Goal: Task Accomplishment & Management: Use online tool/utility

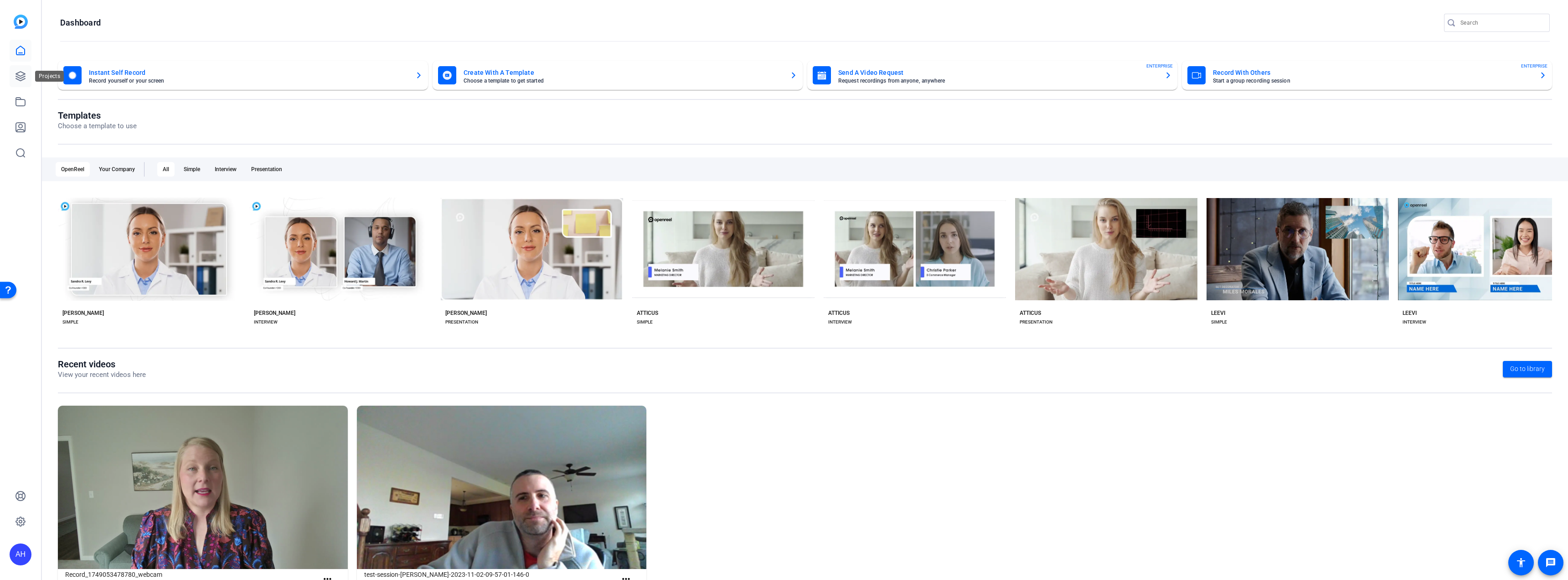
click at [19, 74] on icon at bounding box center [21, 76] width 11 height 11
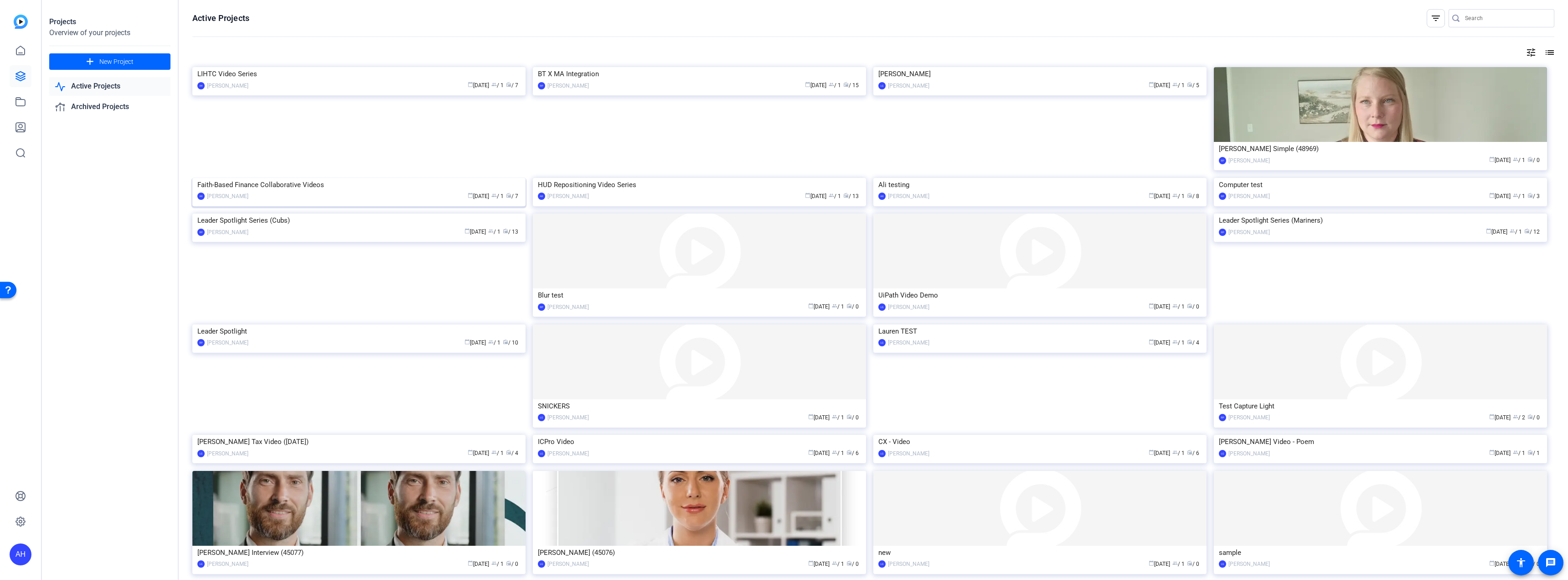
click at [297, 201] on div "calendar_today May 19 group / 1 radio / 7" at bounding box center [386, 196] width 268 height 9
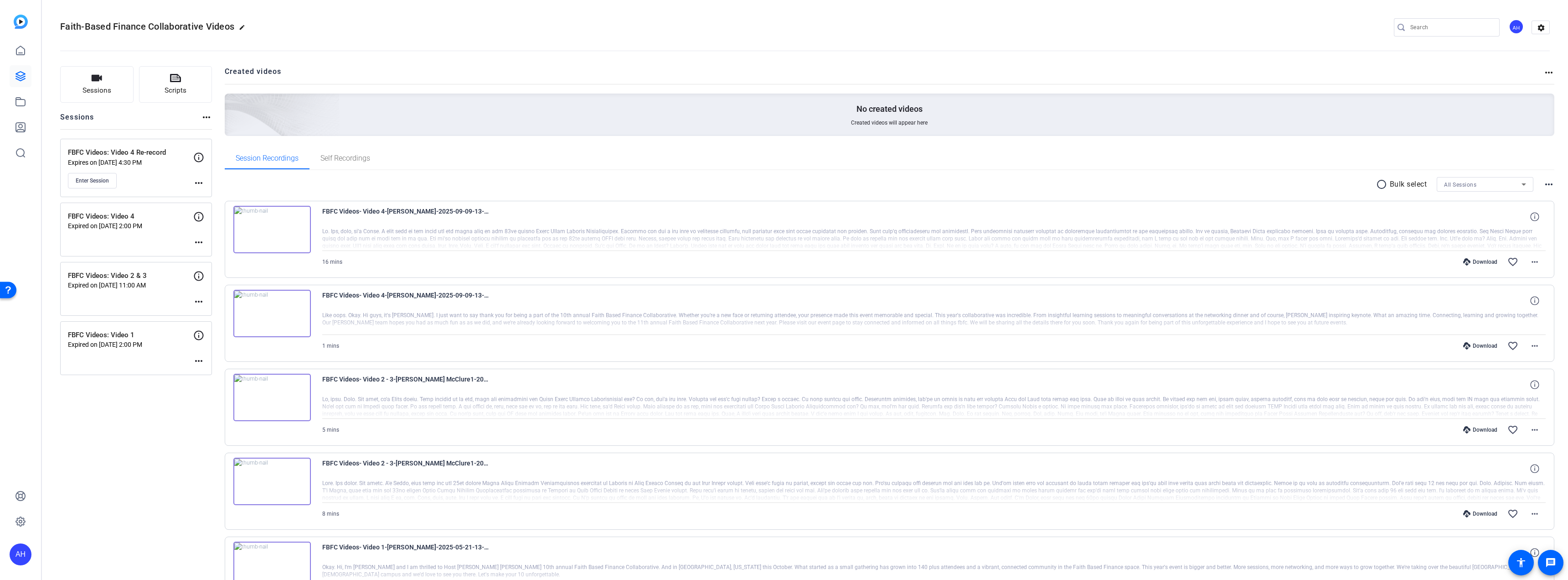
click at [205, 181] on div "FBFC Videos: Video 4 Re-record Expires on Oct 08, 2025 @ 4:30 PM Enter Session …" at bounding box center [136, 168] width 152 height 58
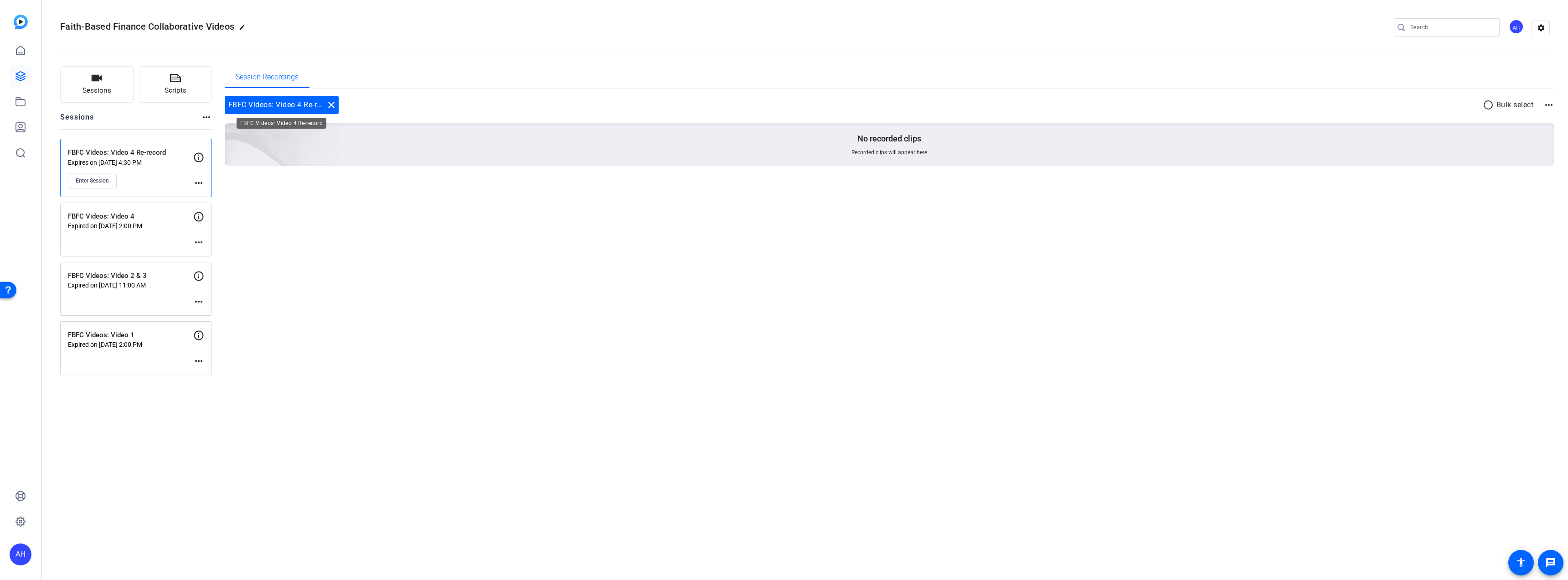
click at [326, 104] on mat-icon "close" at bounding box center [331, 105] width 11 height 11
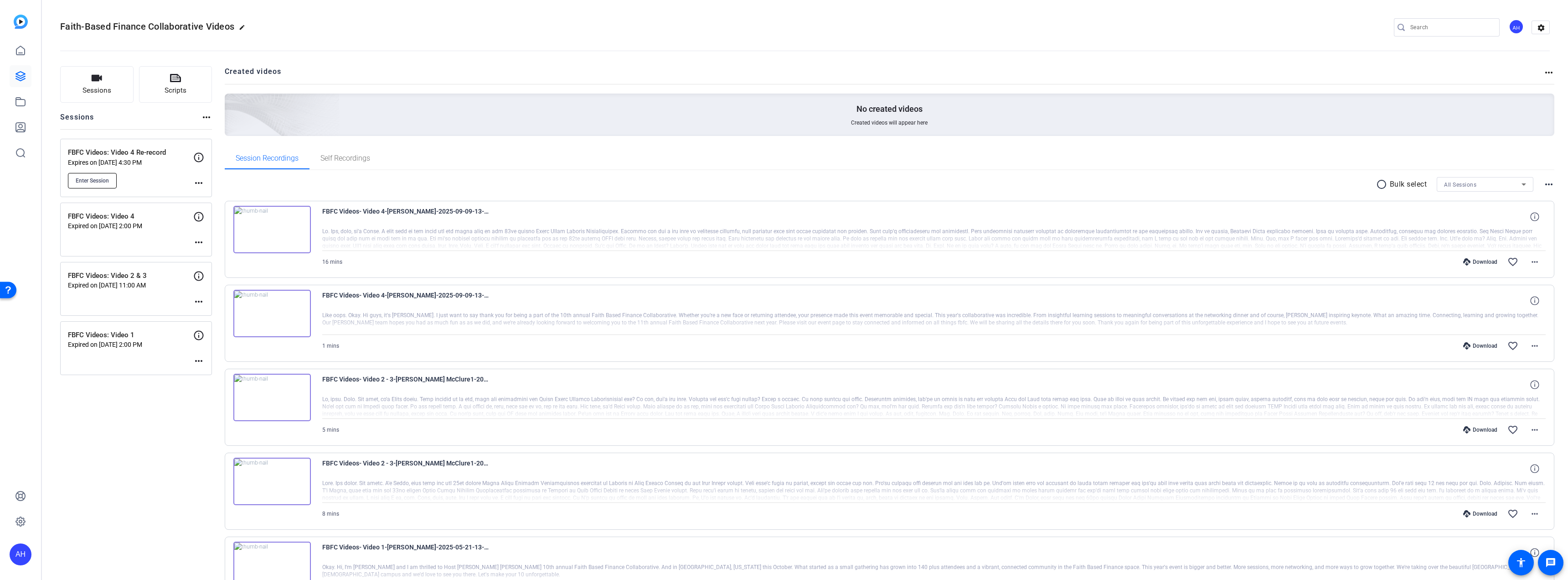
click at [99, 176] on button "Enter Session" at bounding box center [92, 180] width 48 height 15
click at [199, 183] on mat-icon "more_horiz" at bounding box center [198, 183] width 11 height 11
click at [211, 196] on span "Edit Session" at bounding box center [221, 196] width 41 height 11
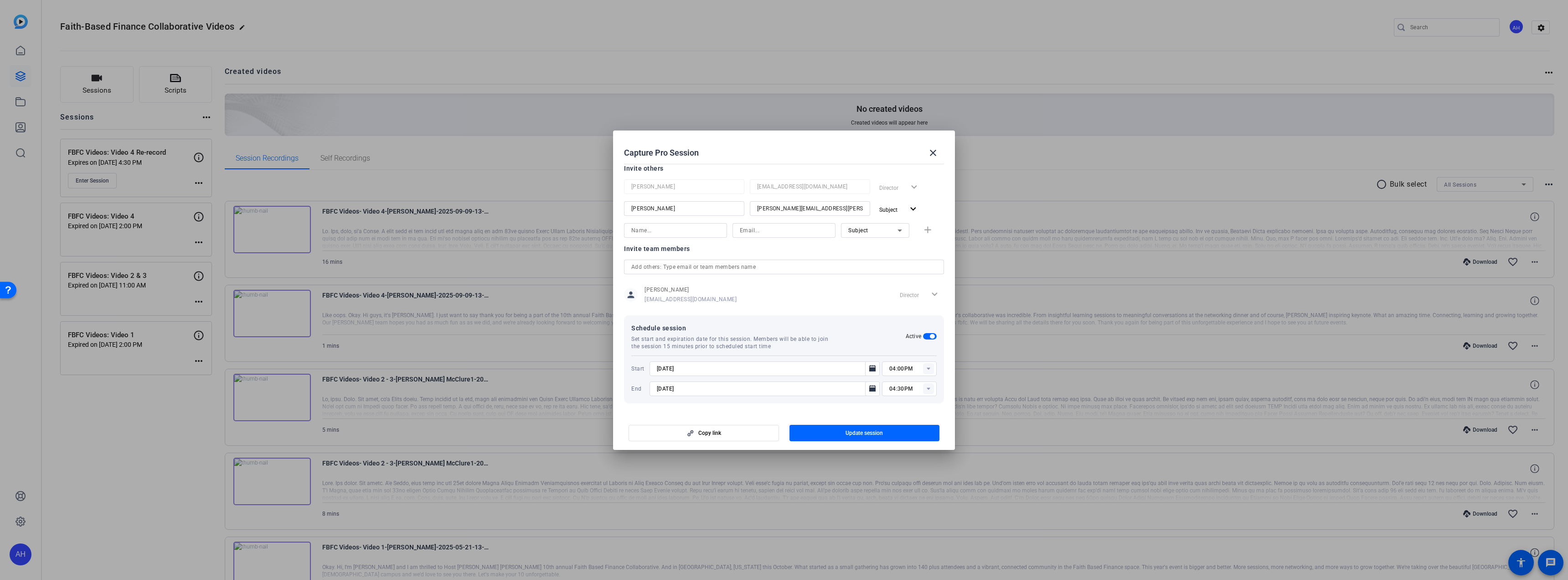
scroll to position [76, 0]
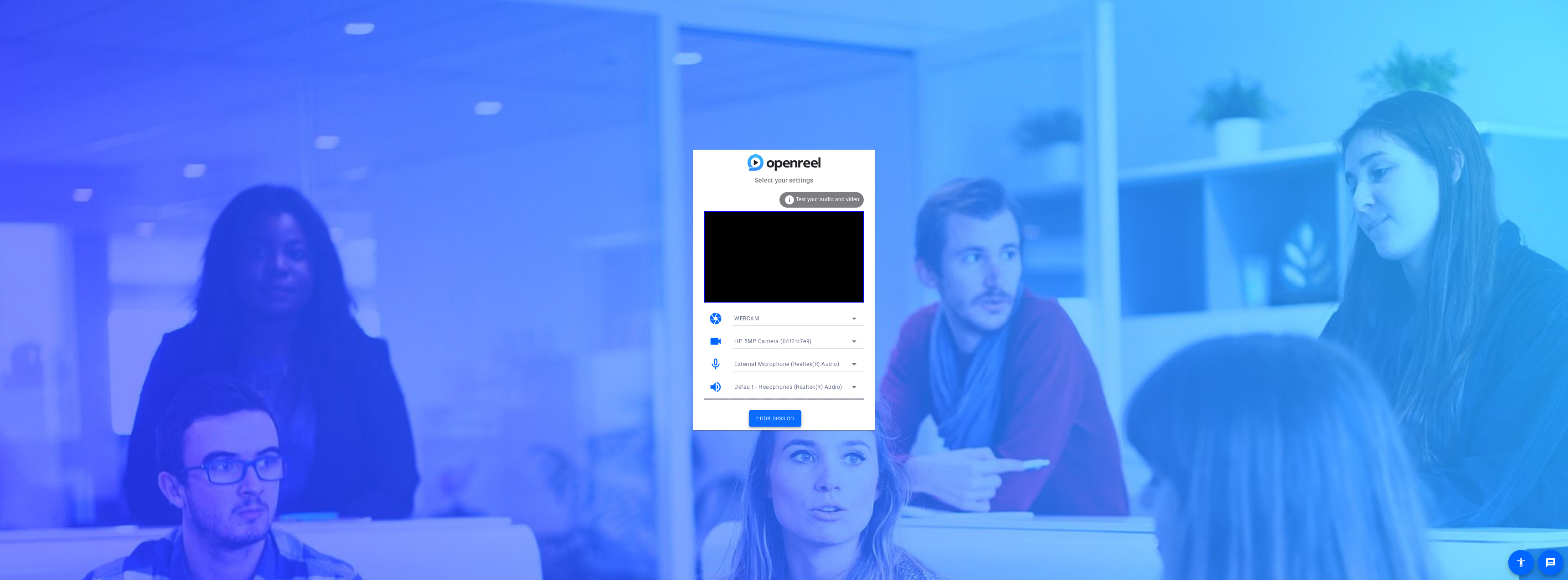
click at [771, 419] on span "Enter session" at bounding box center [775, 418] width 38 height 9
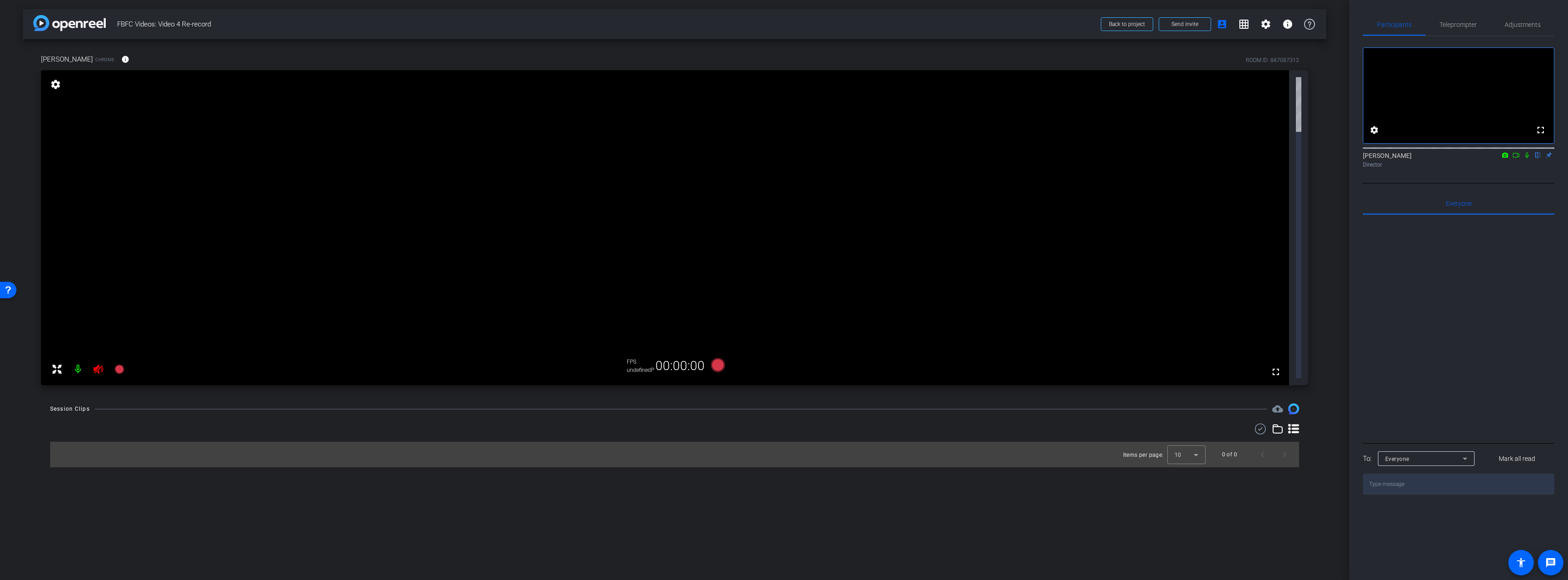
click at [1513, 158] on icon at bounding box center [1516, 155] width 7 height 7
click at [1535, 158] on icon at bounding box center [1537, 155] width 7 height 7
click at [1539, 158] on icon at bounding box center [1537, 155] width 7 height 7
drag, startPoint x: 1356, startPoint y: 11, endPoint x: 1420, endPoint y: 362, distance: 356.8
click at [1420, 362] on div at bounding box center [1458, 328] width 191 height 226
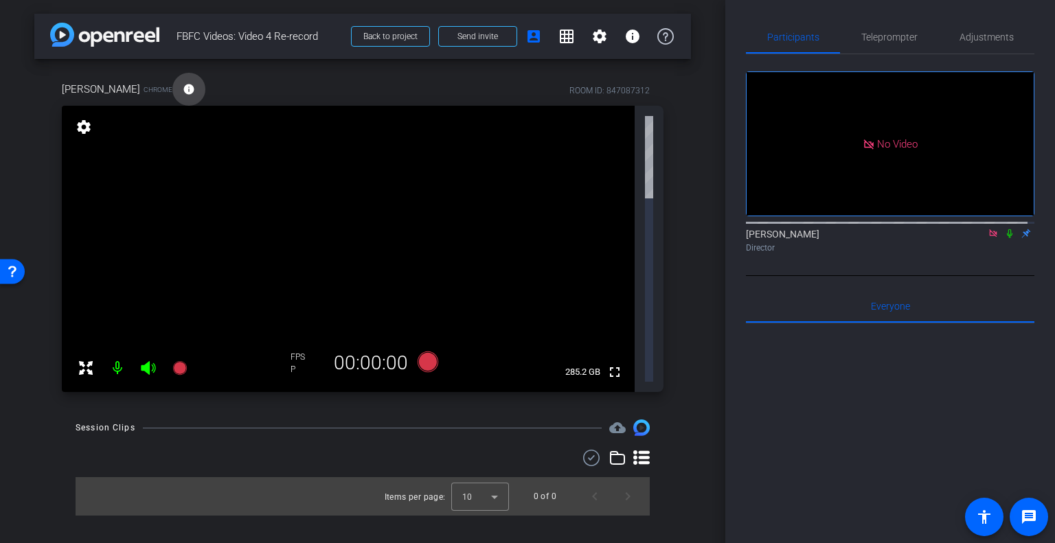
click at [183, 90] on mat-icon "info" at bounding box center [189, 89] width 12 height 12
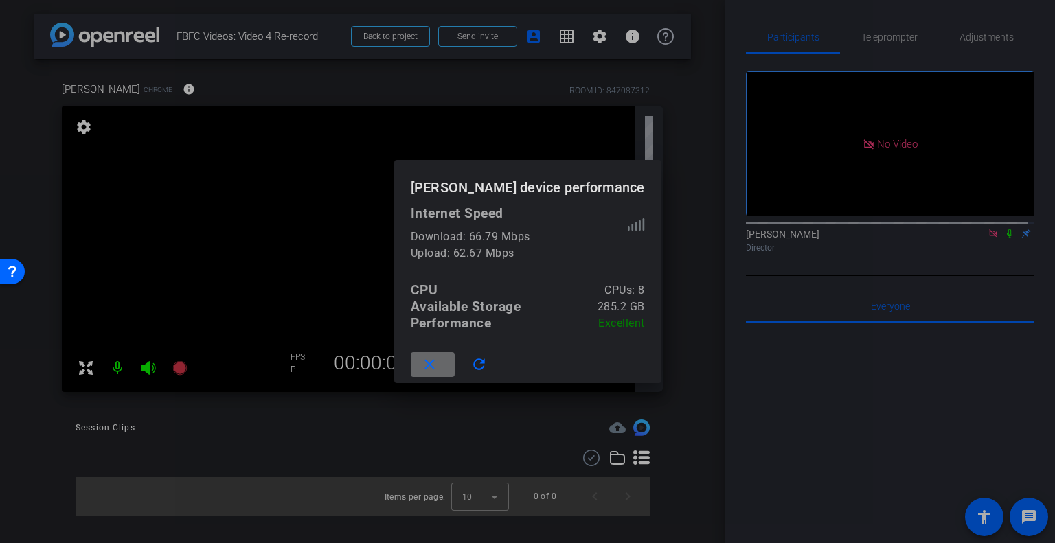
click at [438, 367] on mat-icon "close" at bounding box center [429, 364] width 17 height 17
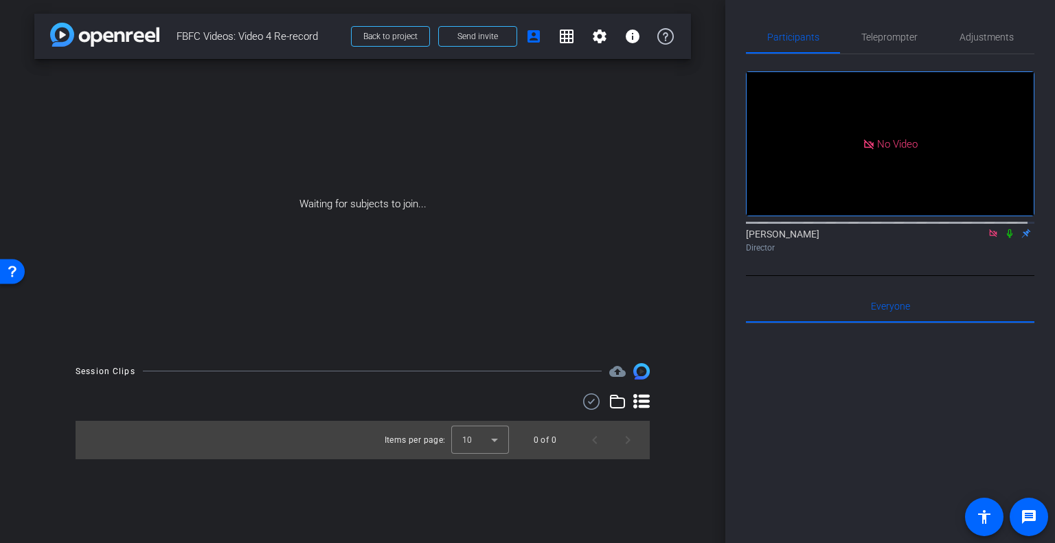
click at [1004, 238] on icon at bounding box center [1009, 234] width 11 height 10
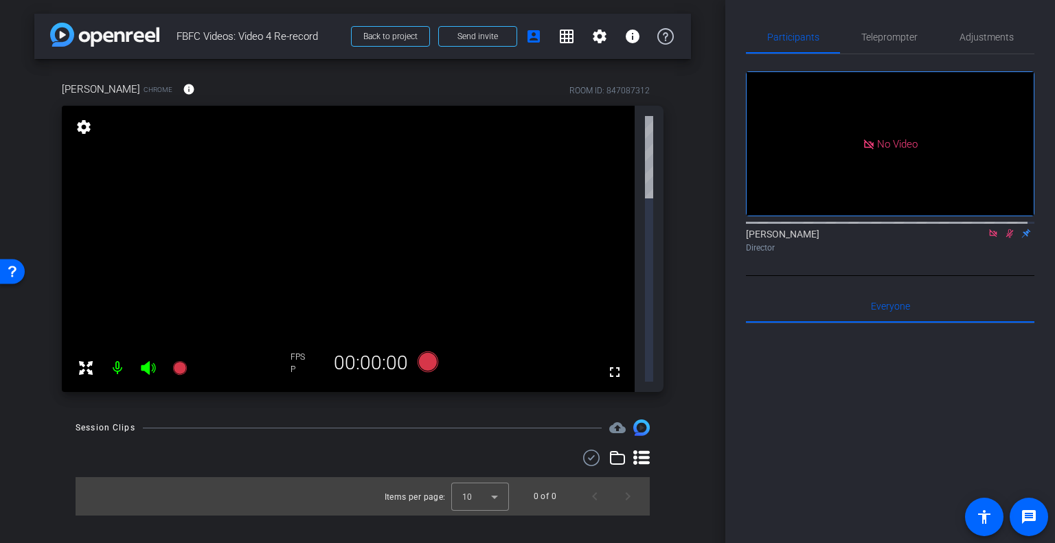
click at [1004, 238] on icon at bounding box center [1009, 234] width 11 height 10
click at [87, 360] on icon at bounding box center [86, 368] width 16 height 16
click at [88, 124] on mat-icon "settings" at bounding box center [83, 127] width 19 height 16
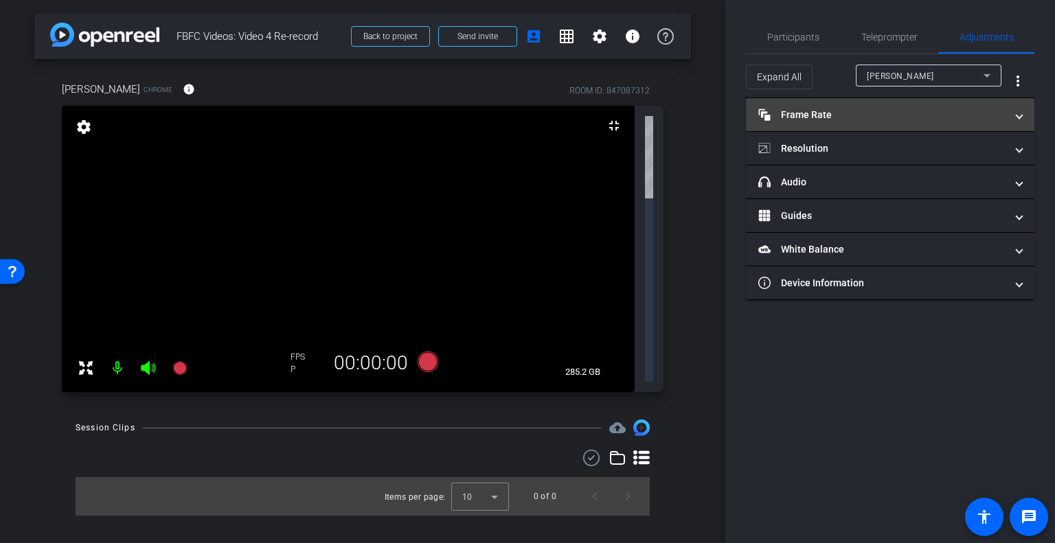
click at [829, 109] on mat-panel-title "Frame Rate Frame Rate" at bounding box center [881, 115] width 247 height 14
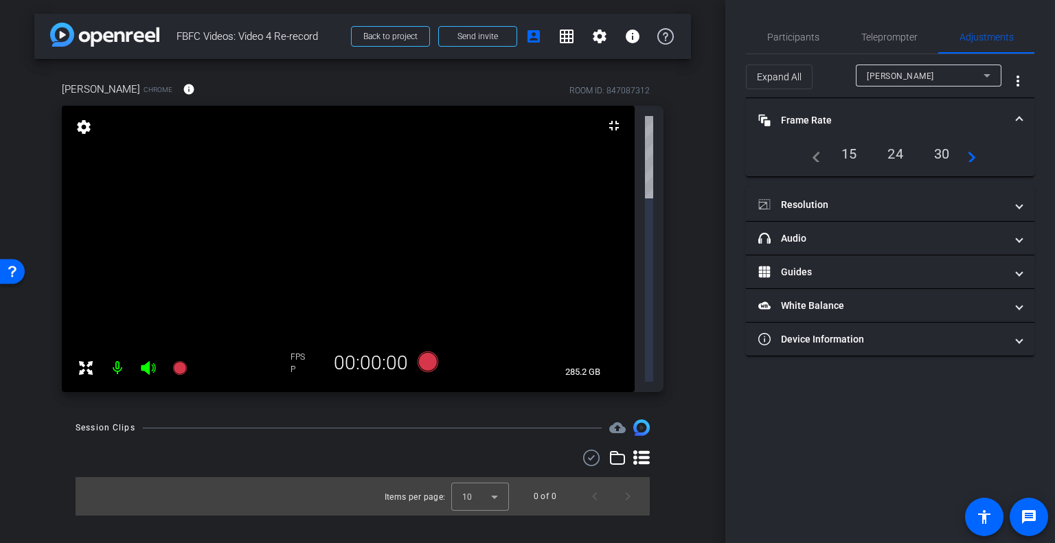
click at [866, 109] on mat-expansion-panel-header "Frame Rate Frame Rate" at bounding box center [890, 120] width 288 height 44
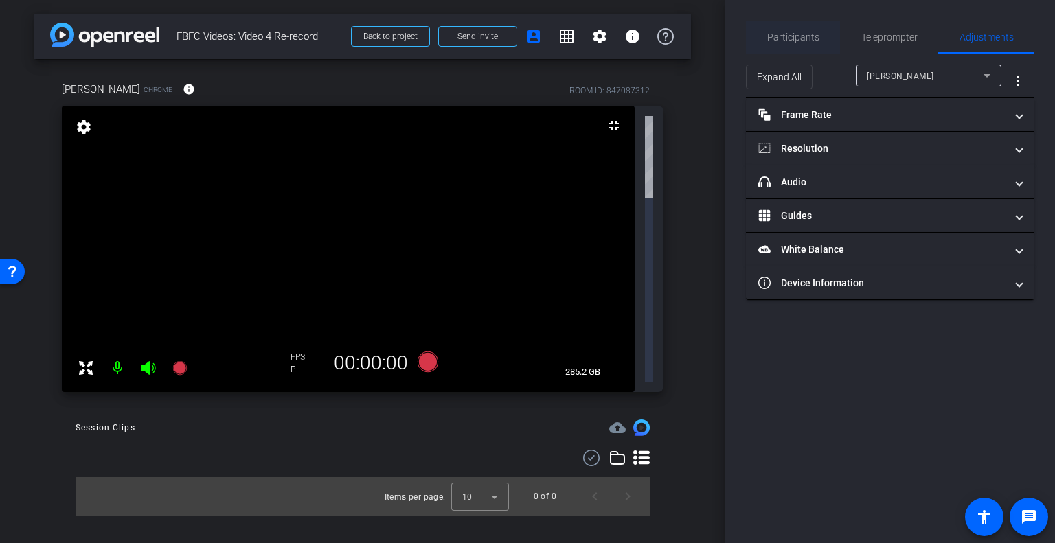
click at [781, 38] on span "Participants" at bounding box center [793, 37] width 52 height 10
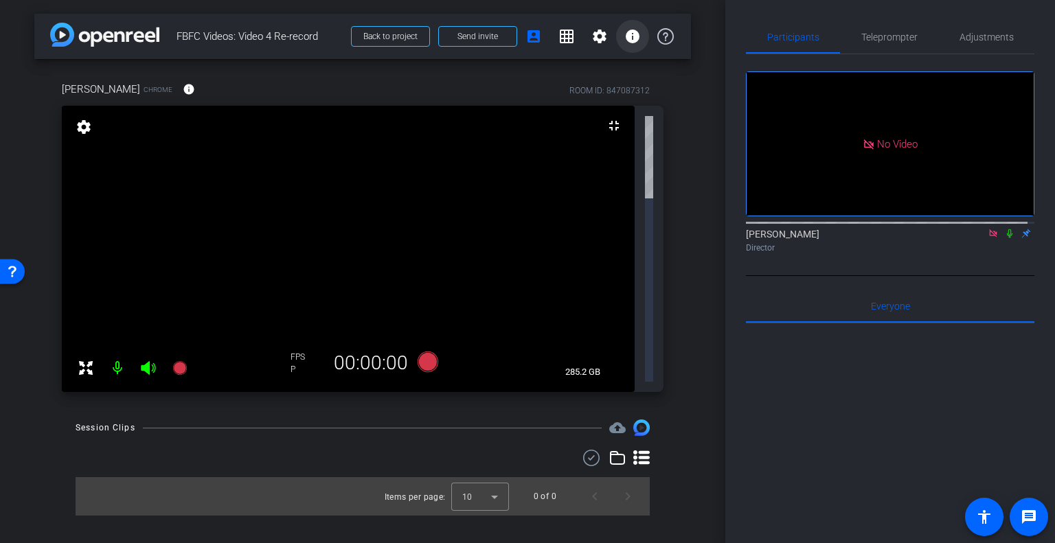
click at [630, 43] on mat-icon "info" at bounding box center [632, 36] width 16 height 16
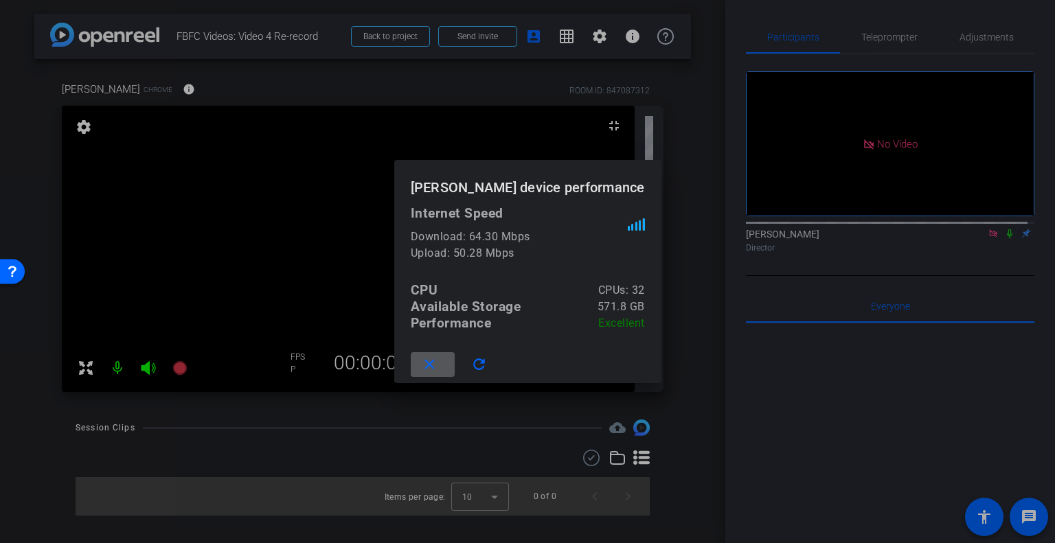
click at [438, 363] on mat-icon "close" at bounding box center [429, 364] width 17 height 17
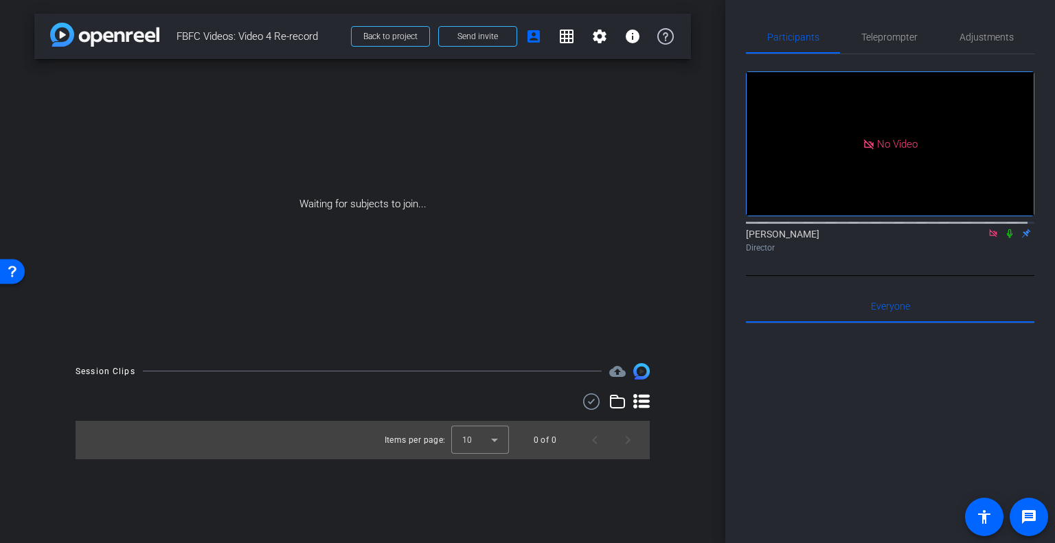
click at [1004, 229] on icon at bounding box center [1009, 234] width 11 height 10
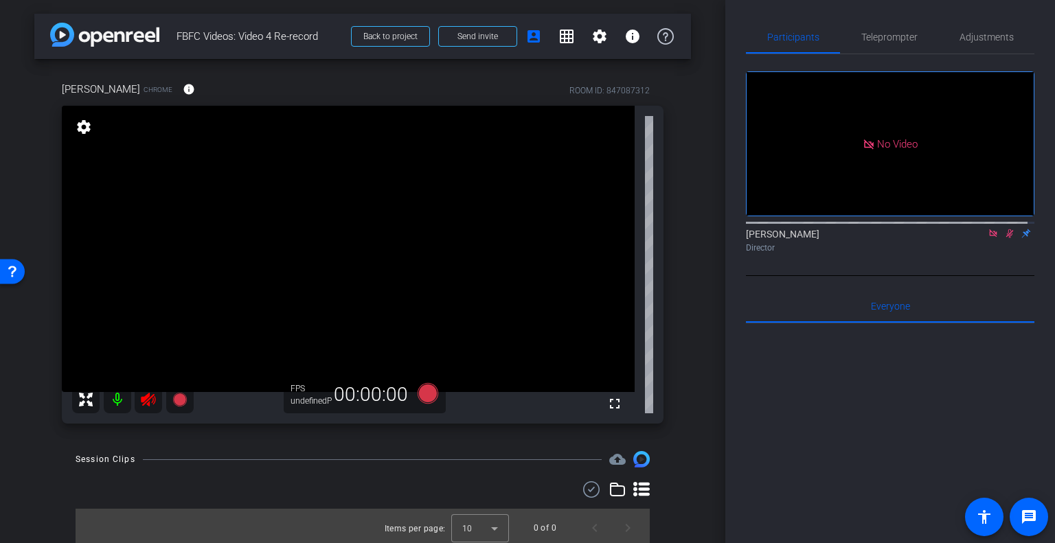
click at [1004, 229] on icon at bounding box center [1009, 234] width 11 height 10
click at [987, 229] on icon at bounding box center [992, 234] width 11 height 10
click at [864, 406] on div at bounding box center [890, 493] width 288 height 340
click at [727, 429] on div "Participants Teleprompter Adjustments fullscreen settings Ali Hasan flip Direct…" at bounding box center [890, 271] width 330 height 543
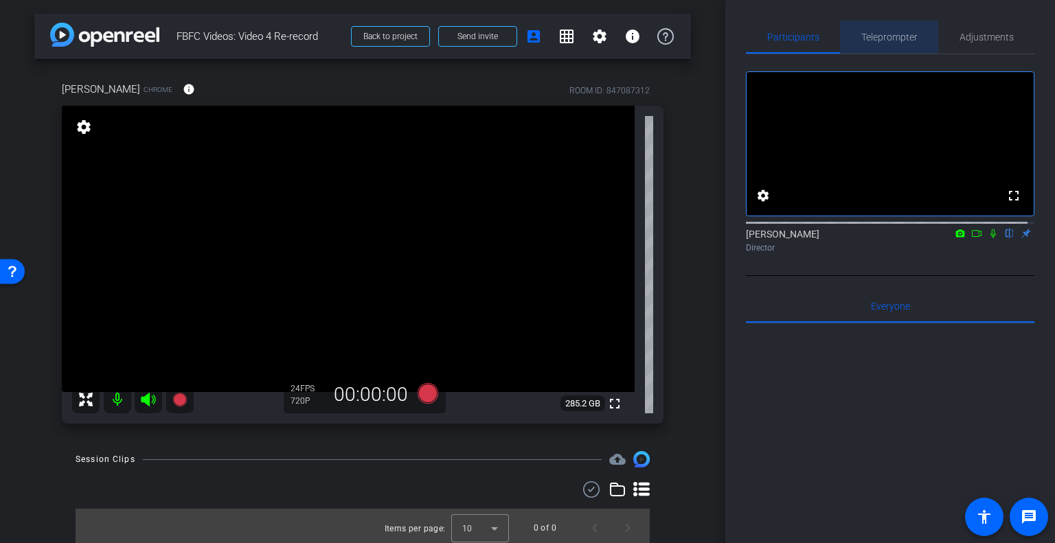
click at [890, 38] on span "Teleprompter" at bounding box center [889, 37] width 56 height 10
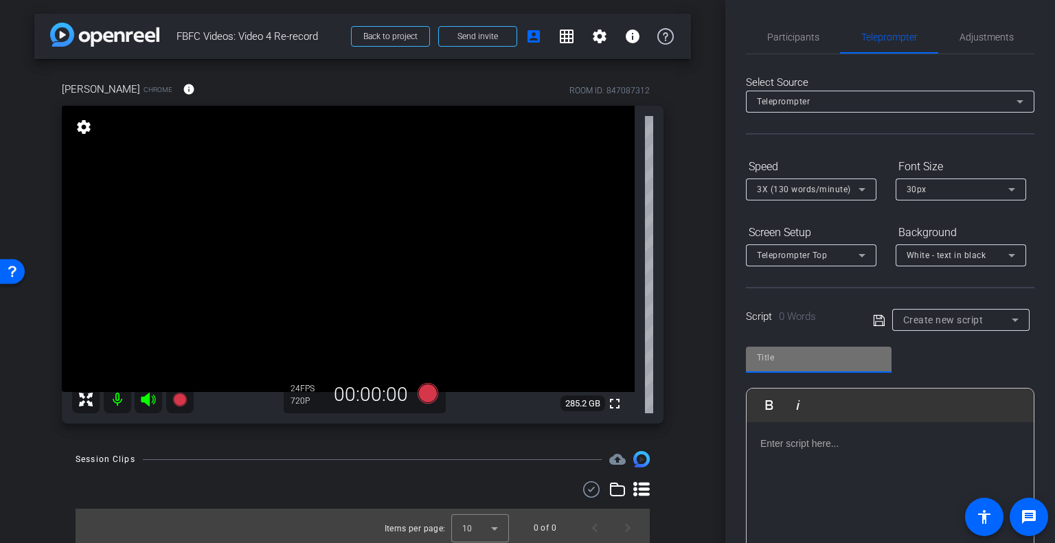
click at [809, 359] on input "text" at bounding box center [819, 357] width 124 height 16
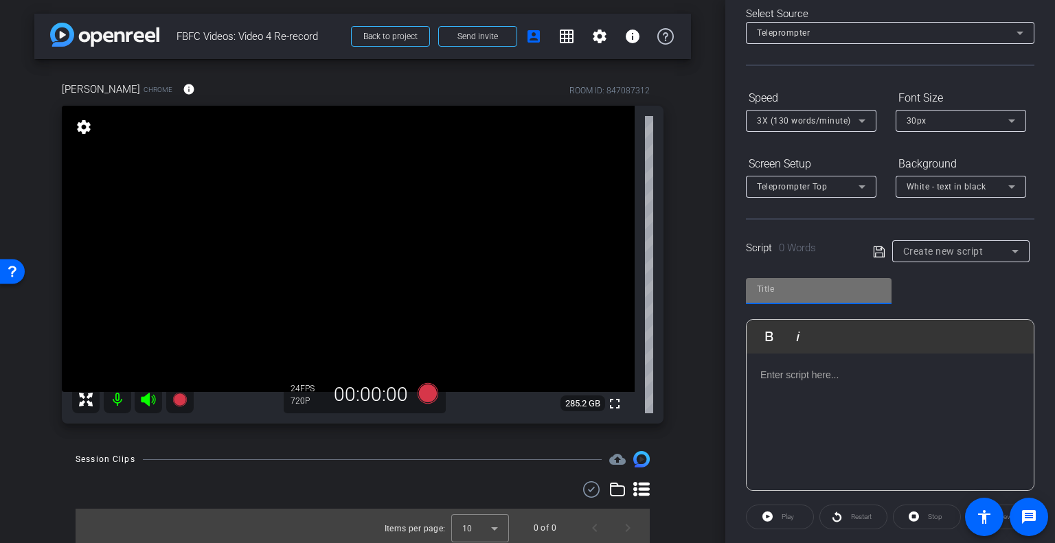
click at [830, 289] on input "text" at bounding box center [819, 289] width 124 height 16
type input "FBFC series_video 4 retake"
click at [845, 376] on p at bounding box center [890, 374] width 260 height 15
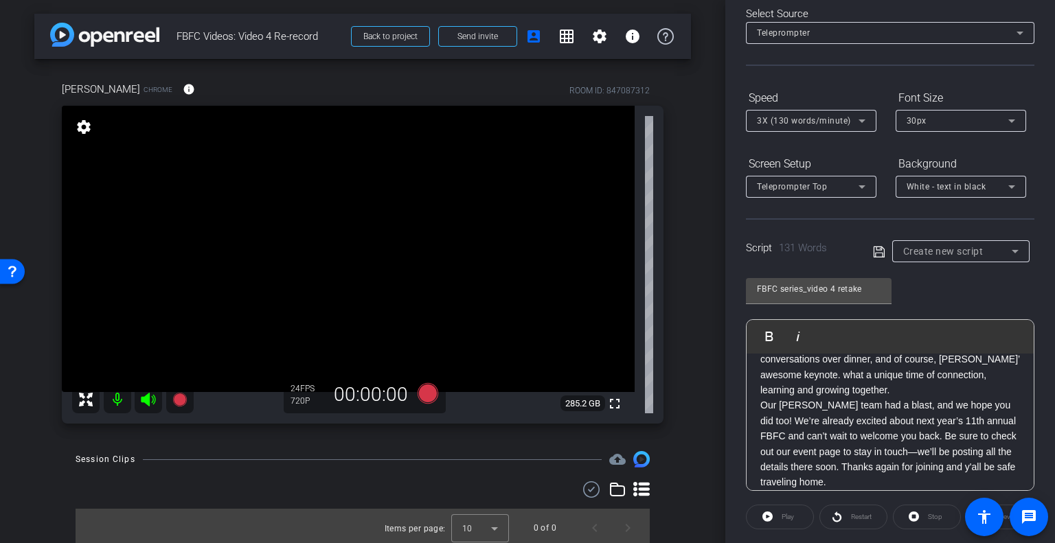
scroll to position [0, 0]
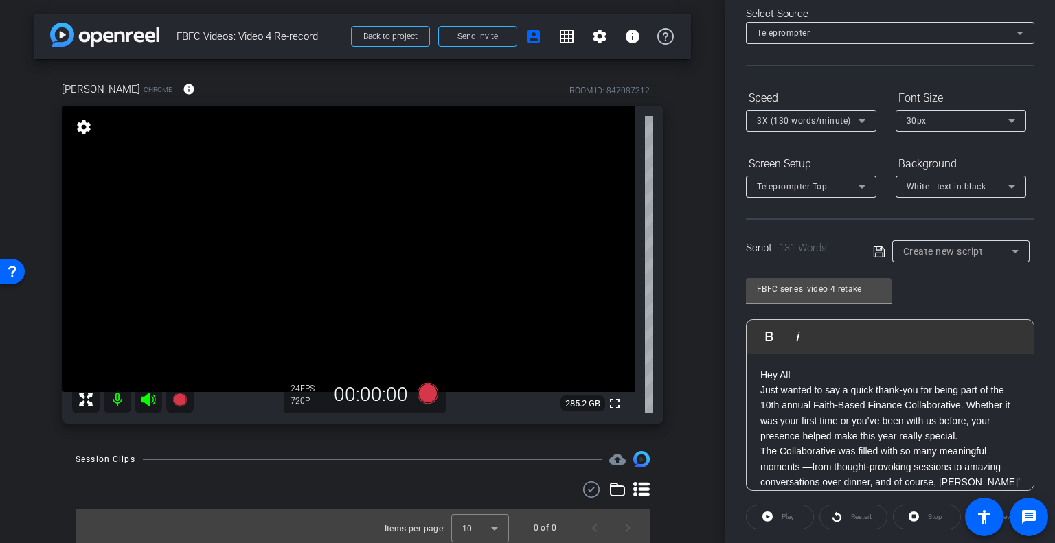
click at [760, 391] on p "Just wanted to say a quick thank-you for being part of the 10th annual Faith-Ba…" at bounding box center [890, 413] width 260 height 62
click at [972, 437] on p "Just wanted to say a quick thank-you for being part of the 10th annual Faith-Ba…" at bounding box center [890, 413] width 260 height 62
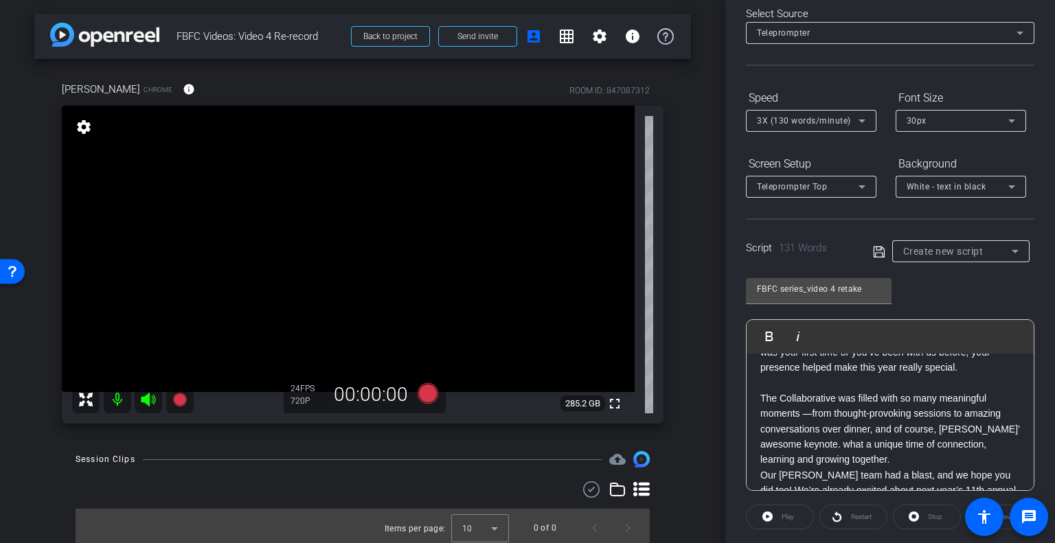
scroll to position [137, 0]
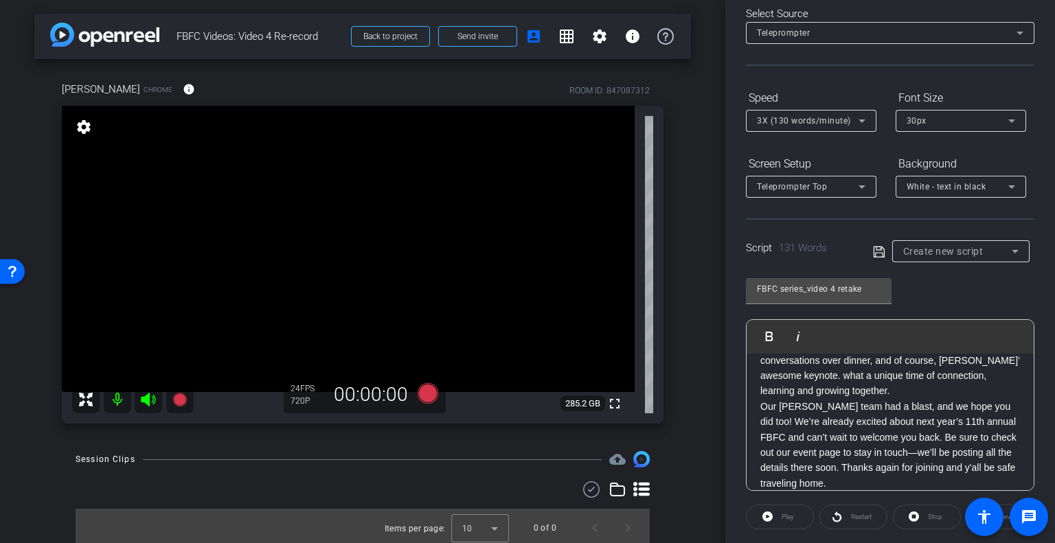
click at [953, 392] on p "The Collaborative was filled with so many meaningful moments —from thought-prov…" at bounding box center [890, 360] width 260 height 77
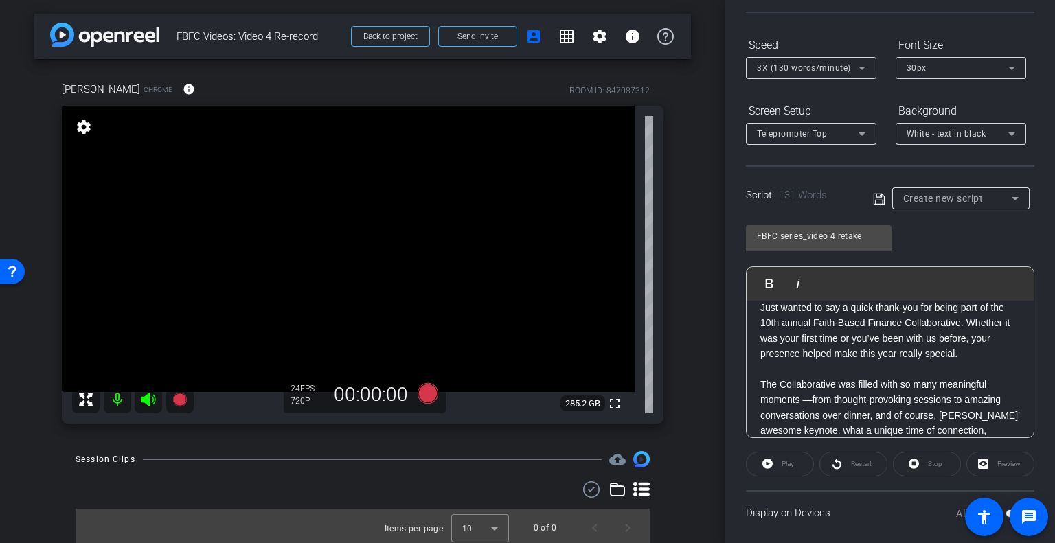
scroll to position [0, 0]
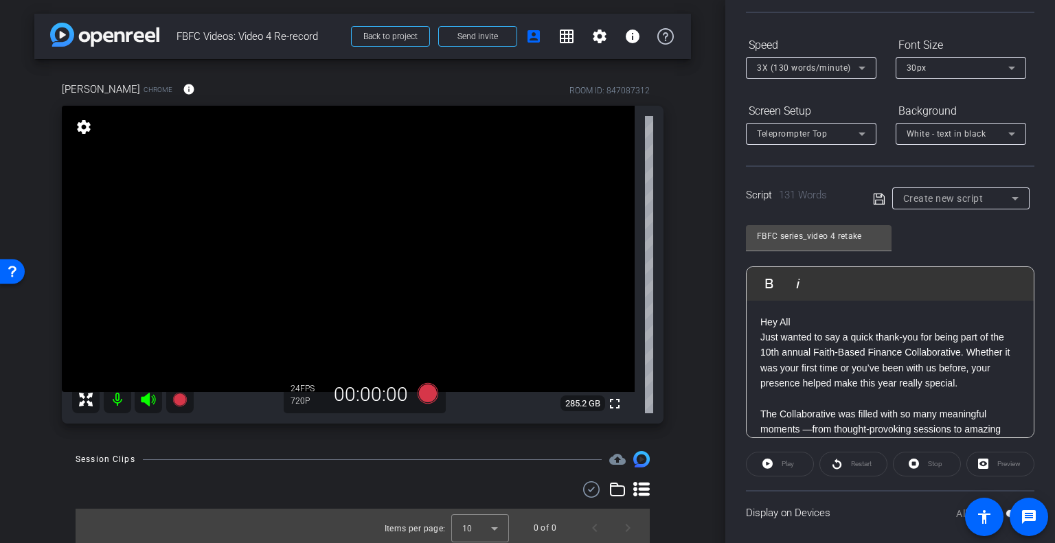
click at [846, 318] on p "Hey All" at bounding box center [890, 321] width 260 height 15
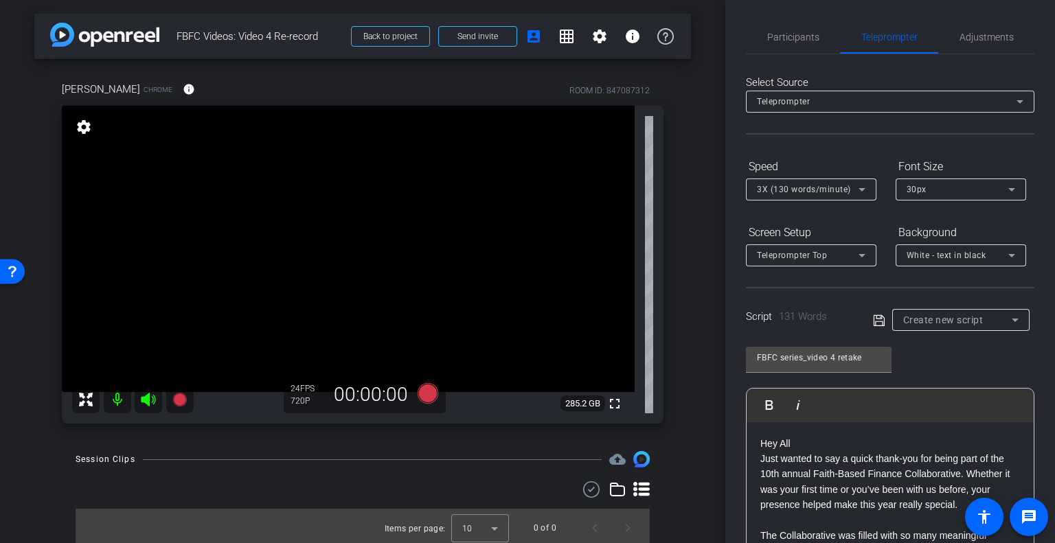
click at [876, 313] on icon at bounding box center [879, 320] width 12 height 16
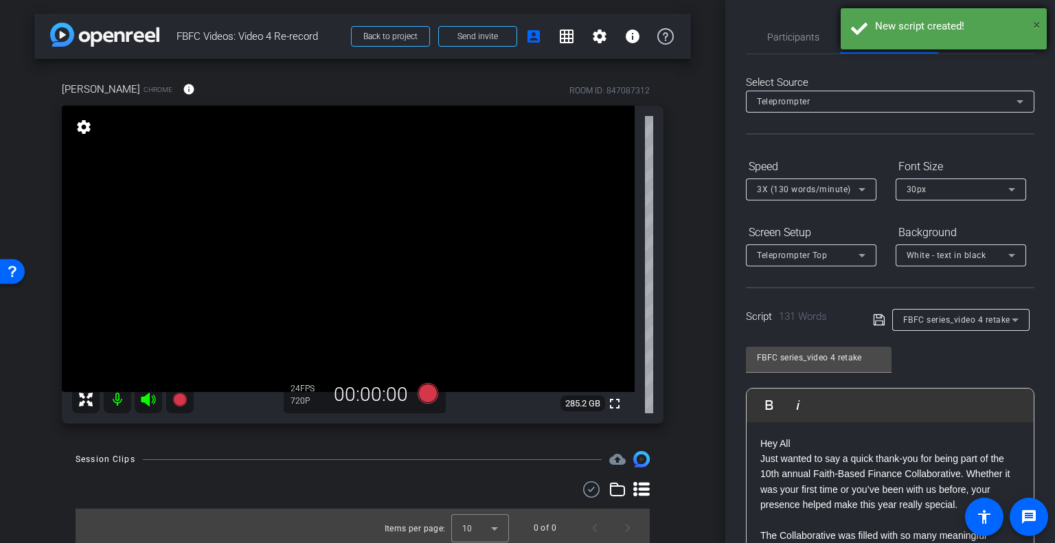
click at [1035, 24] on span "×" at bounding box center [1037, 24] width 8 height 16
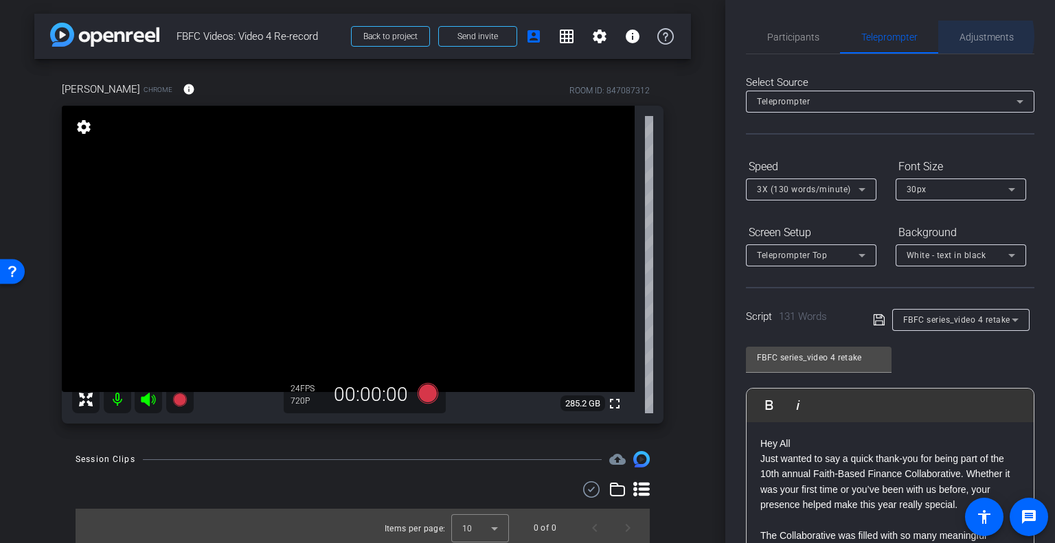
click at [959, 36] on span "Adjustments" at bounding box center [986, 37] width 54 height 10
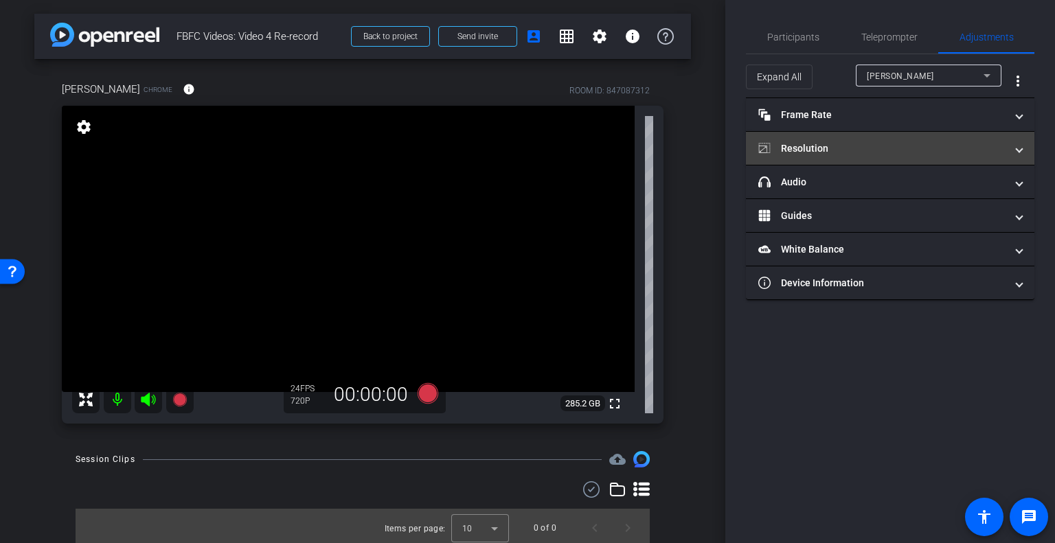
click at [836, 154] on mat-panel-title "Resolution" at bounding box center [881, 148] width 247 height 14
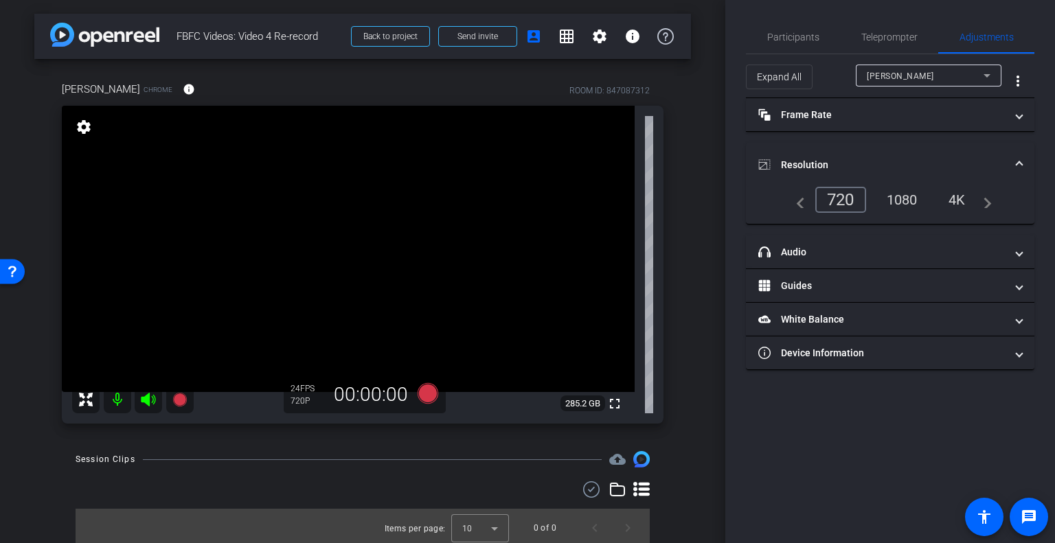
click at [909, 201] on div "1080" at bounding box center [901, 199] width 51 height 23
click at [887, 41] on span "Teleprompter" at bounding box center [889, 37] width 56 height 10
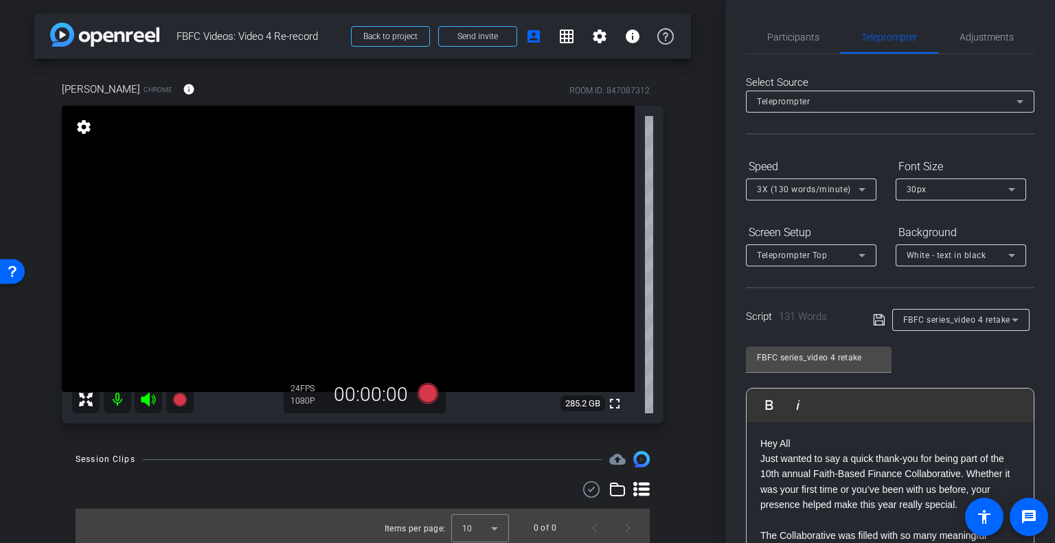
click at [694, 135] on div "arrow_back FBFC Videos: Video 4 Re-record Back to project Send invite account_b…" at bounding box center [362, 271] width 725 height 543
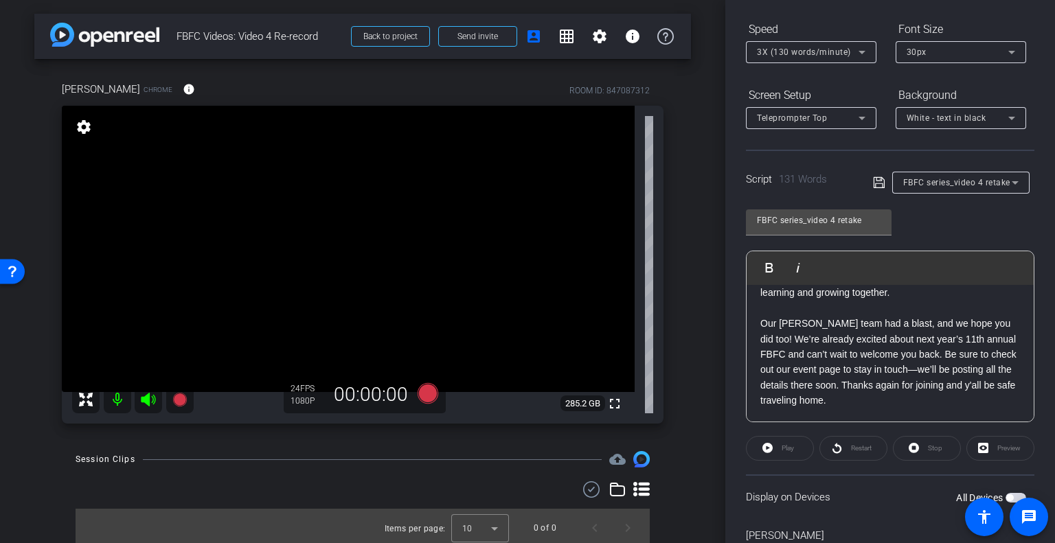
scroll to position [206, 0]
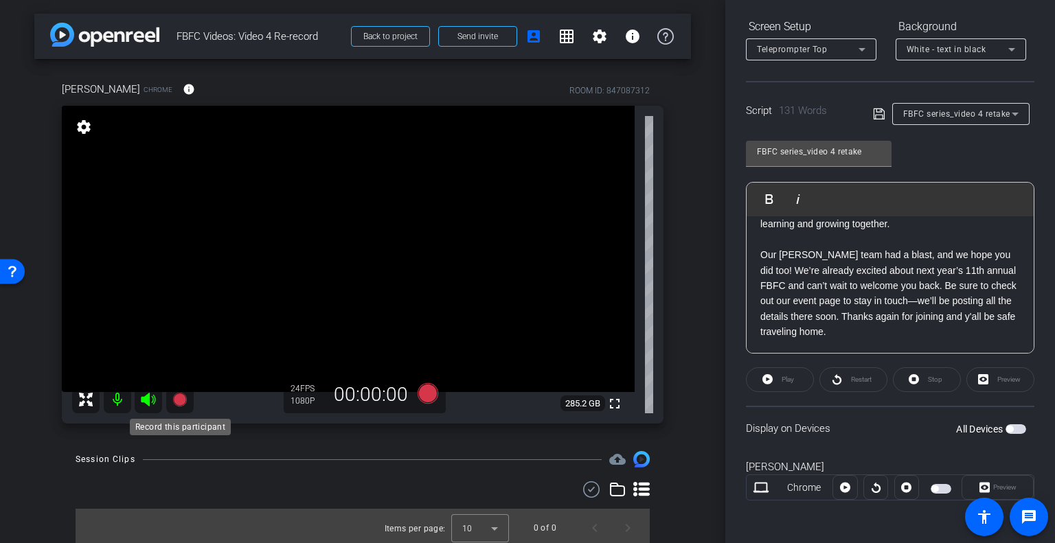
click at [181, 402] on icon at bounding box center [179, 400] width 14 height 14
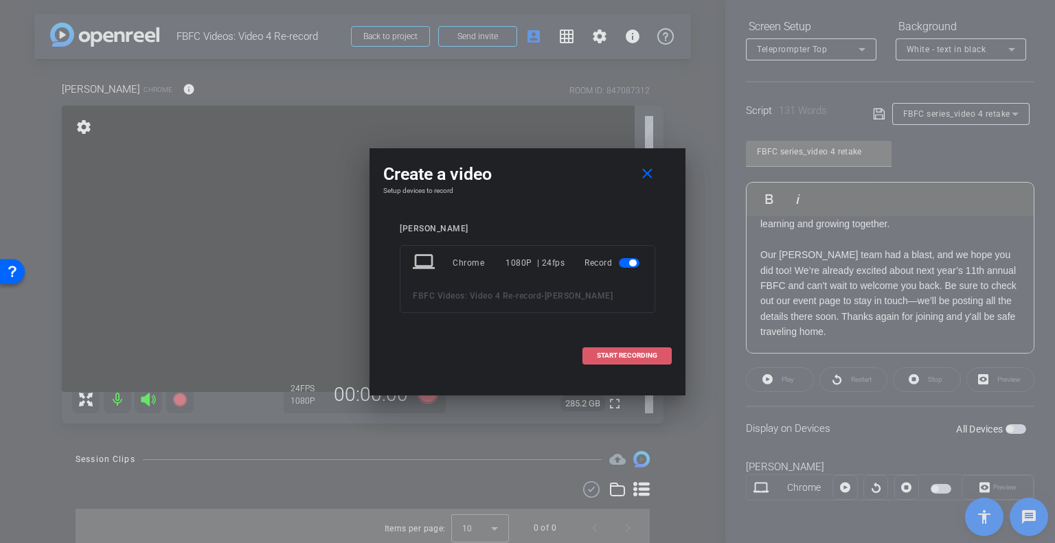
click at [645, 358] on span "START RECORDING" at bounding box center [627, 355] width 60 height 7
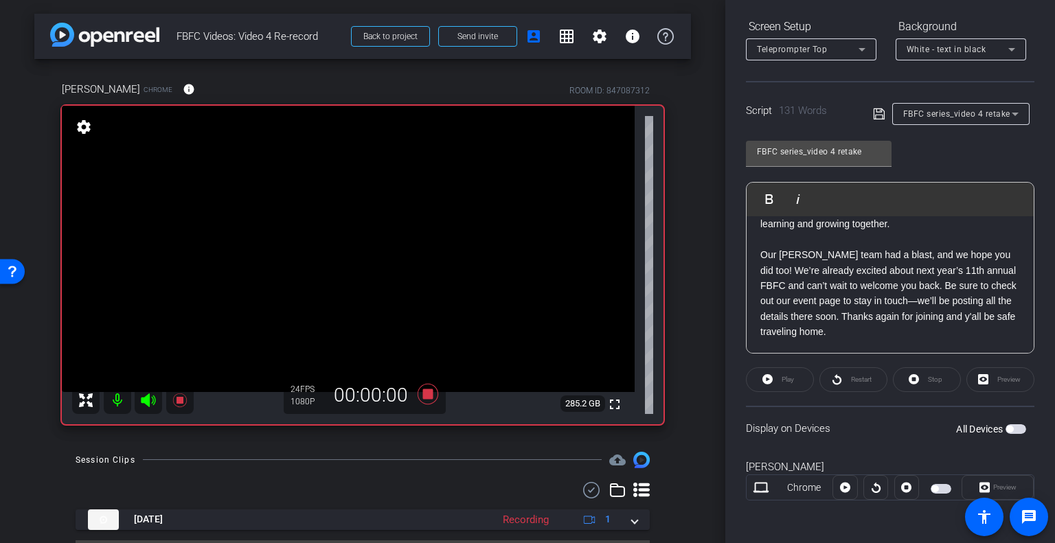
click at [1008, 429] on span "button" at bounding box center [1015, 429] width 21 height 10
click at [993, 485] on span "Preview" at bounding box center [1004, 487] width 23 height 8
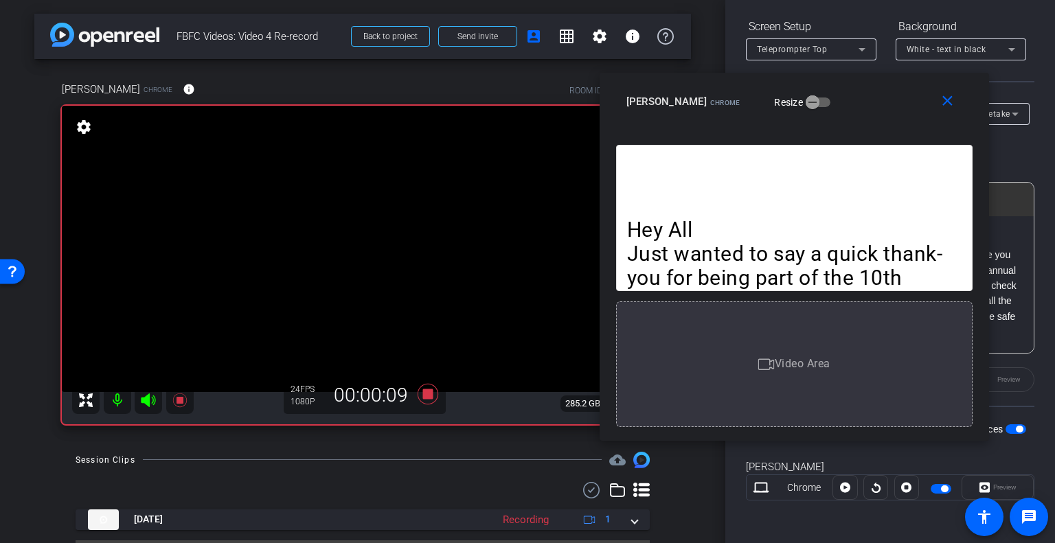
drag, startPoint x: 588, startPoint y: 117, endPoint x: 628, endPoint y: 139, distance: 45.8
click at [628, 114] on div "Sandy McClure Chrome Resize" at bounding box center [799, 101] width 346 height 25
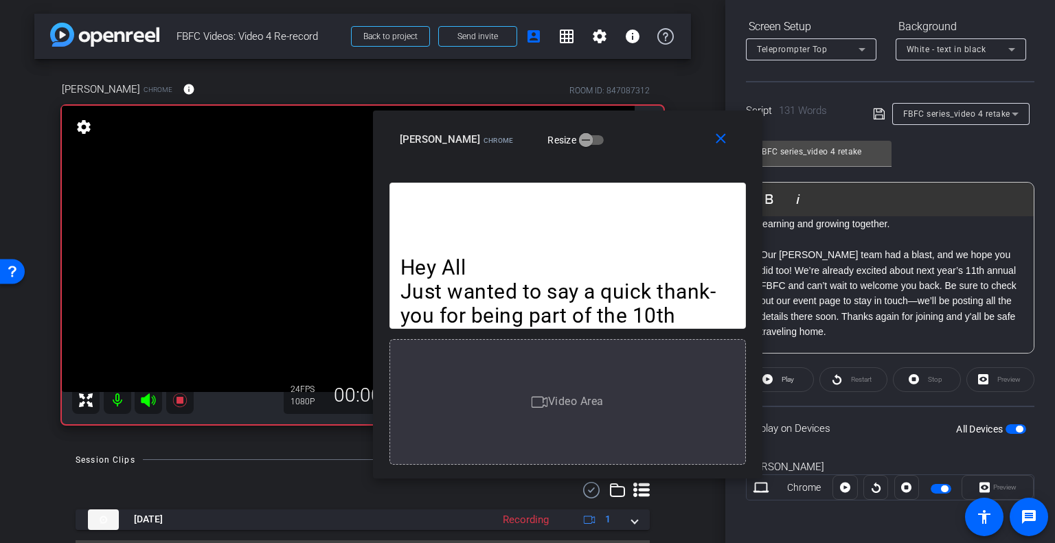
scroll to position [0, 0]
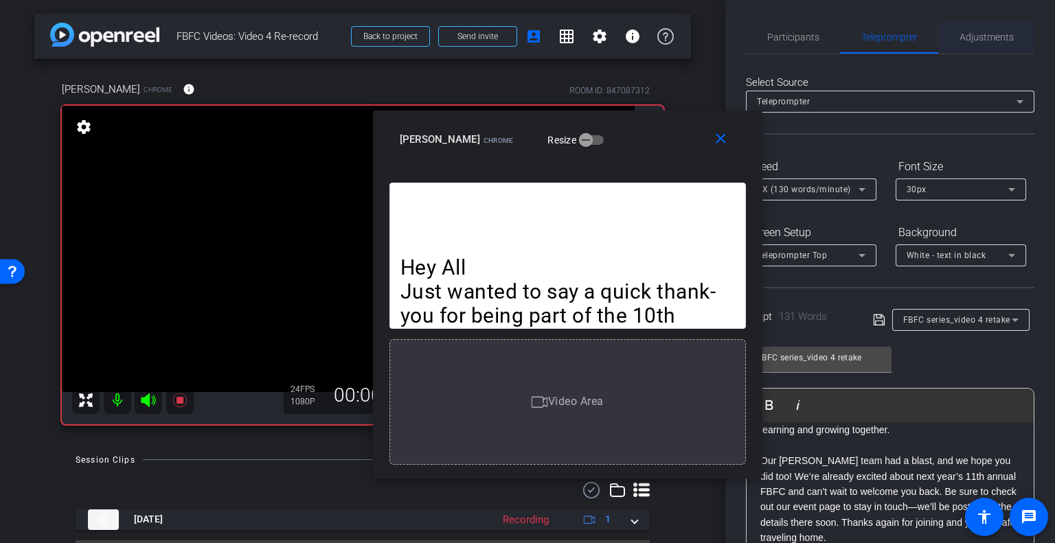
click at [985, 32] on span "Adjustments" at bounding box center [986, 37] width 54 height 10
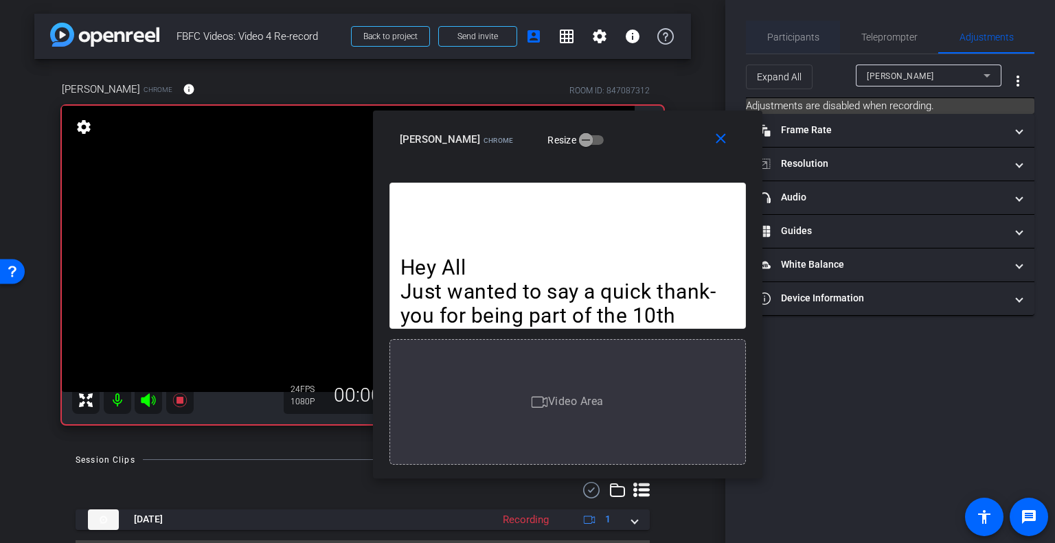
click at [766, 42] on div "Participants" at bounding box center [793, 37] width 94 height 33
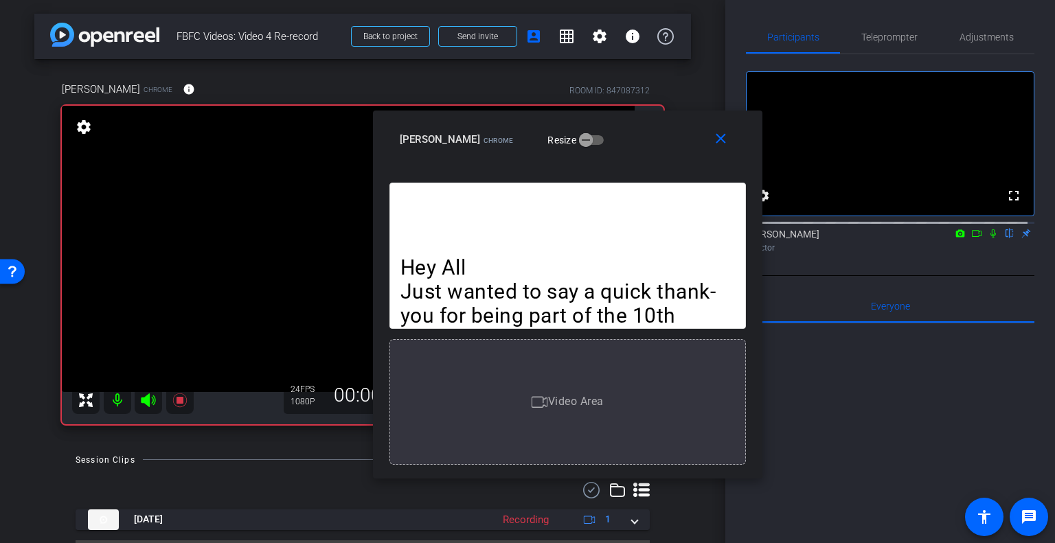
click at [971, 238] on icon at bounding box center [976, 234] width 11 height 10
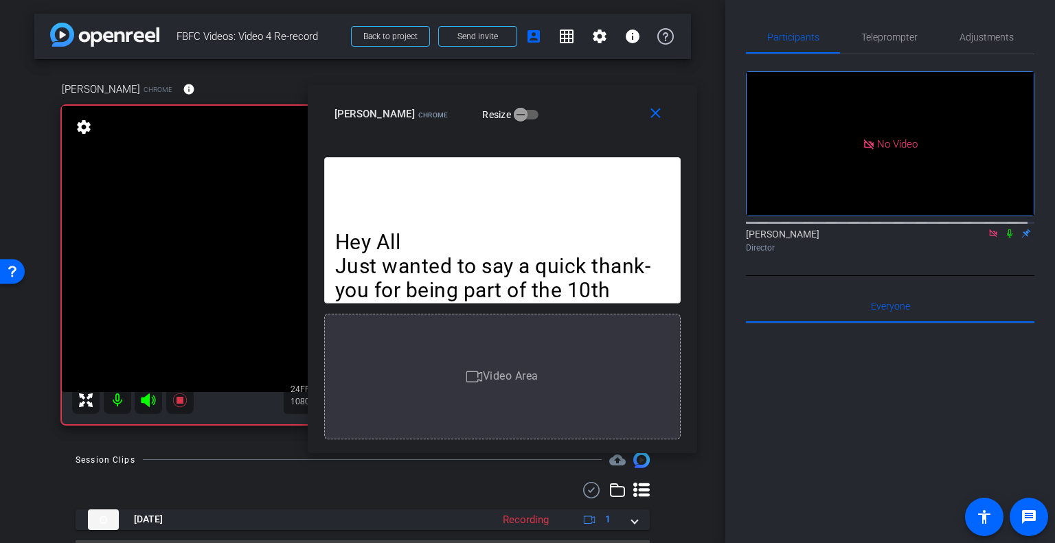
drag, startPoint x: 626, startPoint y: 133, endPoint x: 561, endPoint y: 107, distance: 70.0
click at [561, 107] on div "Sandy McClure Chrome Resize" at bounding box center [507, 114] width 346 height 25
click at [878, 44] on span "Teleprompter" at bounding box center [889, 37] width 56 height 33
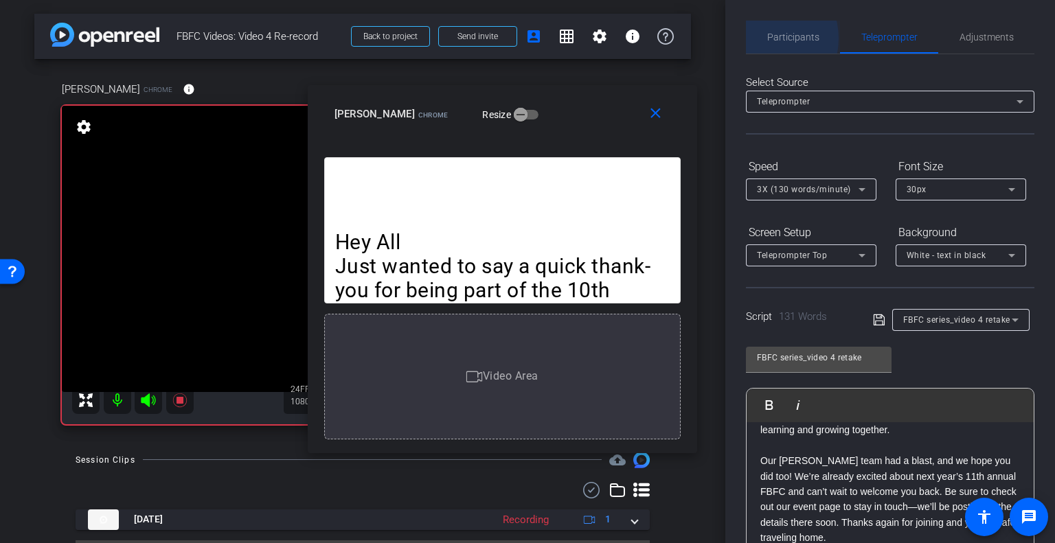
click at [759, 38] on div "Participants" at bounding box center [793, 37] width 94 height 33
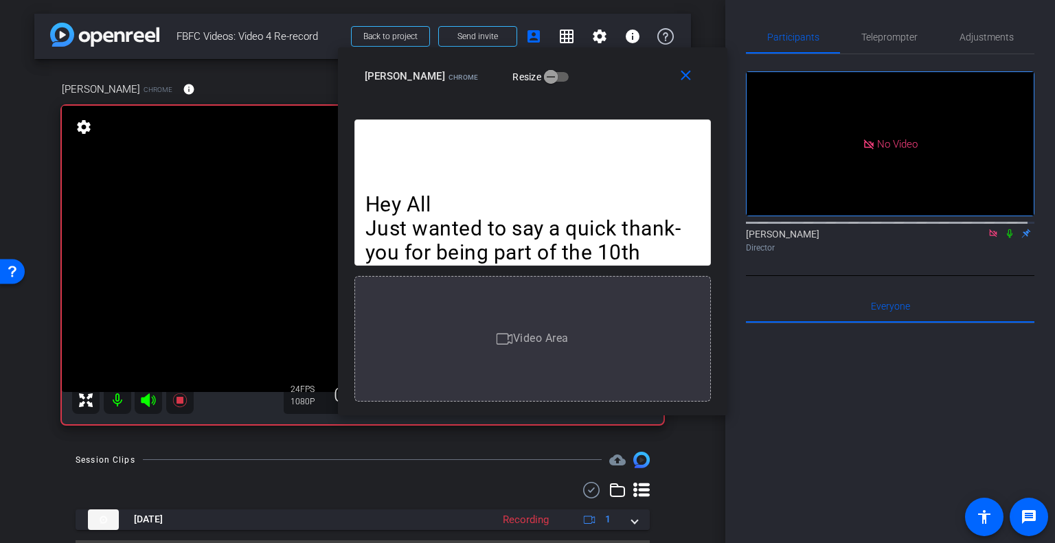
drag, startPoint x: 549, startPoint y: 106, endPoint x: 579, endPoint y: 68, distance: 48.4
click at [579, 68] on div "Sandy McClure Chrome Resize" at bounding box center [538, 76] width 346 height 25
click at [972, 36] on span "Adjustments" at bounding box center [986, 37] width 54 height 10
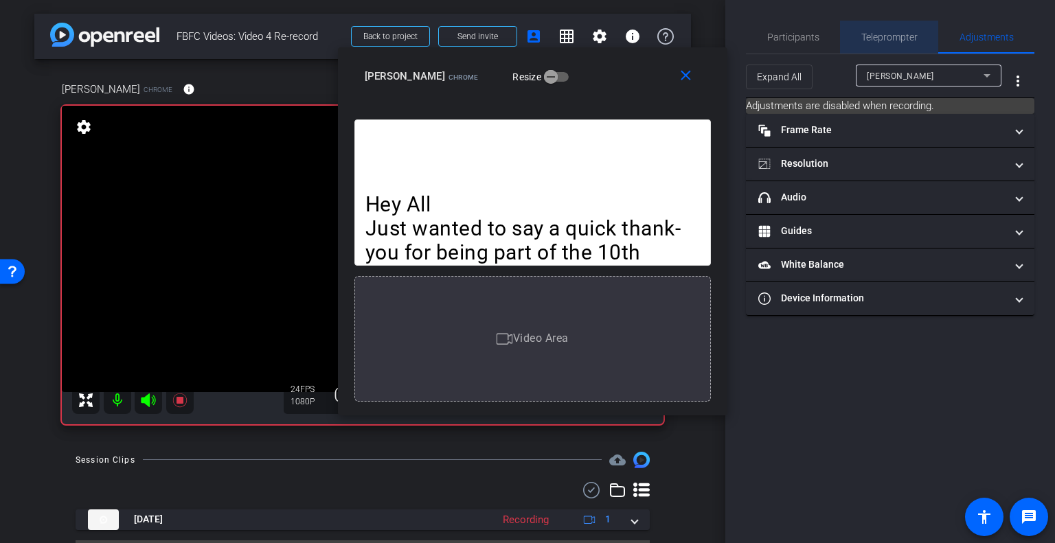
click at [895, 38] on span "Teleprompter" at bounding box center [889, 37] width 56 height 10
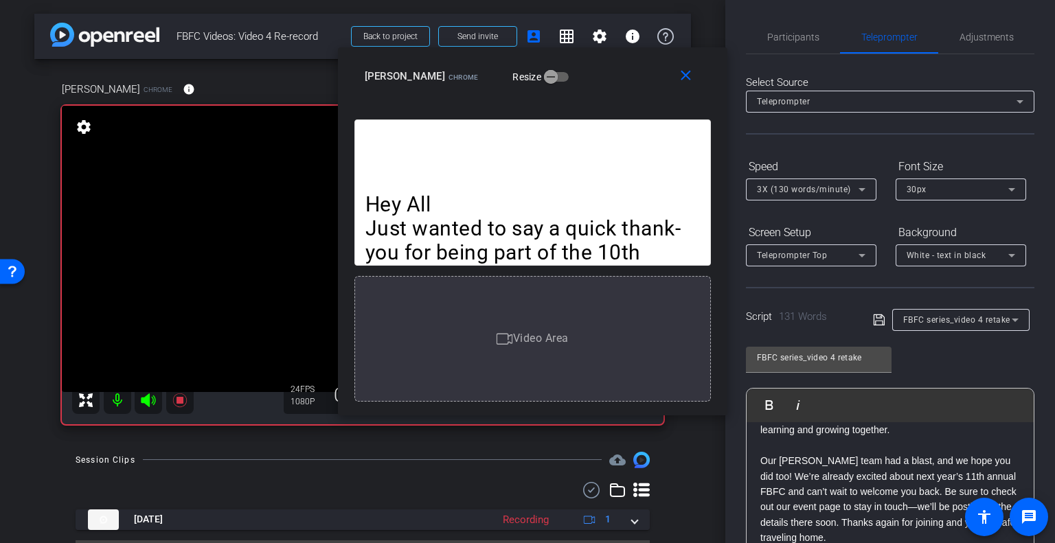
scroll to position [206, 0]
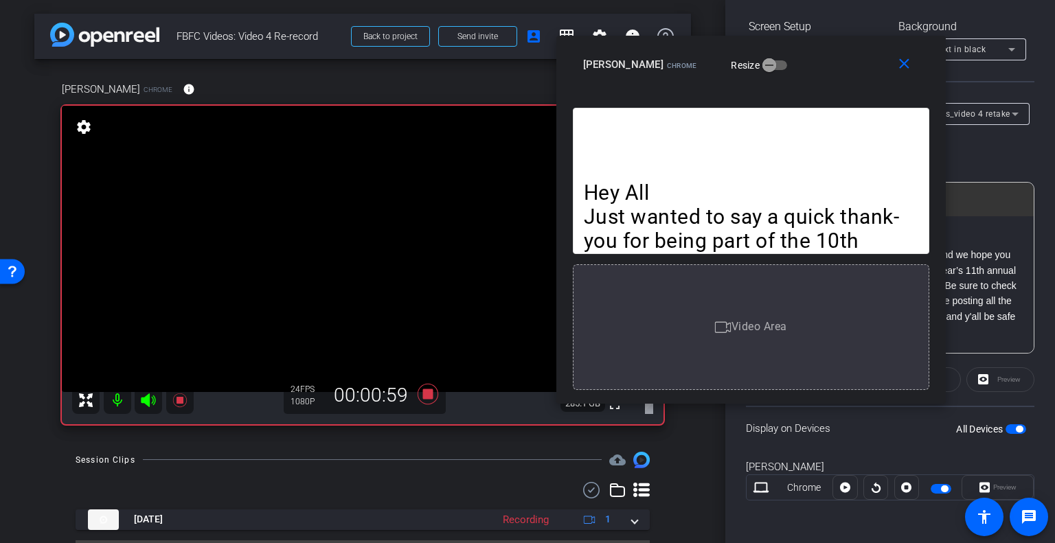
drag, startPoint x: 600, startPoint y: 84, endPoint x: 823, endPoint y: 69, distance: 223.0
click at [818, 73] on div "Sandy McClure Chrome Resize" at bounding box center [756, 64] width 346 height 25
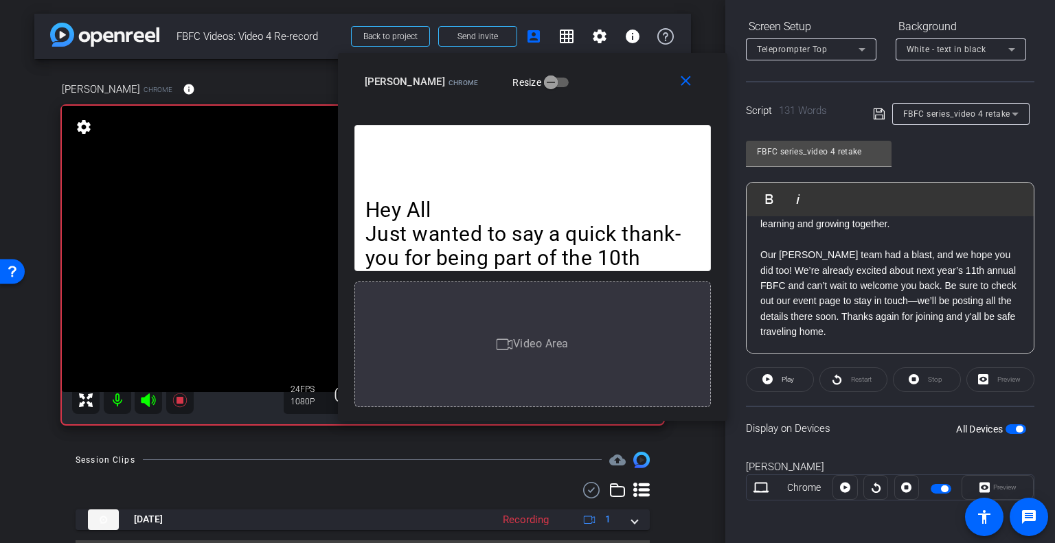
drag, startPoint x: 823, startPoint y: 69, endPoint x: 604, endPoint y: 86, distance: 219.0
click at [604, 86] on div "Sandy McClure Chrome Resize" at bounding box center [538, 81] width 346 height 25
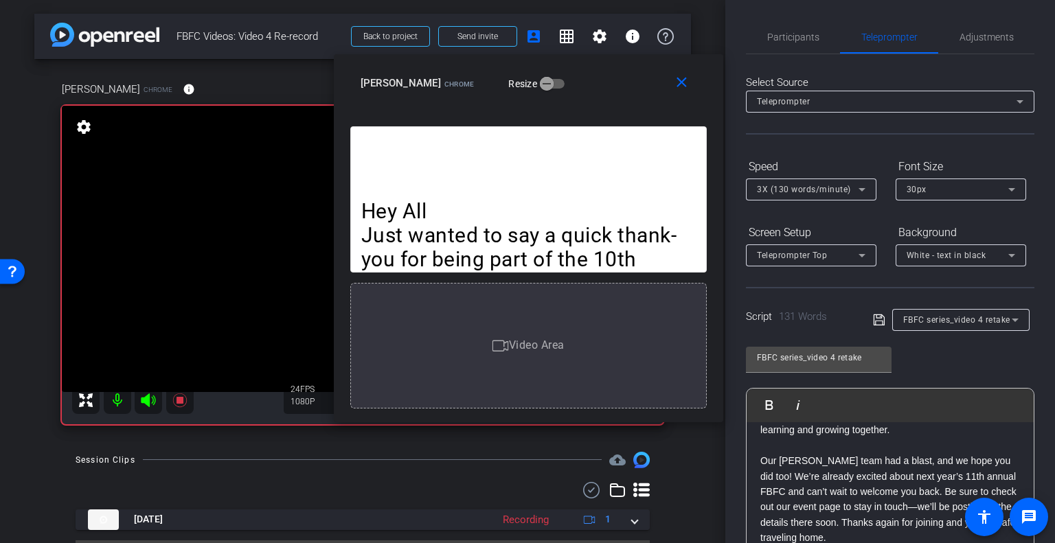
click at [615, 78] on div "Sandy McClure Chrome Resize" at bounding box center [533, 83] width 346 height 25
click at [795, 38] on span "Participants" at bounding box center [793, 37] width 52 height 10
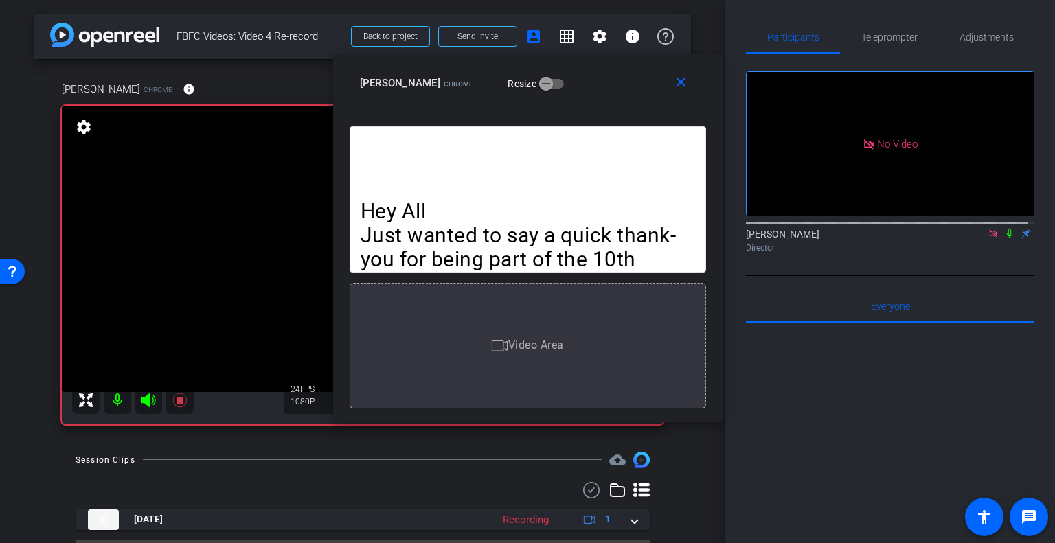
click at [1004, 229] on icon at bounding box center [1009, 234] width 11 height 10
click at [880, 19] on div "Participants Teleprompter Adjustments No Video Ali Hasan Director Everyone 0 Ma…" at bounding box center [890, 271] width 330 height 543
click at [884, 38] on span "Teleprompter" at bounding box center [889, 37] width 56 height 10
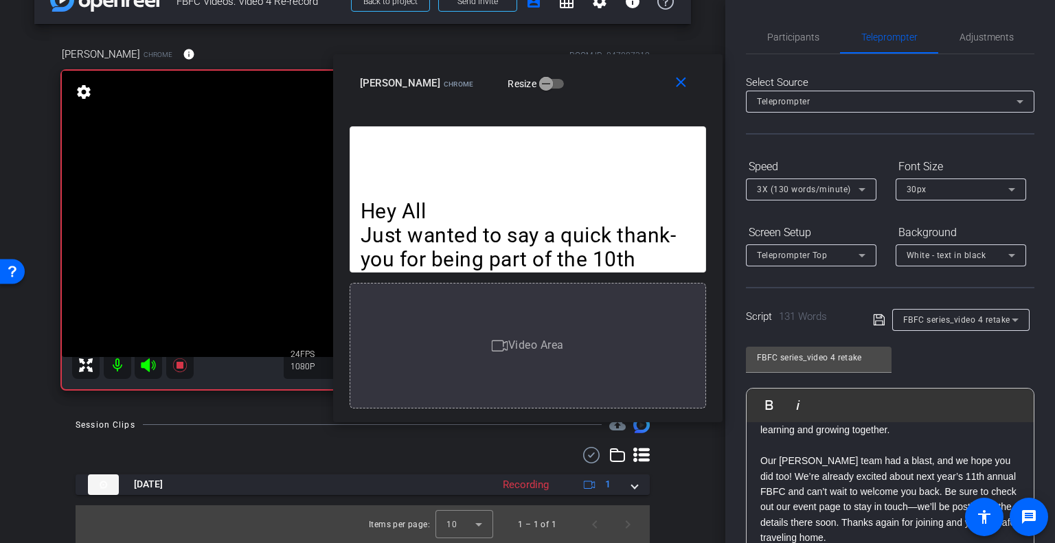
scroll to position [69, 0]
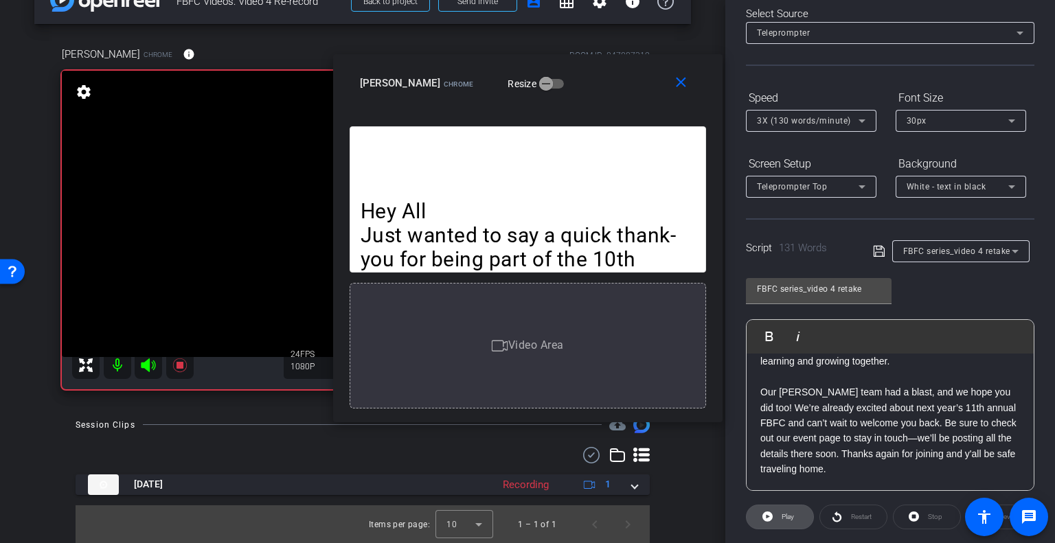
click at [779, 518] on span "Play" at bounding box center [786, 516] width 16 height 19
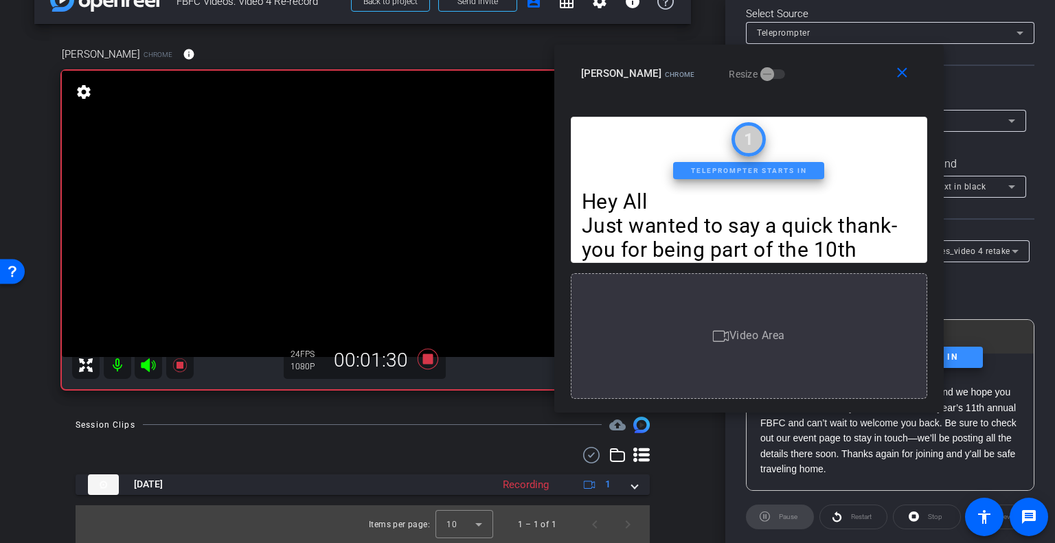
drag, startPoint x: 594, startPoint y: 82, endPoint x: 814, endPoint y: 73, distance: 219.9
click at [814, 73] on div "Sandy McClure Chrome Resize" at bounding box center [754, 73] width 346 height 25
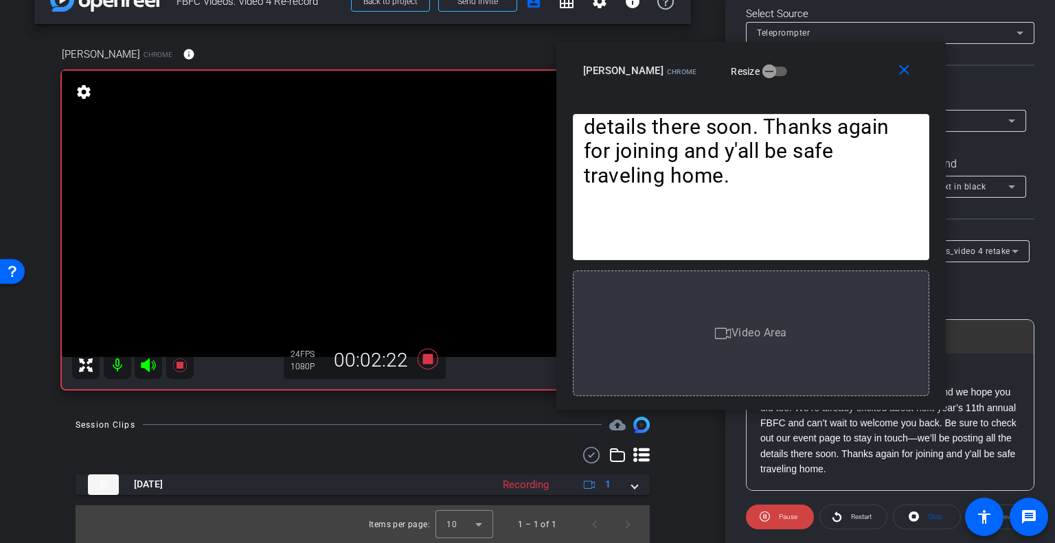
click at [827, 79] on div "Sandy McClure Chrome Resize" at bounding box center [756, 70] width 346 height 25
click at [899, 77] on mat-icon "close" at bounding box center [903, 70] width 17 height 17
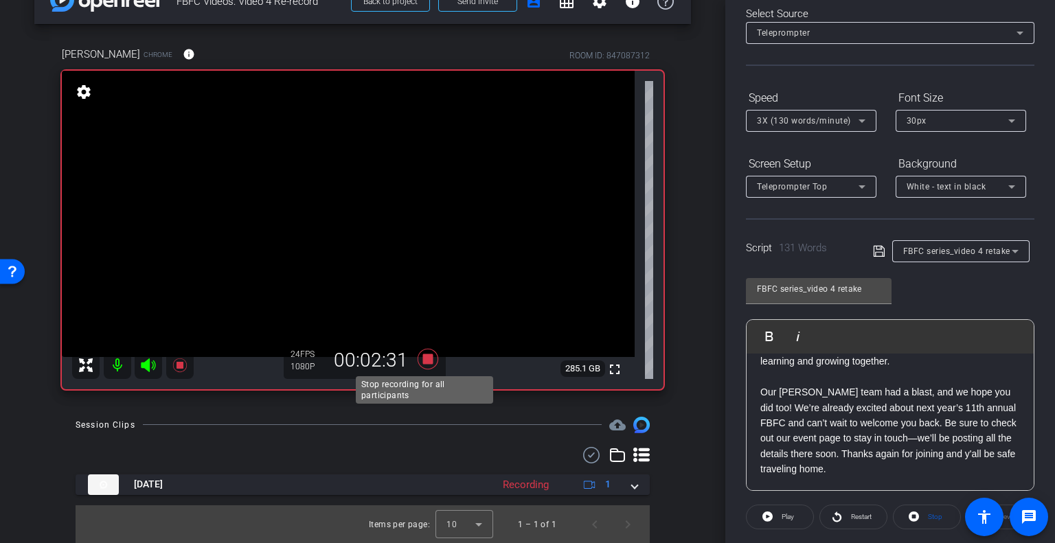
click at [423, 357] on icon at bounding box center [427, 359] width 21 height 21
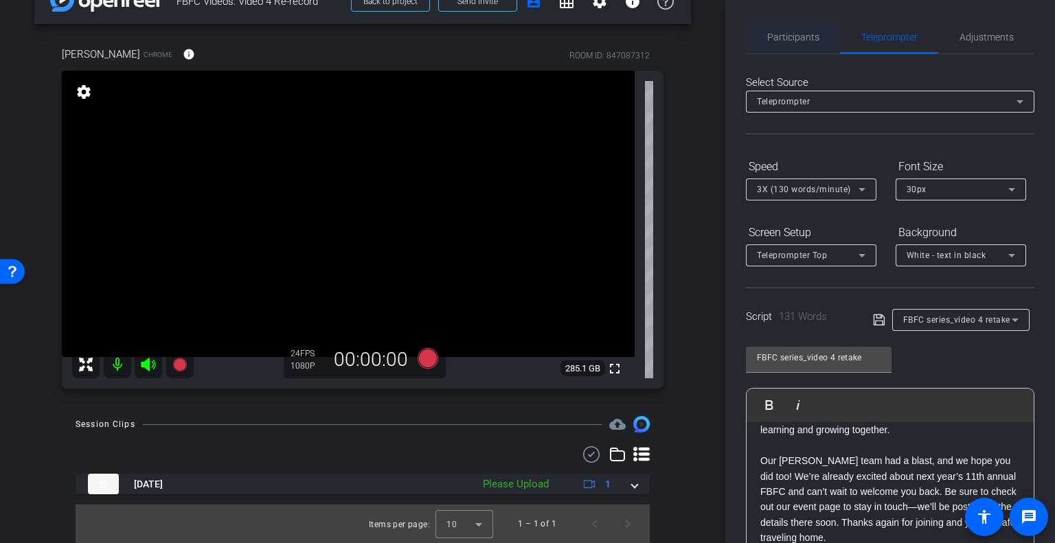
click at [797, 30] on span "Participants" at bounding box center [793, 37] width 52 height 33
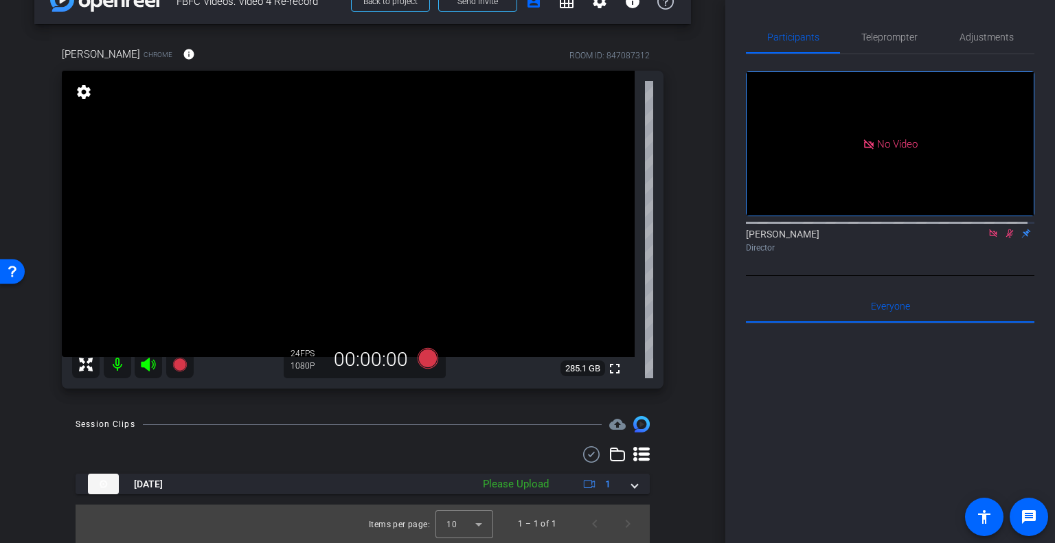
click at [1004, 229] on icon at bounding box center [1009, 234] width 11 height 10
click at [989, 229] on icon at bounding box center [992, 234] width 11 height 10
click at [887, 34] on span "Teleprompter" at bounding box center [889, 37] width 56 height 10
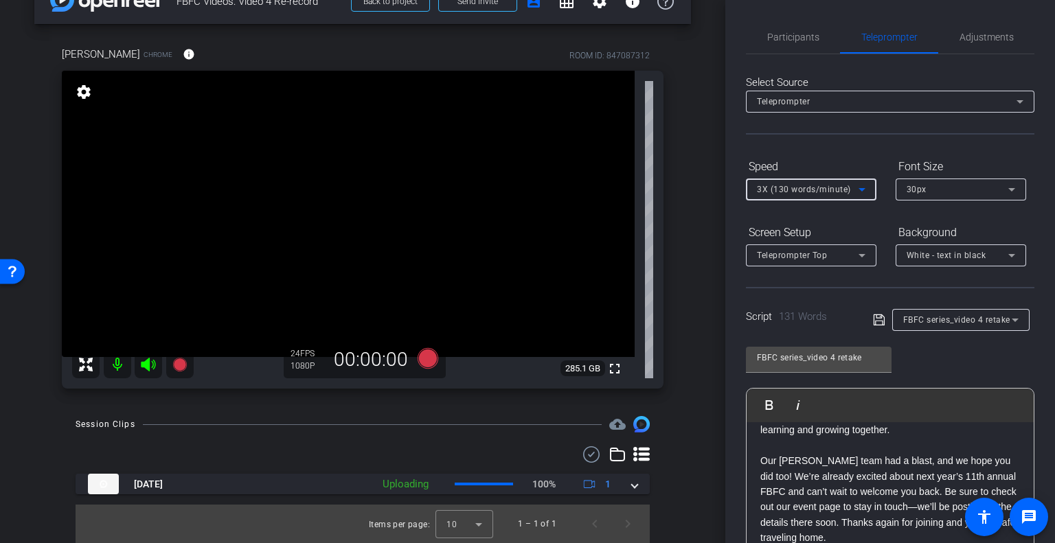
click at [865, 187] on icon at bounding box center [861, 189] width 16 height 16
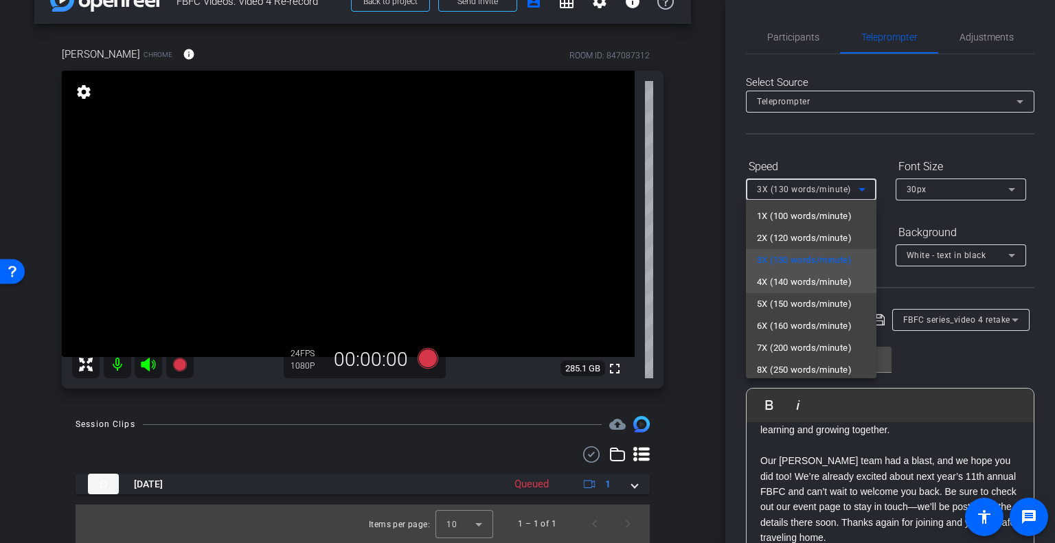
click at [795, 288] on span "4X (140 words/minute)" at bounding box center [804, 282] width 95 height 16
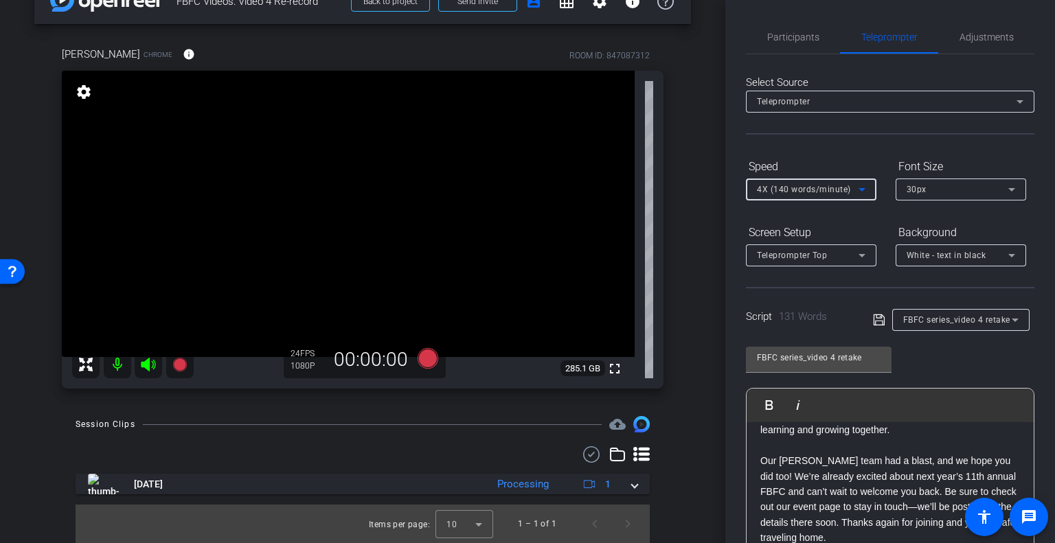
click at [737, 137] on div "Participants Teleprompter Adjustments settings Ali Hasan flip Director Everyone…" at bounding box center [890, 271] width 330 height 543
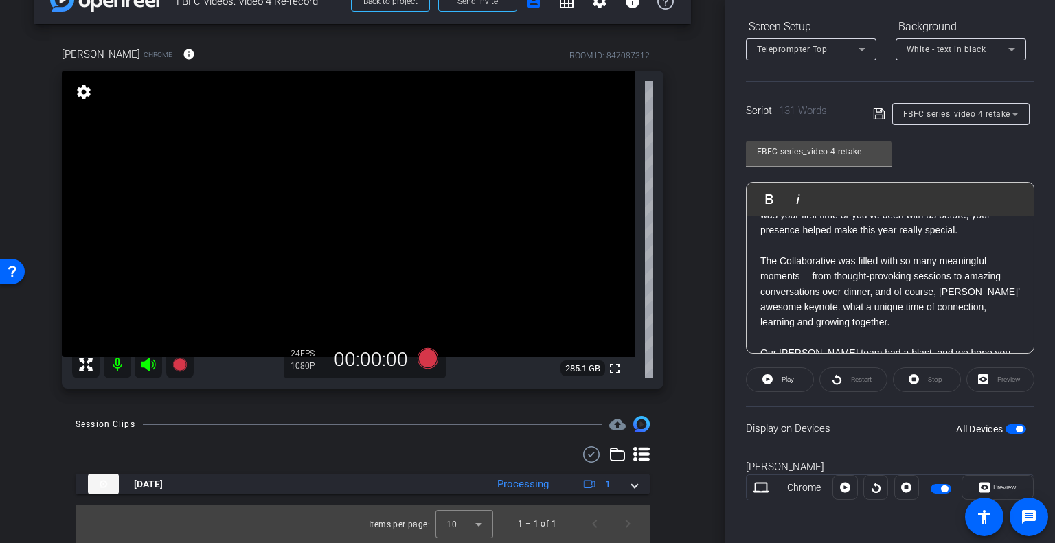
scroll to position [167, 0]
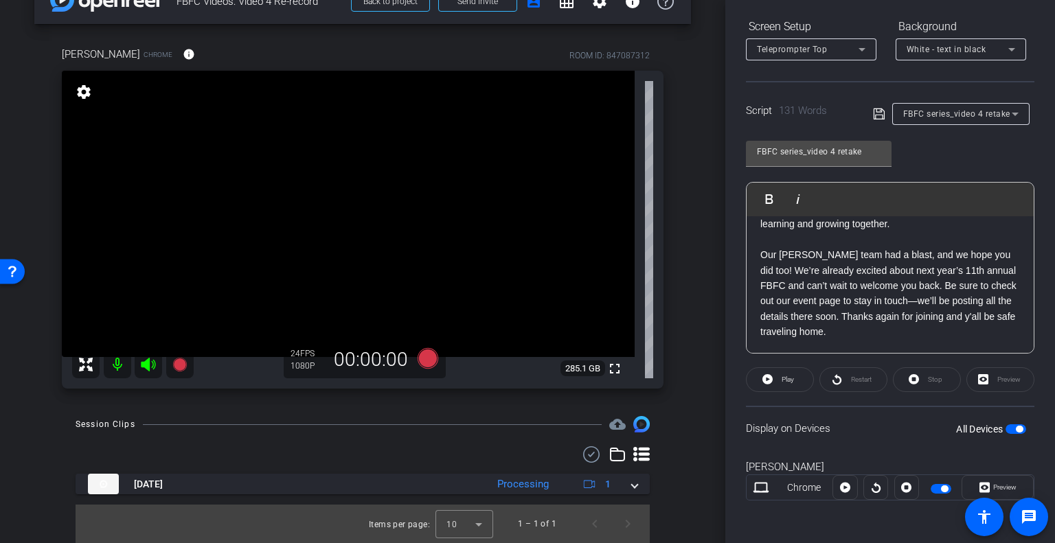
click at [1015, 430] on span "button" at bounding box center [1018, 429] width 7 height 7
click at [1006, 428] on span "button" at bounding box center [1009, 429] width 7 height 7
click at [1004, 484] on span "Preview" at bounding box center [1004, 487] width 23 height 8
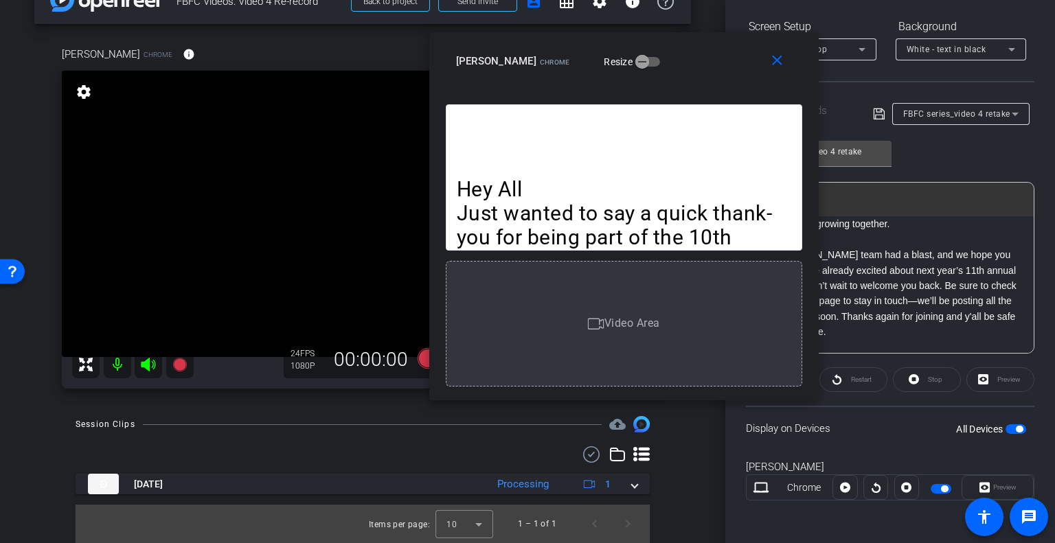
drag, startPoint x: 595, startPoint y: 120, endPoint x: 691, endPoint y: 65, distance: 111.1
click at [691, 65] on div "Sandy McClure Chrome Resize" at bounding box center [629, 61] width 346 height 25
click at [846, 486] on icon at bounding box center [845, 488] width 10 height 10
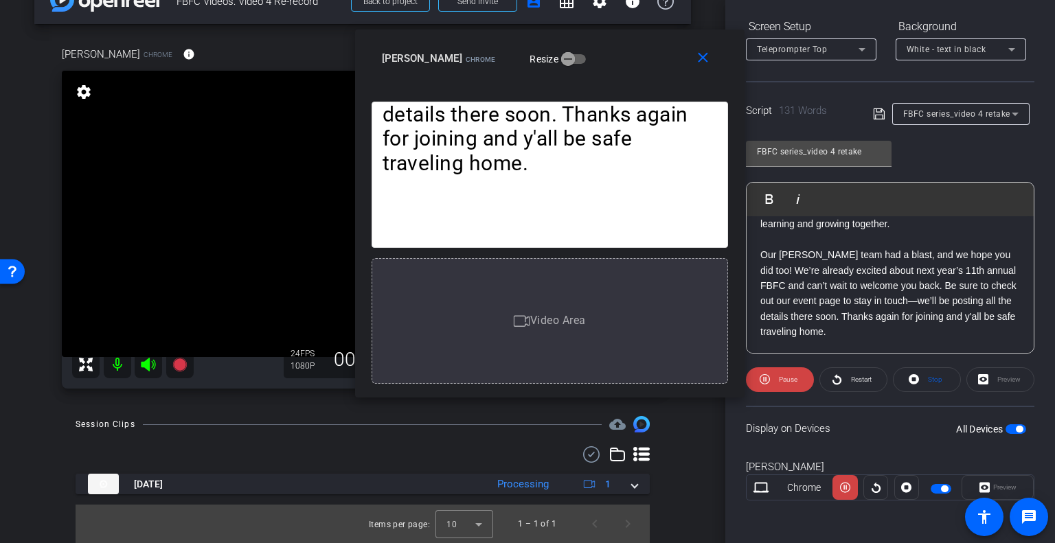
drag, startPoint x: 692, startPoint y: 61, endPoint x: 610, endPoint y: 57, distance: 82.5
click at [610, 57] on div "Sandy McClure Chrome Resize" at bounding box center [555, 58] width 346 height 25
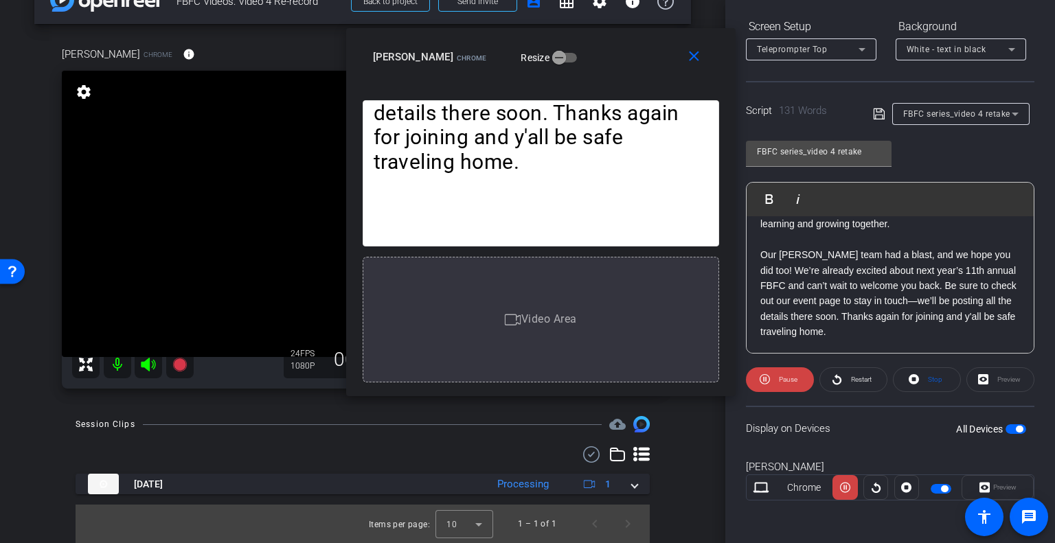
scroll to position [69, 0]
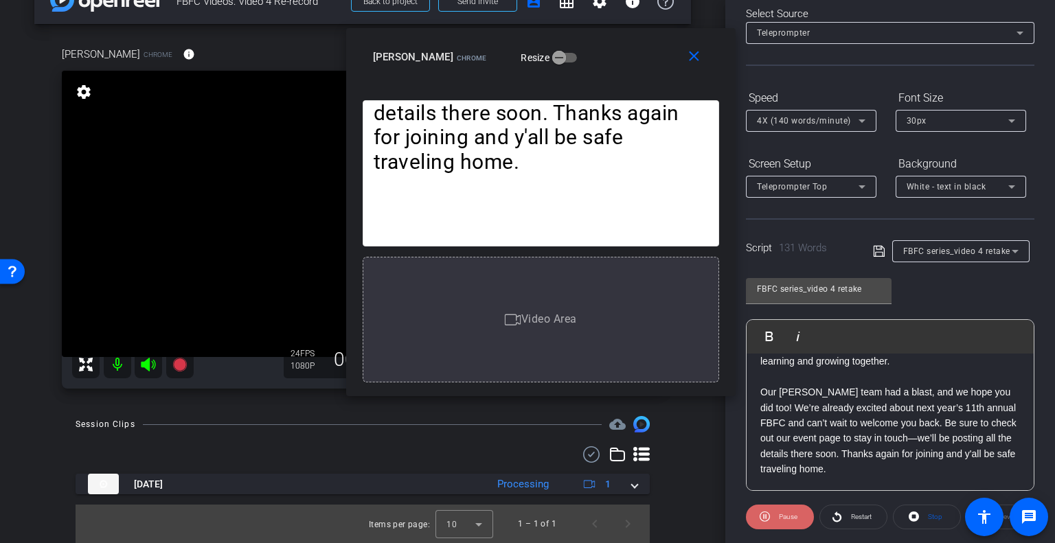
click at [783, 515] on span "Pause" at bounding box center [788, 517] width 19 height 8
click at [698, 60] on mat-icon "close" at bounding box center [693, 56] width 17 height 17
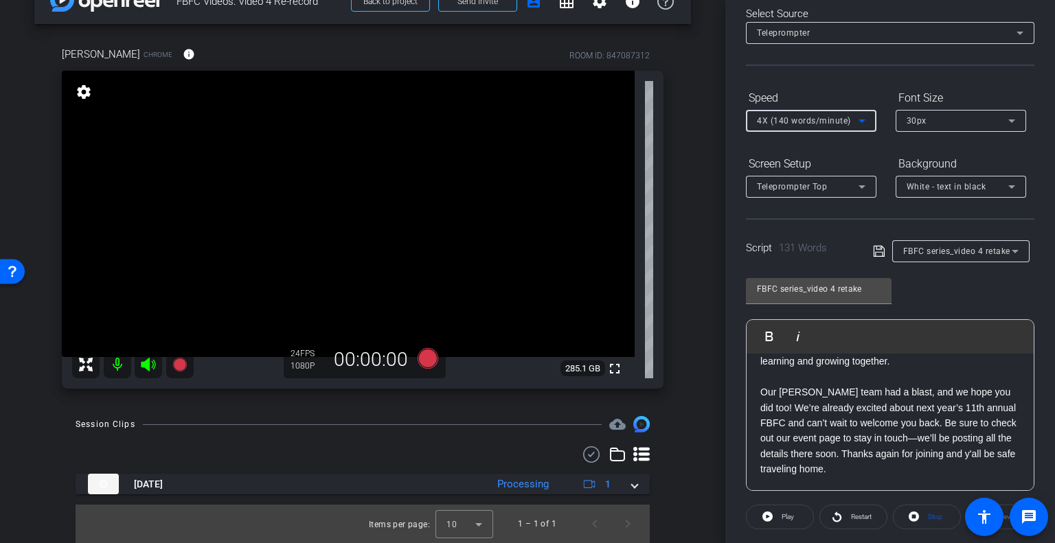
click at [796, 120] on span "4X (140 words/minute)" at bounding box center [804, 121] width 94 height 10
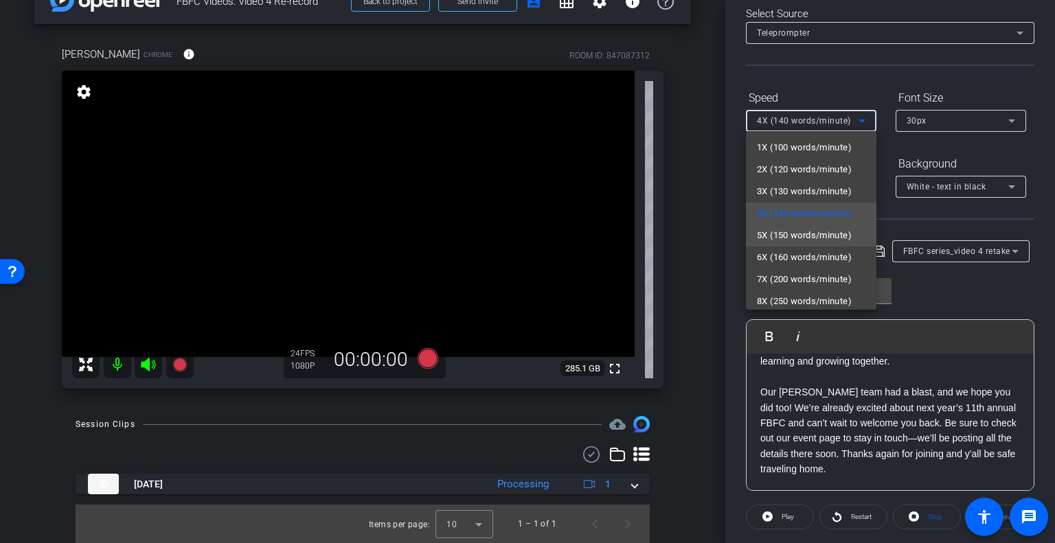
click at [768, 233] on span "5X (150 words/minute)" at bounding box center [804, 235] width 95 height 16
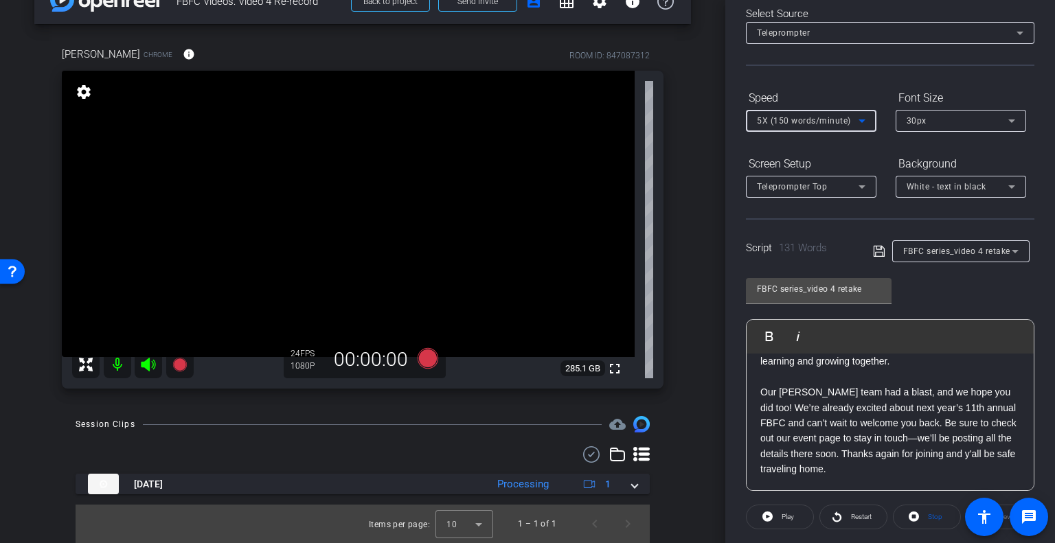
scroll to position [0, 0]
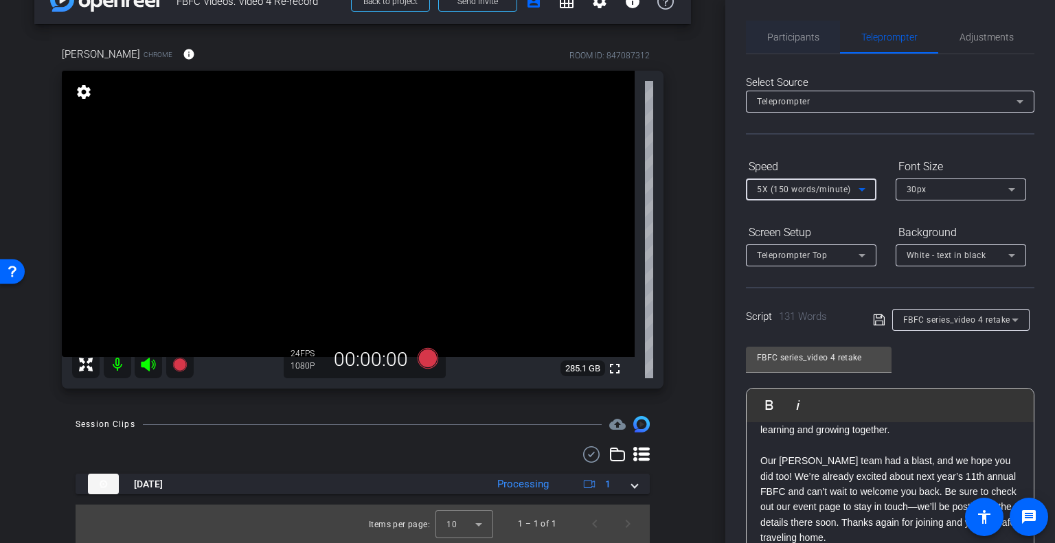
click at [783, 41] on span "Participants" at bounding box center [793, 37] width 52 height 10
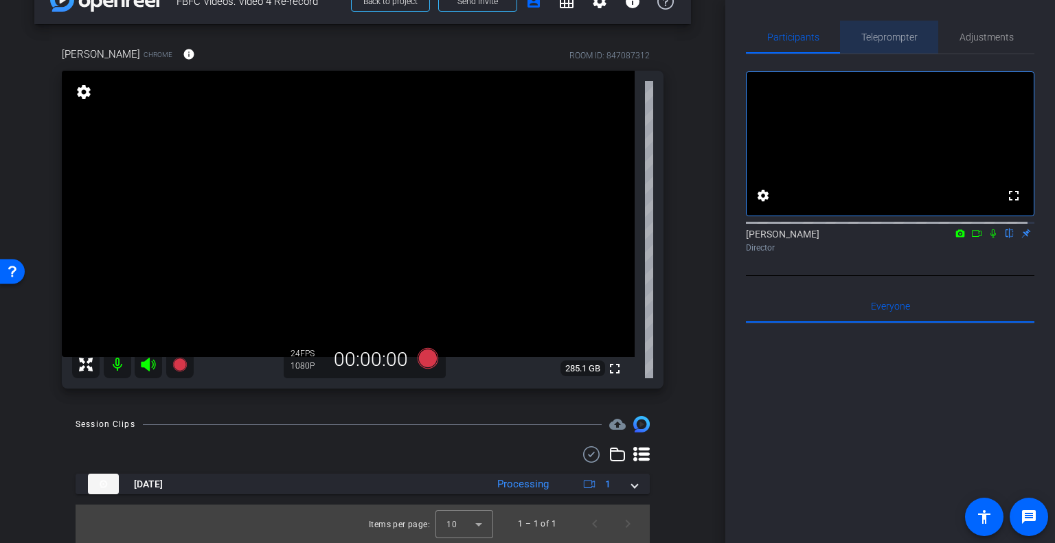
click at [899, 35] on span "Teleprompter" at bounding box center [889, 37] width 56 height 10
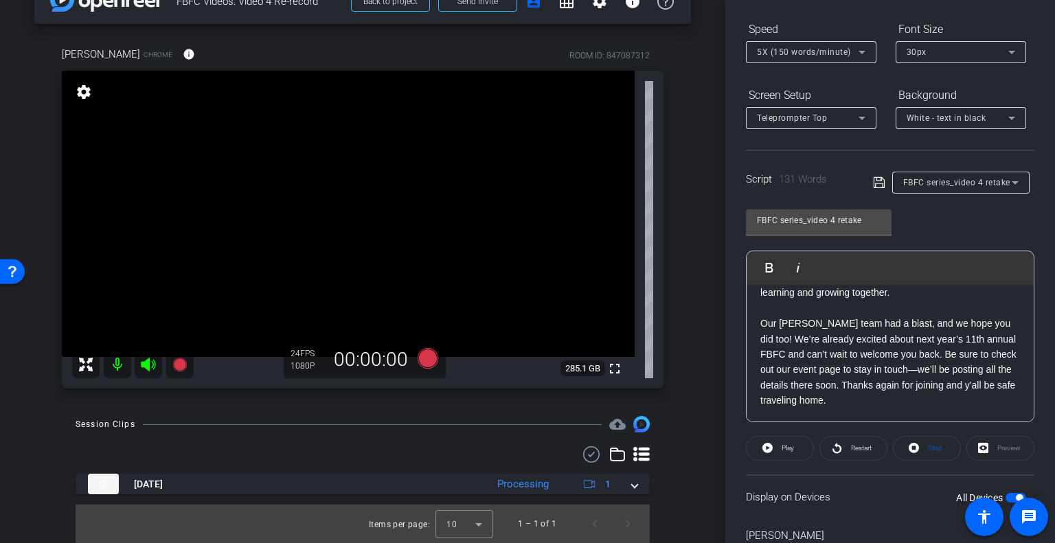
scroll to position [206, 0]
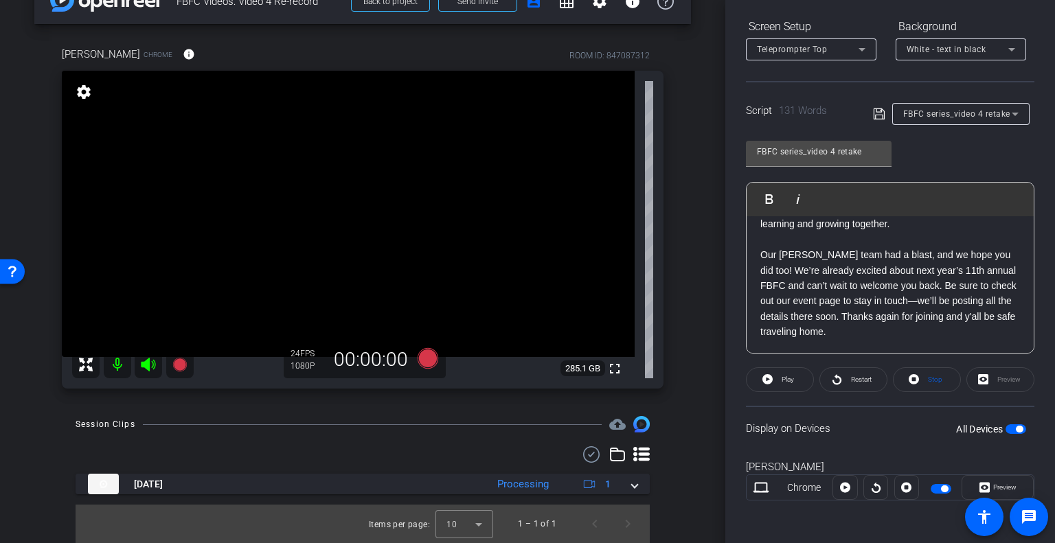
click at [1006, 426] on span "button" at bounding box center [1015, 429] width 21 height 10
click at [1006, 428] on span "button" at bounding box center [1015, 429] width 21 height 10
click at [995, 483] on span "Preview" at bounding box center [1004, 487] width 23 height 8
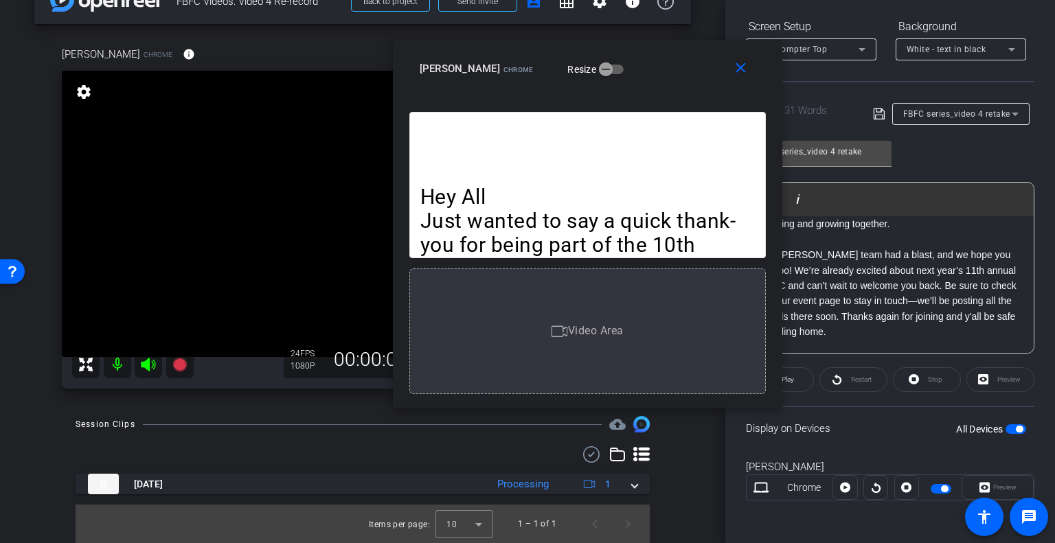
drag, startPoint x: 464, startPoint y: 104, endPoint x: 524, endPoint y: 56, distance: 76.7
click at [524, 56] on div "Sandy McClure Chrome Resize" at bounding box center [593, 68] width 346 height 25
click at [730, 71] on span at bounding box center [744, 68] width 44 height 33
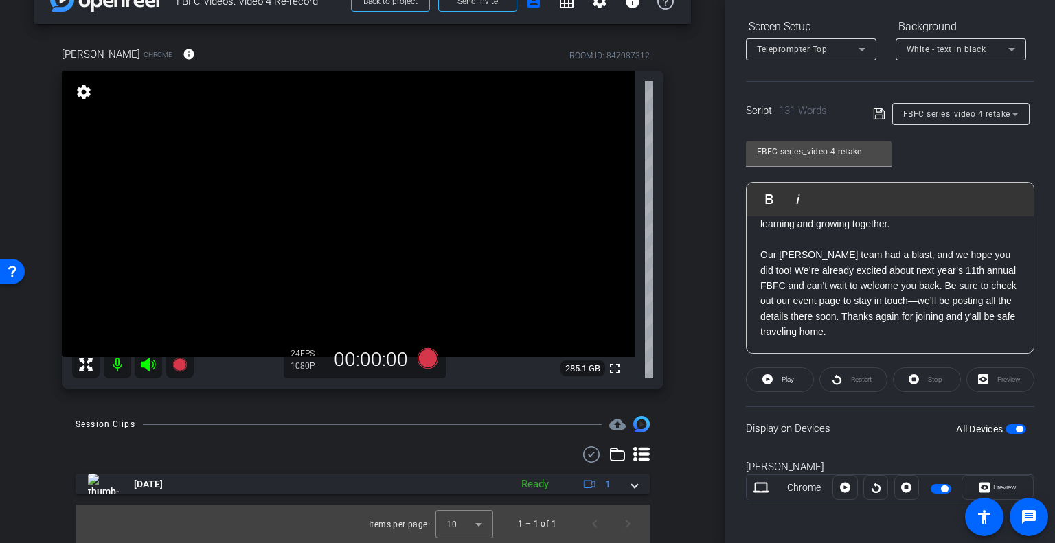
click at [809, 240] on p at bounding box center [890, 239] width 260 height 15
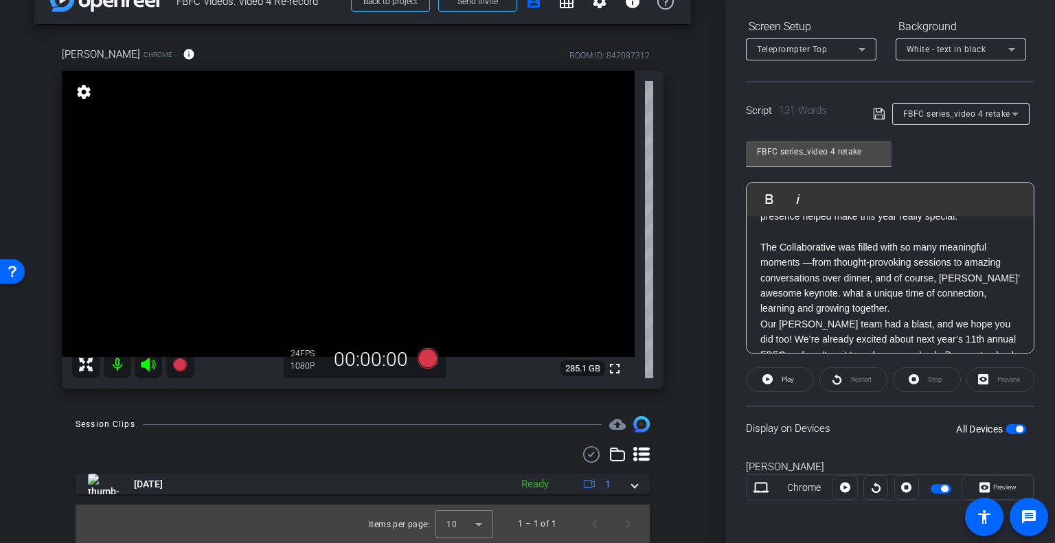
scroll to position [14, 0]
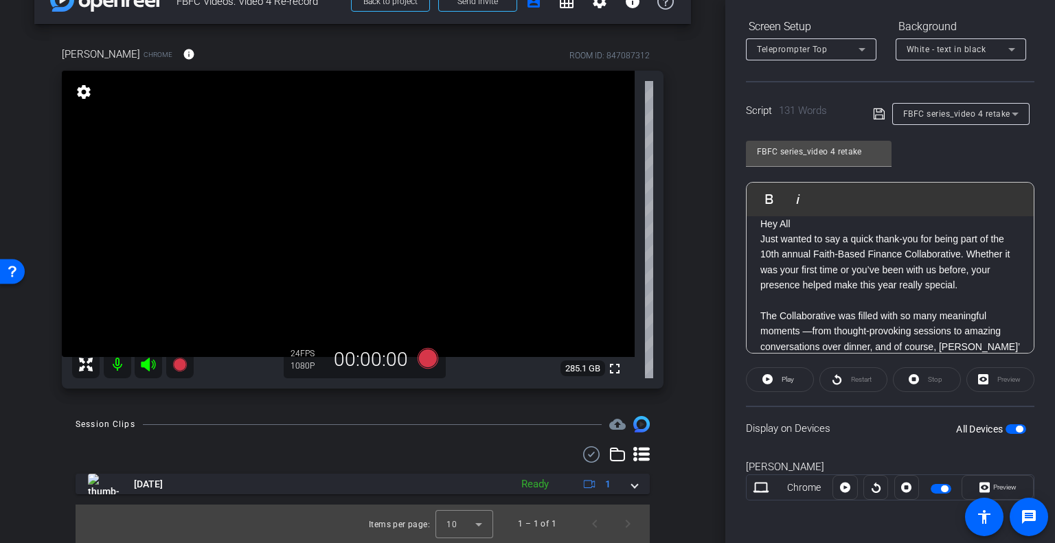
click at [962, 296] on p at bounding box center [890, 299] width 260 height 15
click at [1007, 433] on div "All Devices" at bounding box center [991, 429] width 70 height 14
click at [1007, 428] on span "button" at bounding box center [1015, 429] width 21 height 10
click at [1006, 427] on span "button" at bounding box center [1015, 429] width 21 height 10
click at [994, 485] on span "Preview" at bounding box center [1004, 487] width 23 height 8
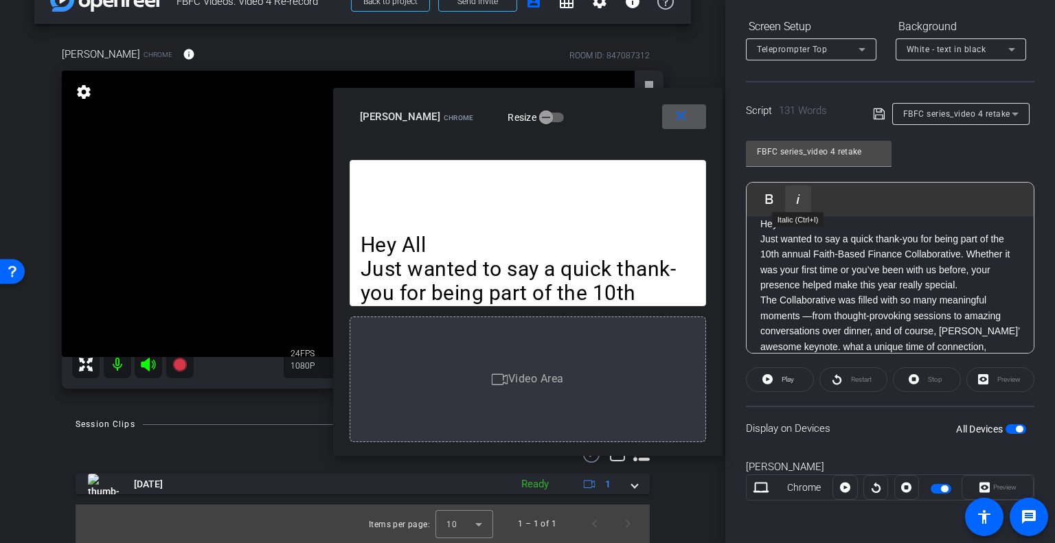
scroll to position [0, 0]
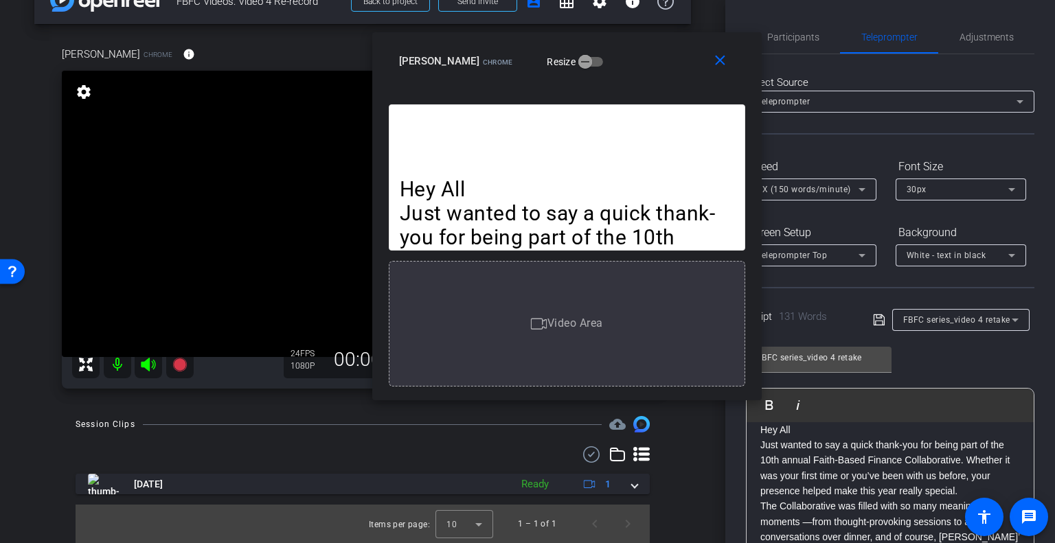
drag, startPoint x: 607, startPoint y: 116, endPoint x: 636, endPoint y: 63, distance: 60.6
click at [636, 63] on div "Sandy McClure Chrome Resize" at bounding box center [572, 61] width 346 height 25
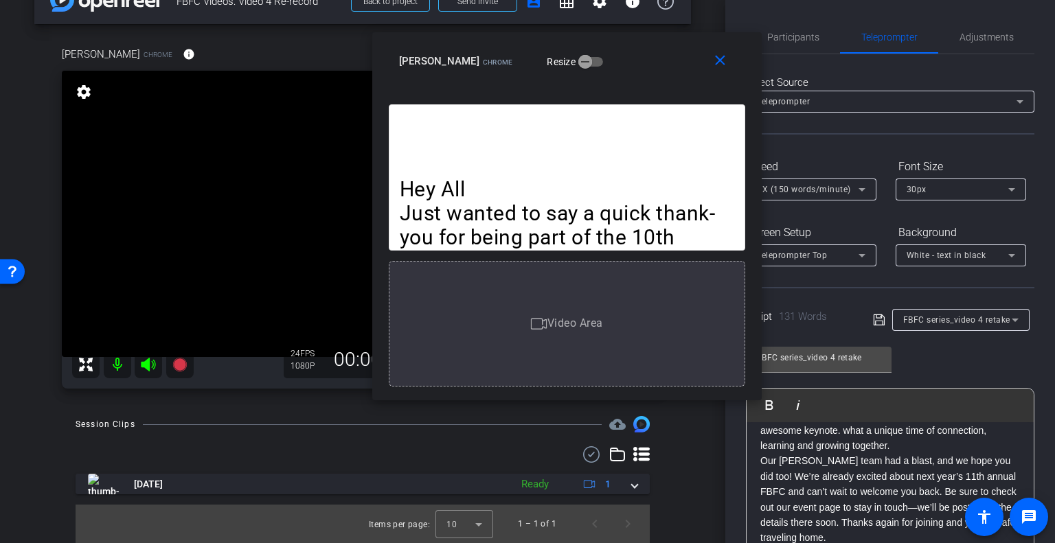
scroll to position [206, 0]
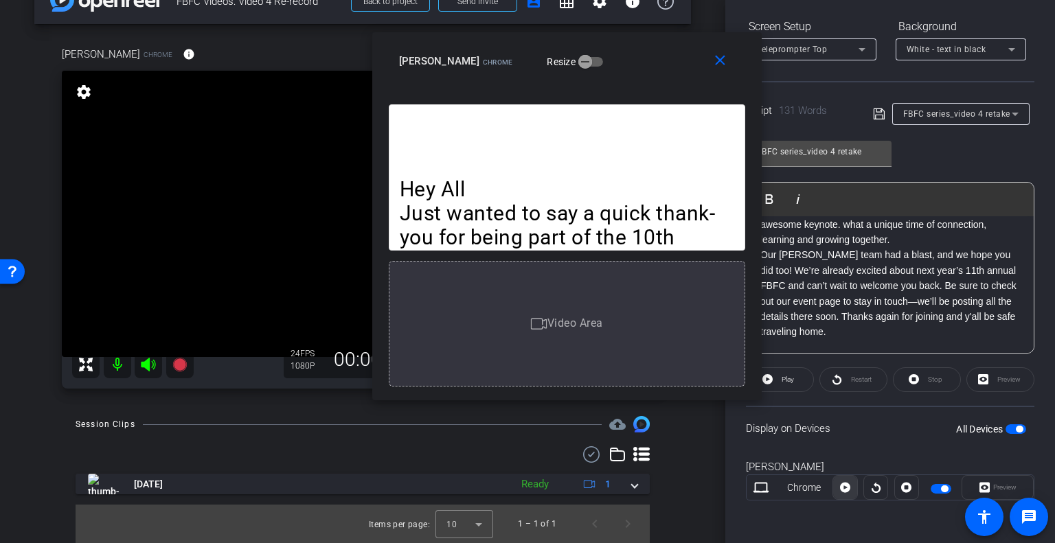
click at [840, 488] on icon at bounding box center [845, 488] width 10 height 10
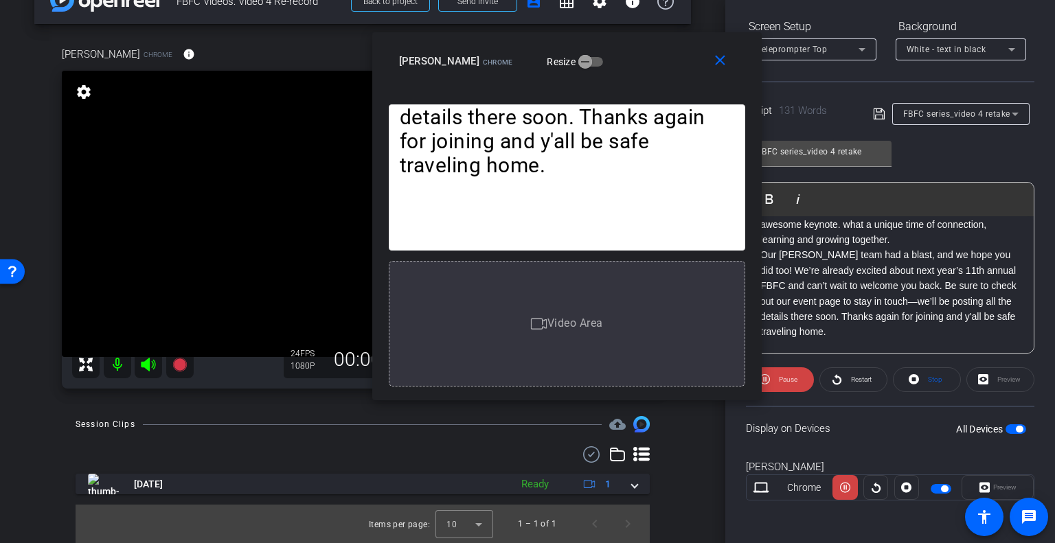
scroll to position [69, 0]
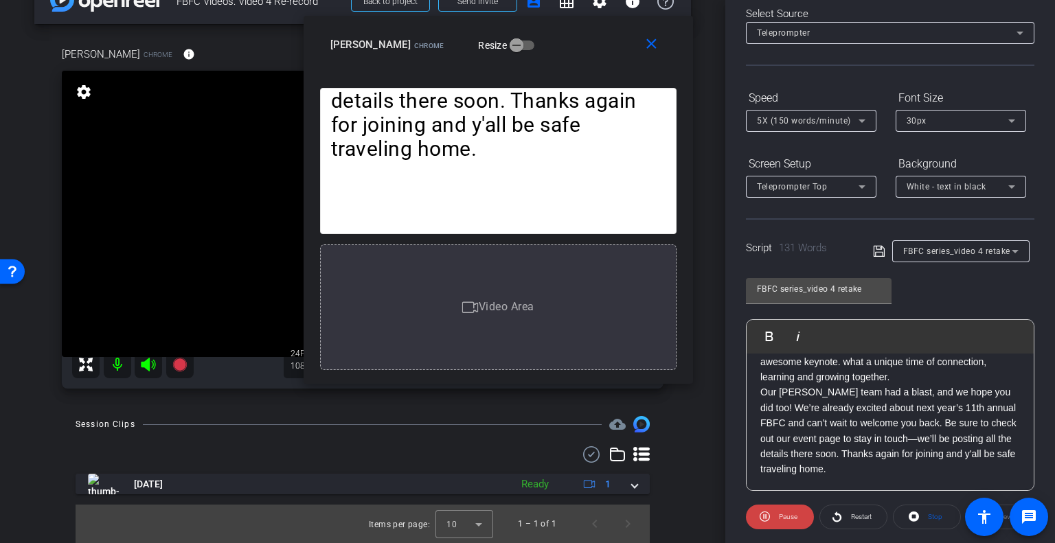
drag, startPoint x: 661, startPoint y: 62, endPoint x: 593, endPoint y: 46, distance: 69.9
click at [593, 46] on div "Sandy McClure Chrome Resize" at bounding box center [503, 44] width 346 height 25
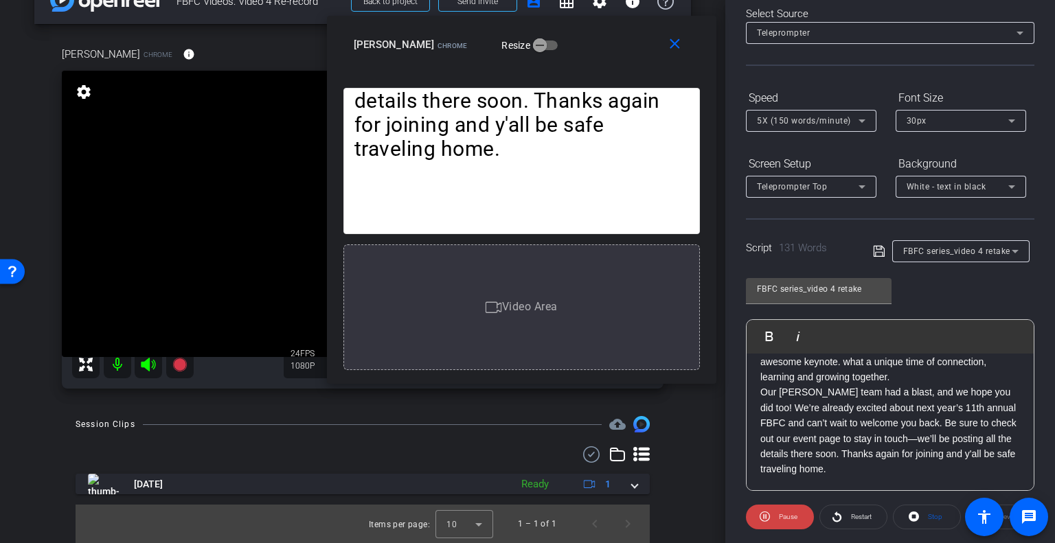
drag, startPoint x: 593, startPoint y: 46, endPoint x: 626, endPoint y: 46, distance: 33.0
click at [626, 46] on div "Sandy McClure Chrome Resize" at bounding box center [527, 44] width 346 height 25
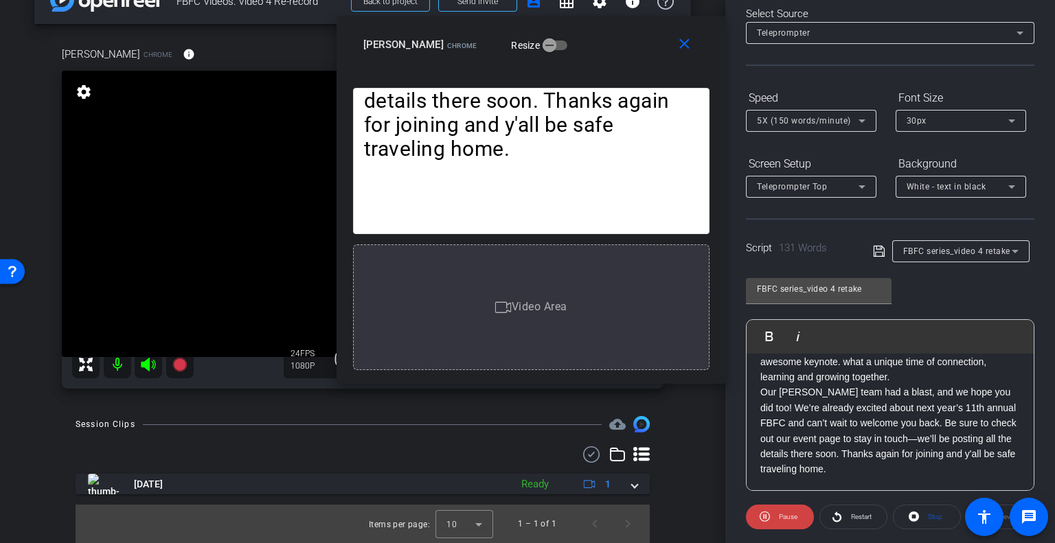
scroll to position [206, 0]
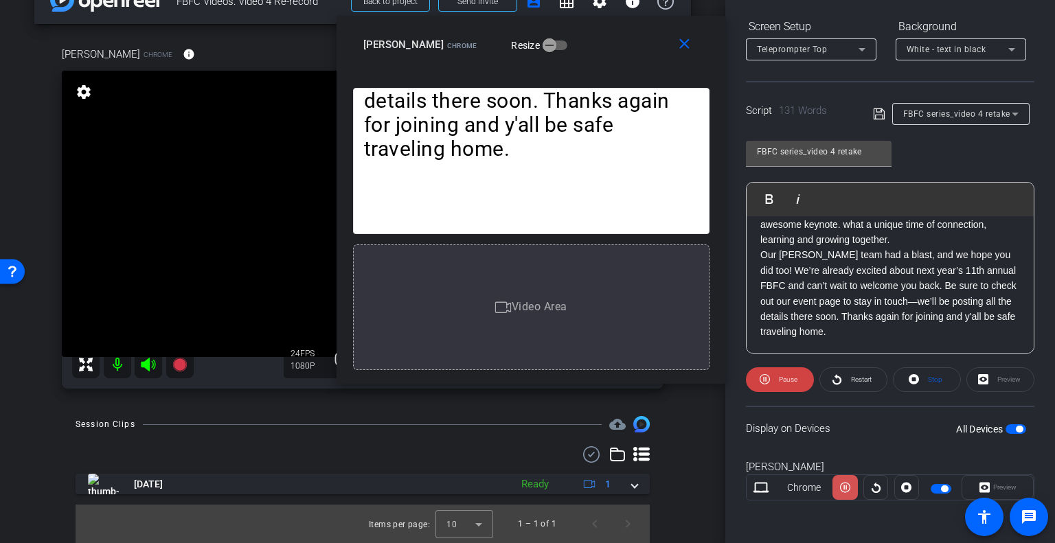
click at [845, 488] on icon at bounding box center [845, 487] width 10 height 21
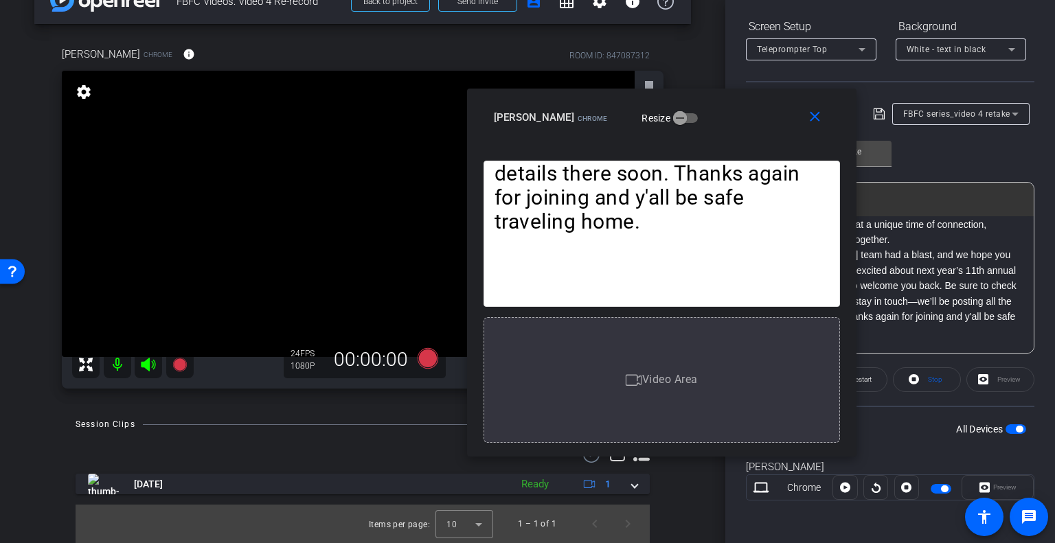
drag, startPoint x: 604, startPoint y: 49, endPoint x: 683, endPoint y: 134, distance: 116.1
click at [683, 130] on div "Sandy McClure Chrome Resize" at bounding box center [667, 117] width 346 height 25
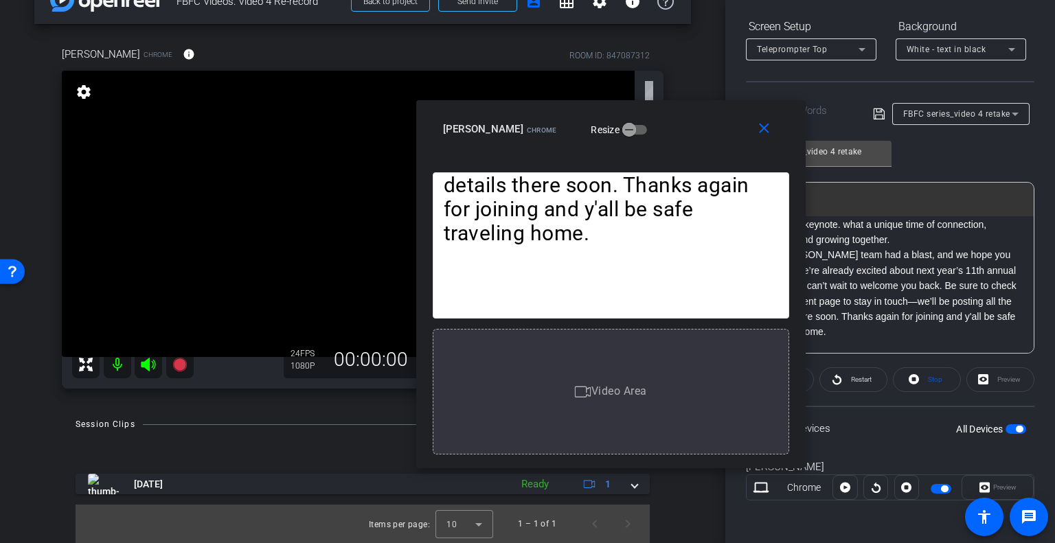
click at [765, 127] on mat-icon "close" at bounding box center [763, 128] width 17 height 17
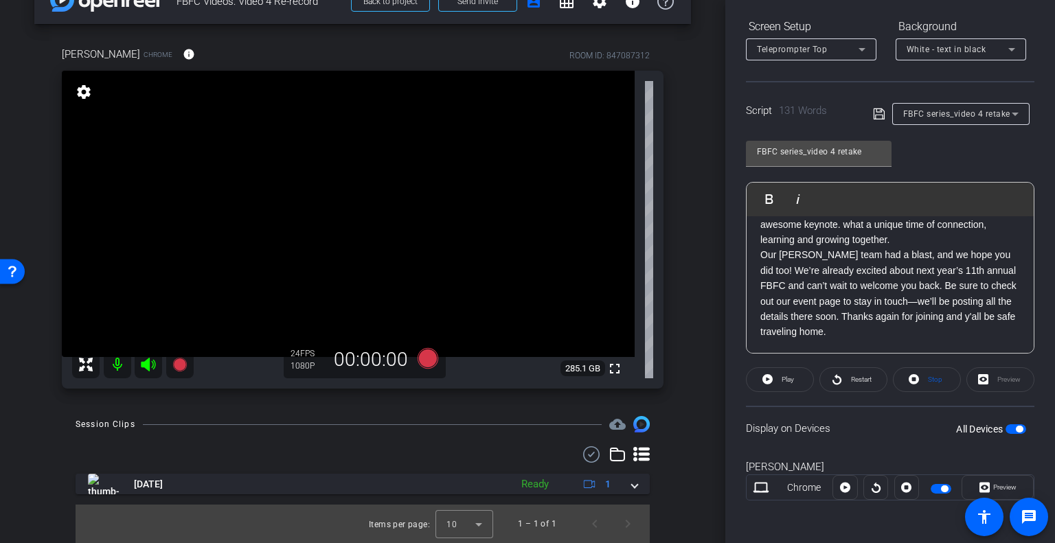
click at [1015, 428] on span "button" at bounding box center [1018, 429] width 7 height 7
click at [1009, 428] on span "button" at bounding box center [1015, 429] width 21 height 10
click at [176, 364] on icon at bounding box center [179, 365] width 14 height 14
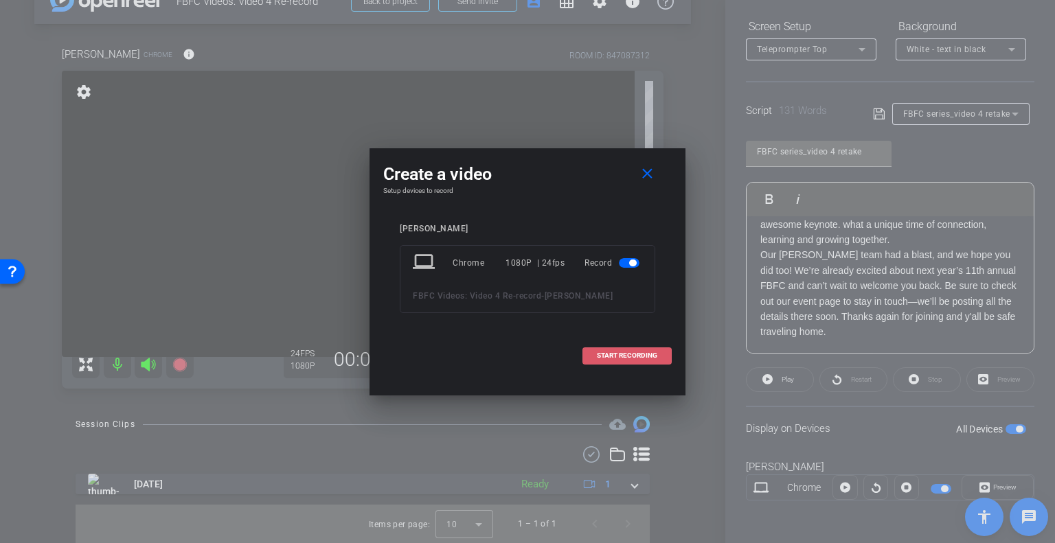
click at [630, 354] on span "START RECORDING" at bounding box center [627, 355] width 60 height 7
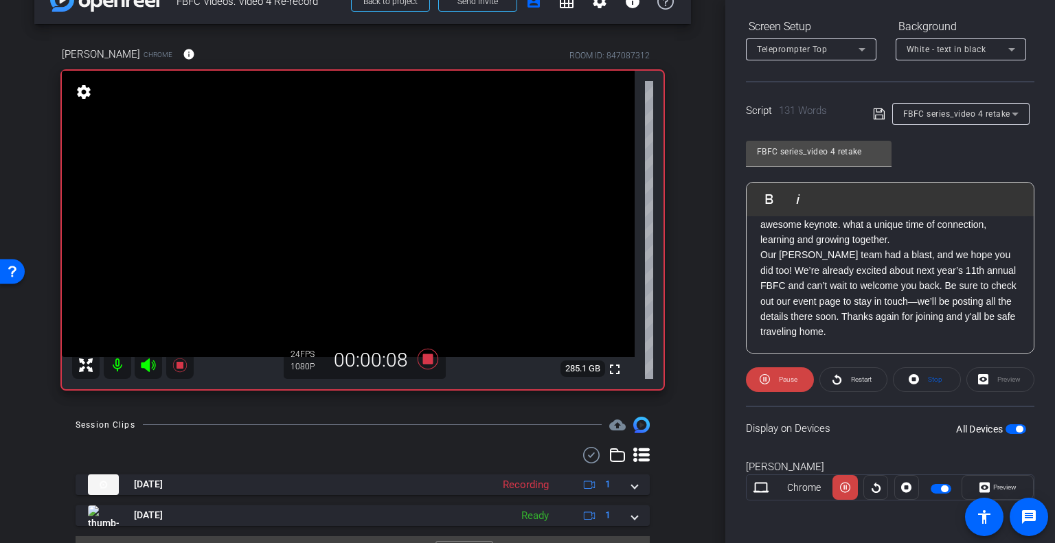
scroll to position [0, 0]
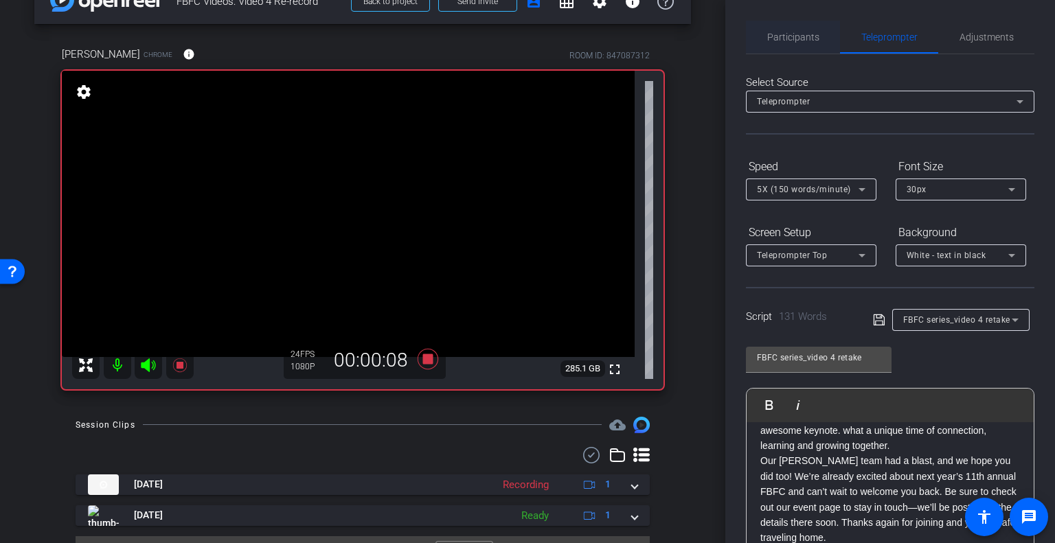
click at [791, 41] on span "Participants" at bounding box center [793, 37] width 52 height 10
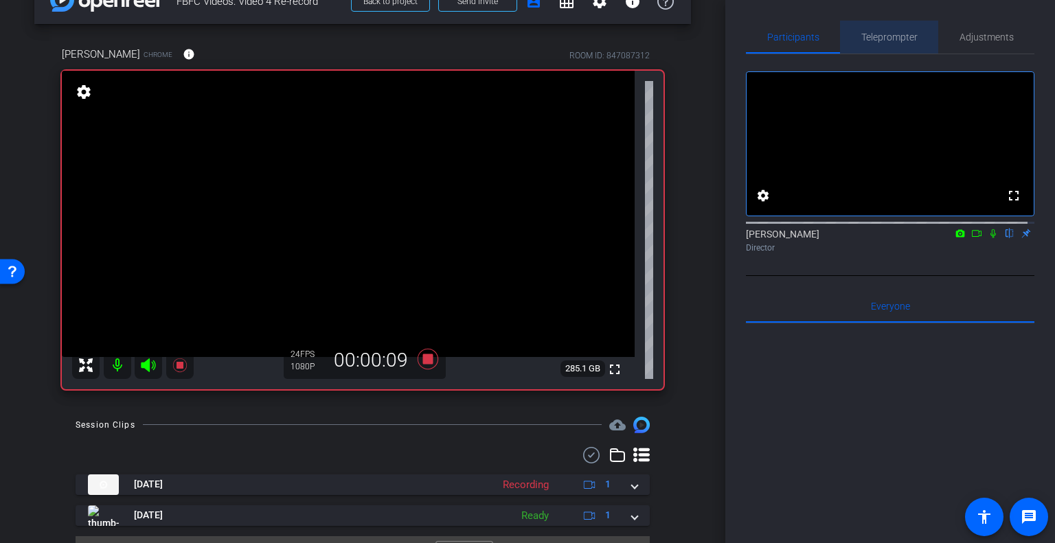
click at [897, 34] on span "Teleprompter" at bounding box center [889, 37] width 56 height 10
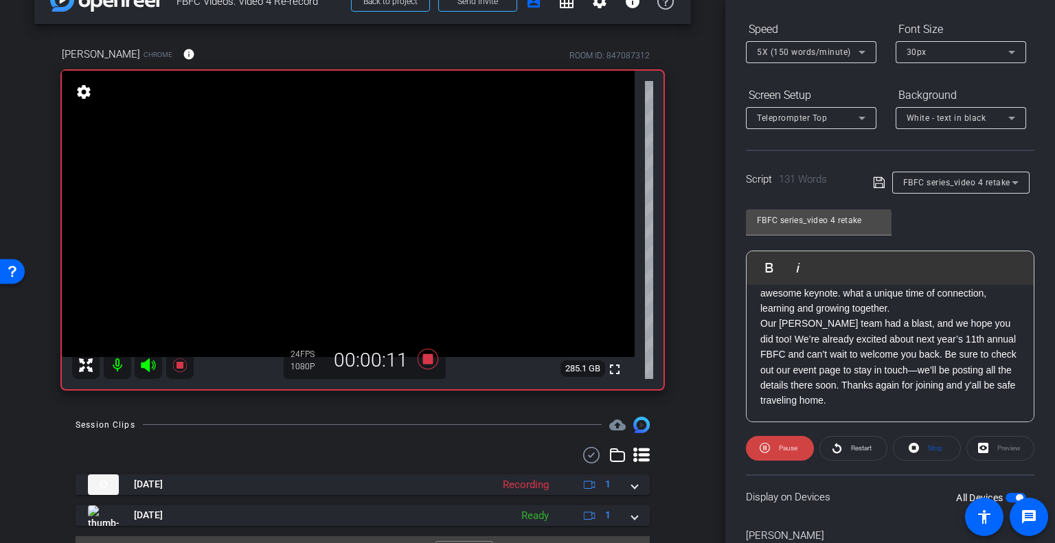
scroll to position [206, 0]
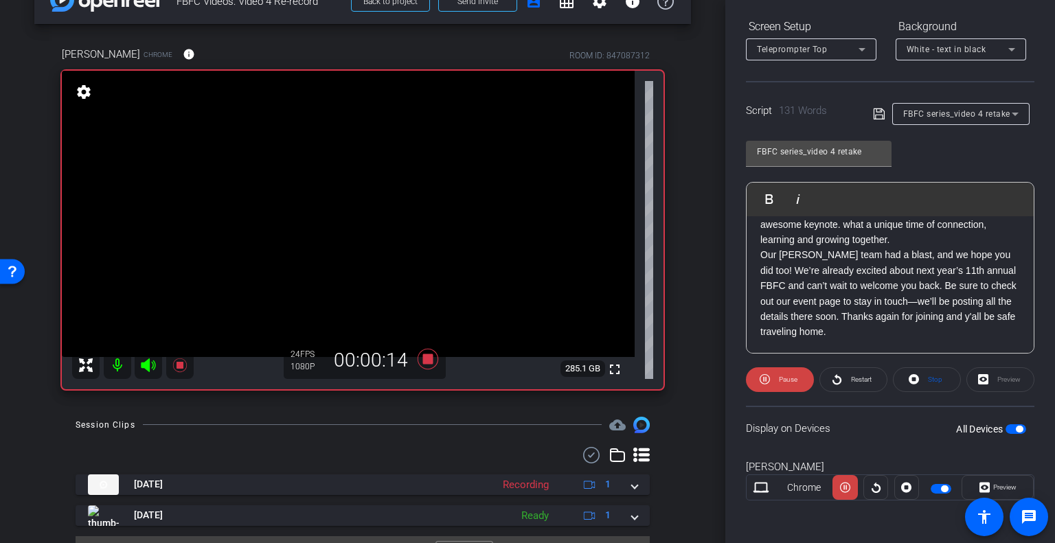
click at [1015, 426] on span "button" at bounding box center [1018, 429] width 7 height 7
click at [1009, 427] on span "button" at bounding box center [1015, 429] width 21 height 10
click at [1000, 483] on span "Preview" at bounding box center [1004, 487] width 23 height 8
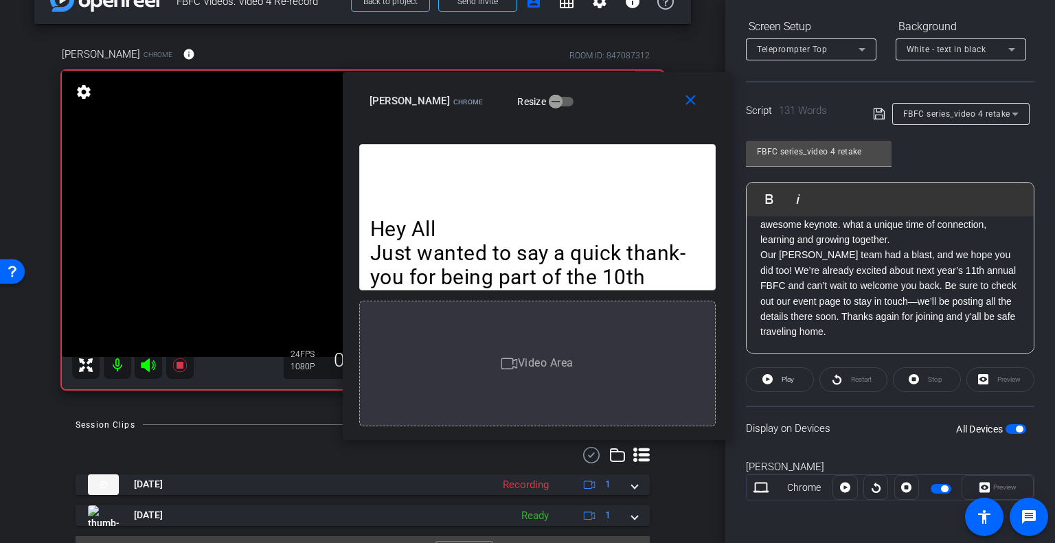
click at [590, 107] on div "Sandy McClure Chrome Resize" at bounding box center [542, 101] width 346 height 25
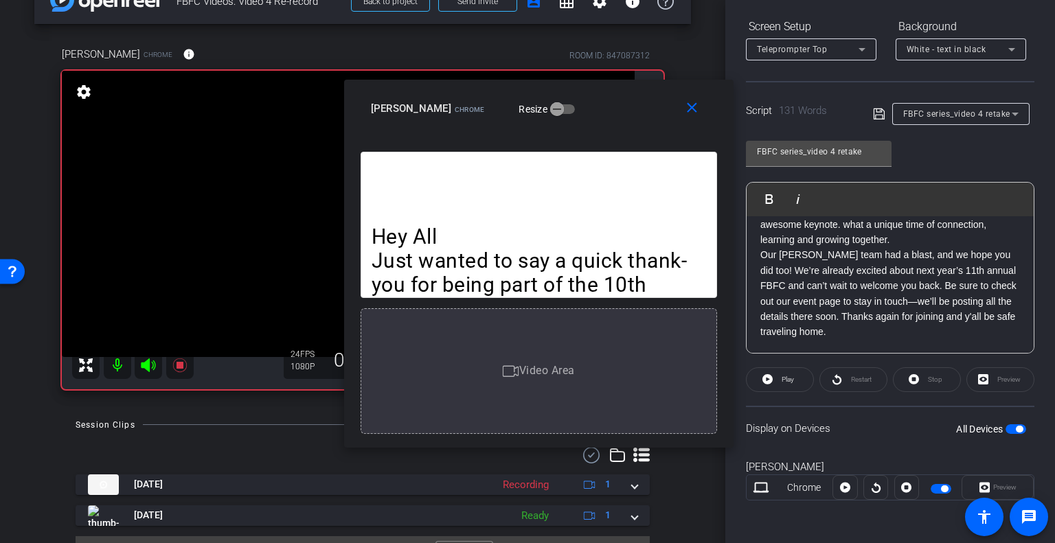
scroll to position [0, 0]
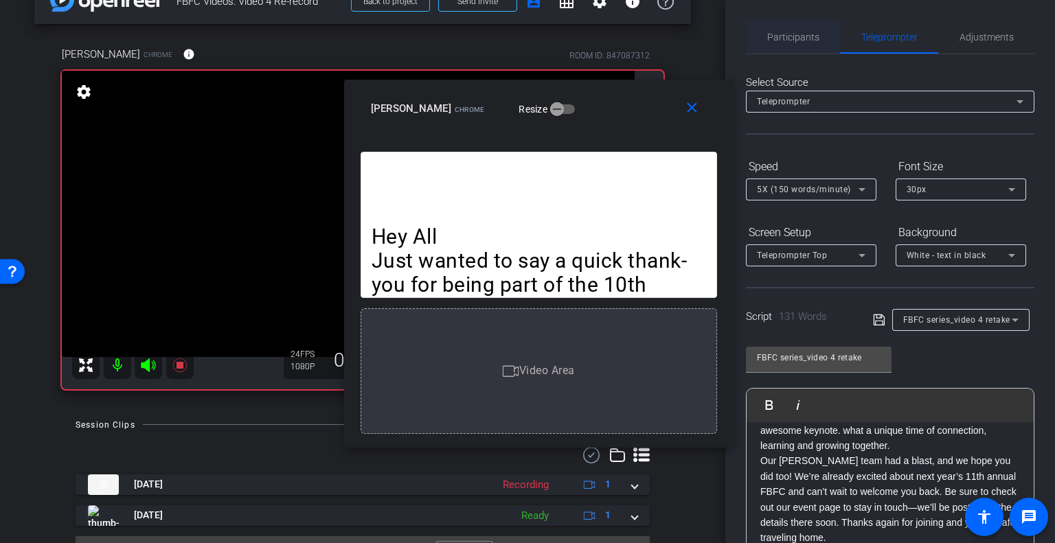
click at [799, 34] on span "Participants" at bounding box center [793, 37] width 52 height 10
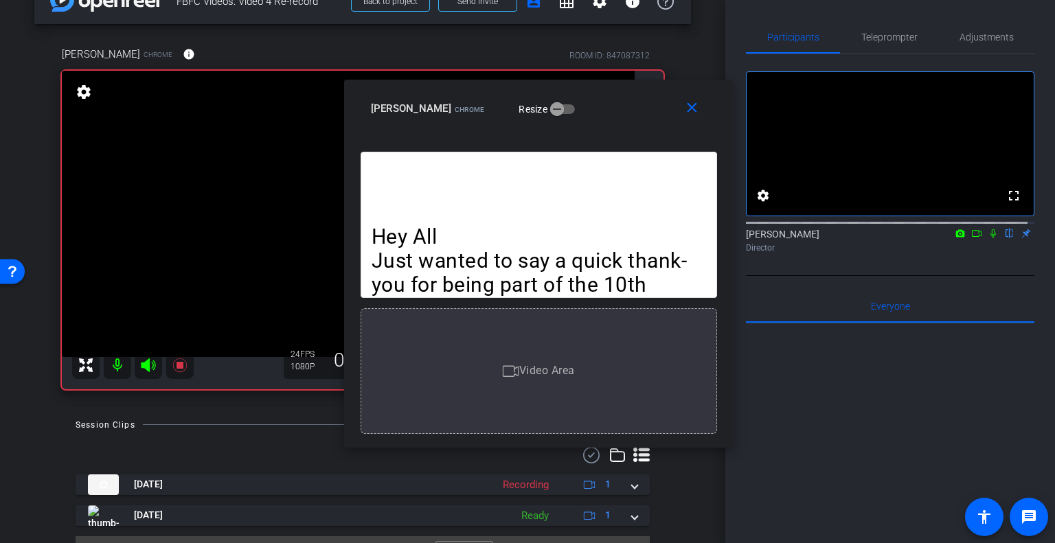
click at [971, 238] on icon at bounding box center [976, 234] width 11 height 10
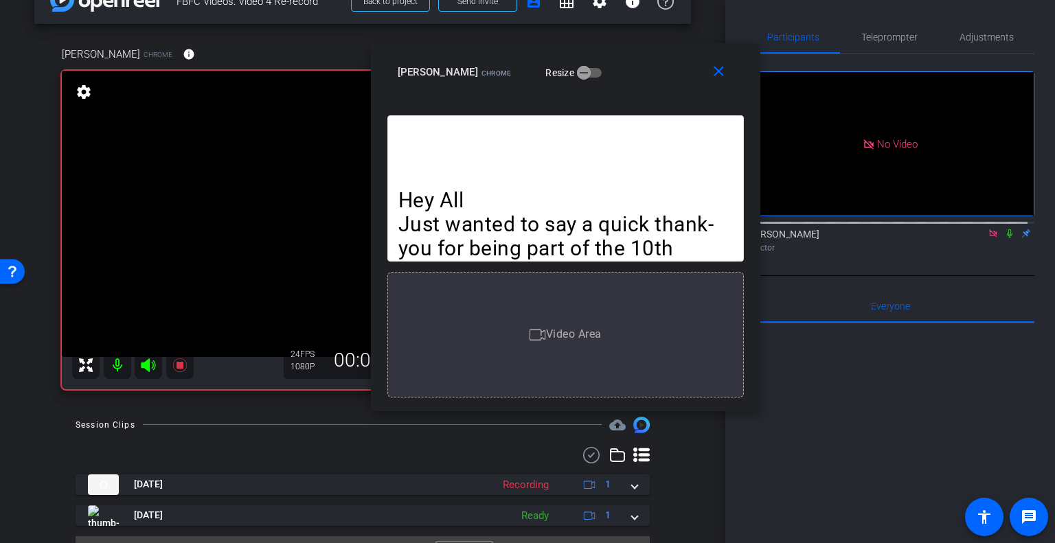
drag, startPoint x: 615, startPoint y: 106, endPoint x: 744, endPoint y: 108, distance: 129.1
click at [644, 69] on div "Sandy McClure Chrome Resize" at bounding box center [571, 72] width 346 height 25
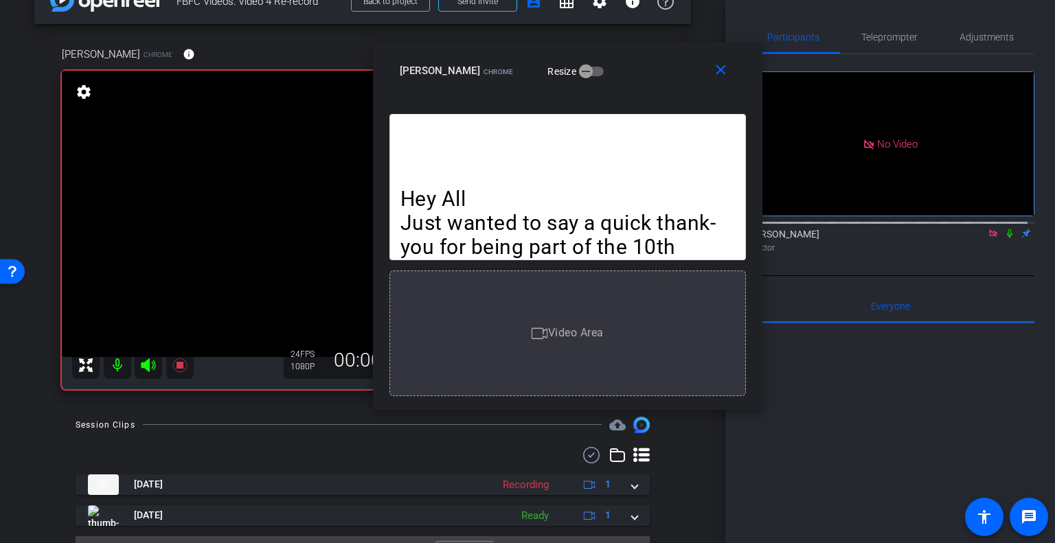
click at [1004, 238] on icon at bounding box center [1009, 234] width 11 height 10
click at [904, 46] on span "Teleprompter" at bounding box center [889, 37] width 56 height 33
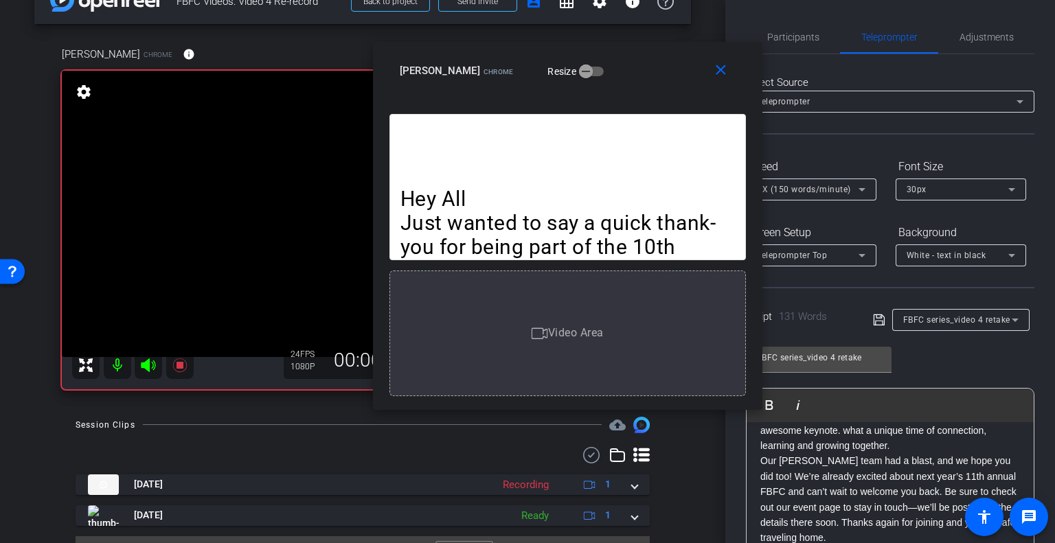
scroll to position [206, 0]
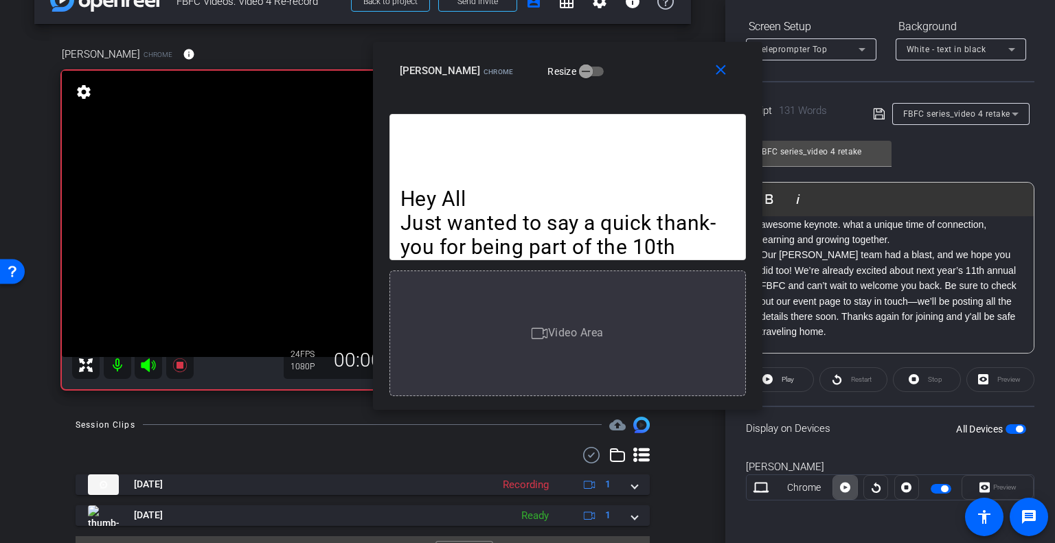
click at [843, 479] on icon at bounding box center [845, 487] width 10 height 21
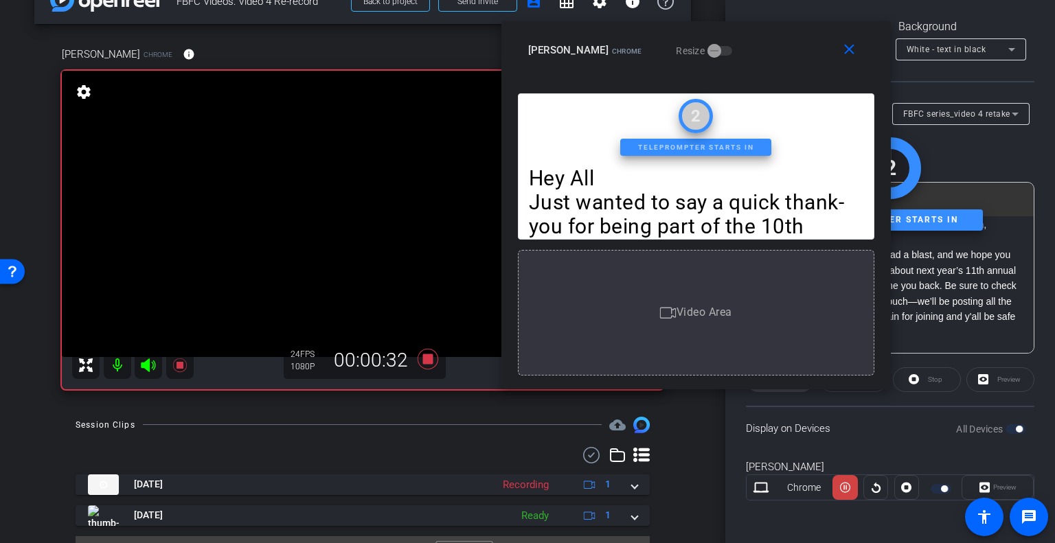
drag, startPoint x: 635, startPoint y: 88, endPoint x: 763, endPoint y: 67, distance: 130.0
click at [763, 67] on div "close Sandy McClure Chrome Resize" at bounding box center [695, 52] width 389 height 62
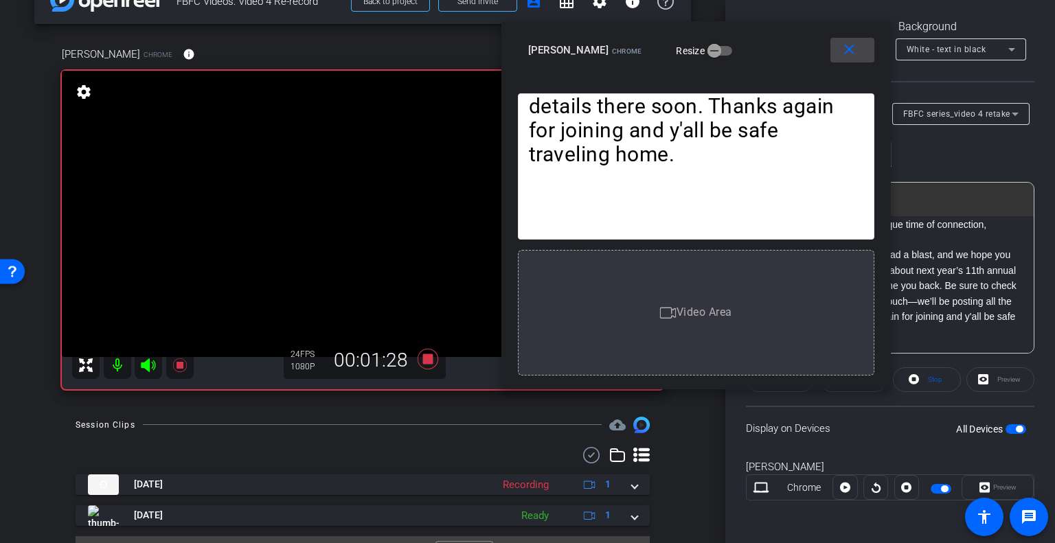
click at [849, 55] on mat-icon "close" at bounding box center [848, 49] width 17 height 17
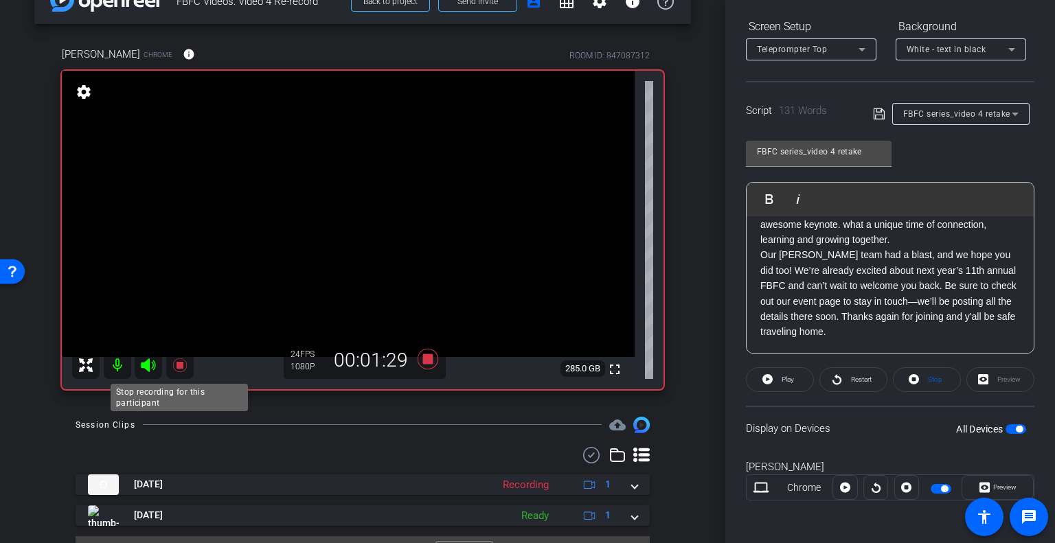
click at [179, 369] on icon at bounding box center [180, 365] width 16 height 16
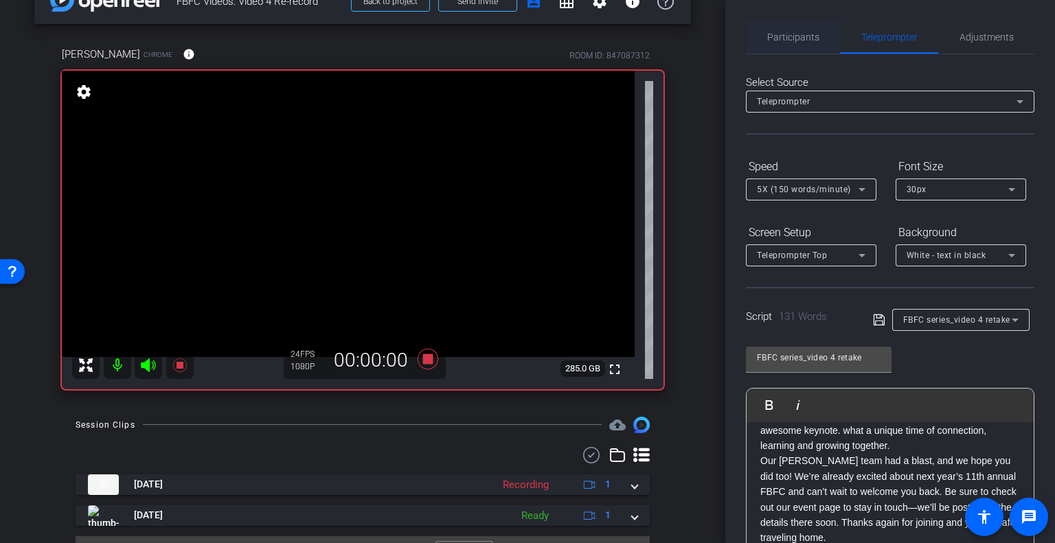
click at [774, 38] on span "Participants" at bounding box center [793, 37] width 52 height 10
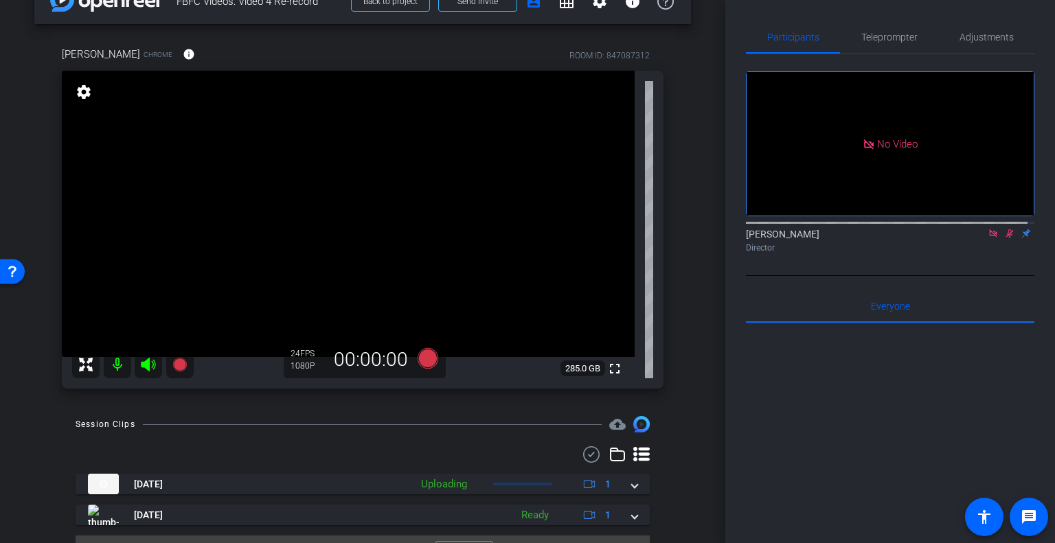
click at [1006, 229] on icon at bounding box center [1010, 233] width 8 height 9
click at [989, 229] on icon at bounding box center [993, 233] width 8 height 8
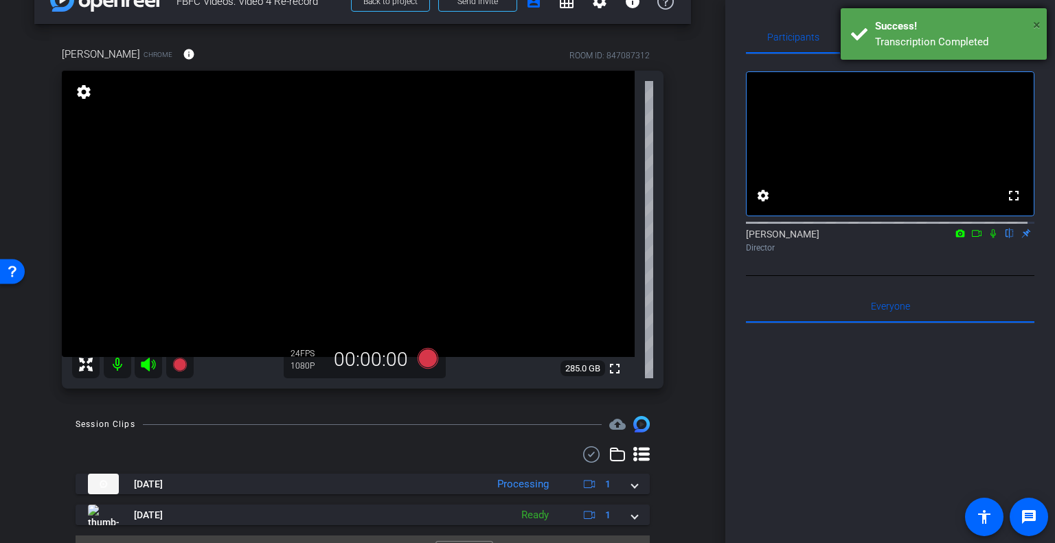
click at [1038, 24] on span "×" at bounding box center [1037, 24] width 8 height 16
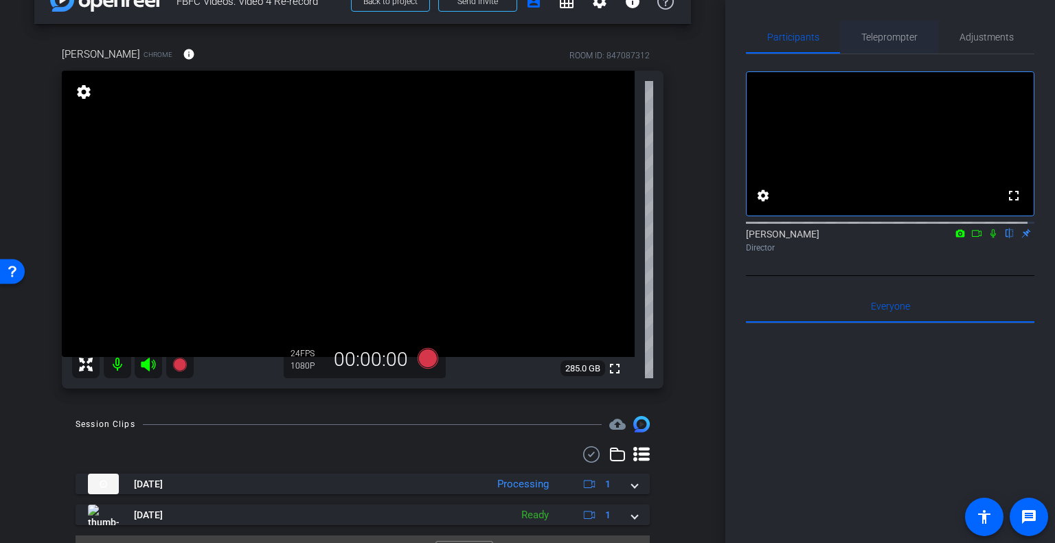
click at [884, 38] on span "Teleprompter" at bounding box center [889, 37] width 56 height 10
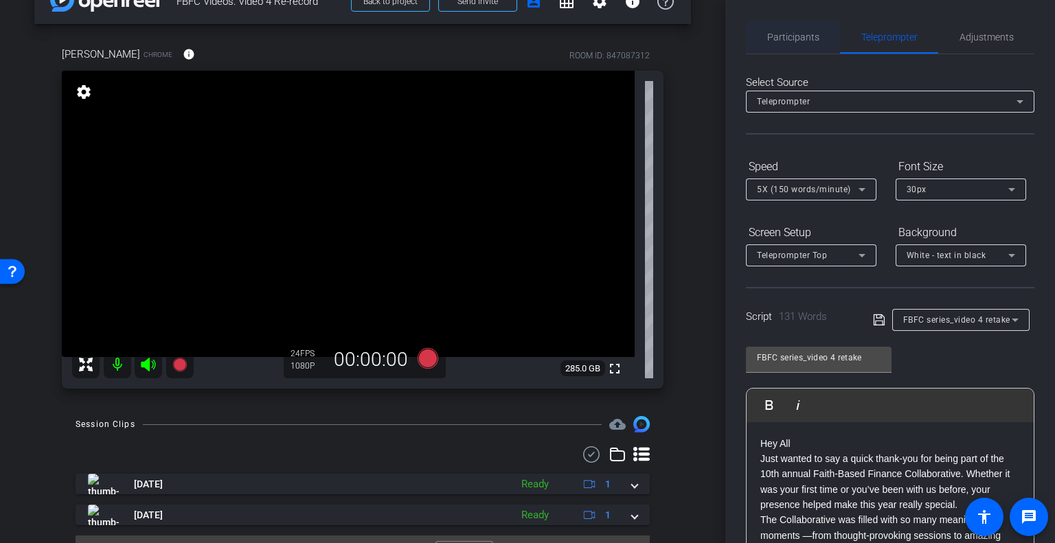
click at [788, 42] on span "Participants" at bounding box center [793, 37] width 52 height 10
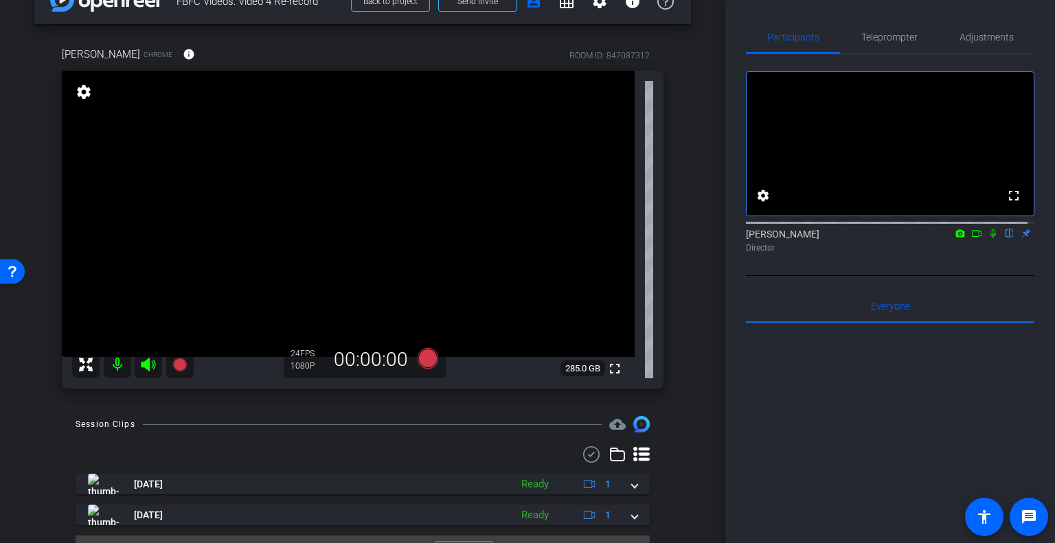
click at [971, 238] on icon at bounding box center [976, 234] width 11 height 10
click at [183, 359] on icon at bounding box center [180, 364] width 16 height 16
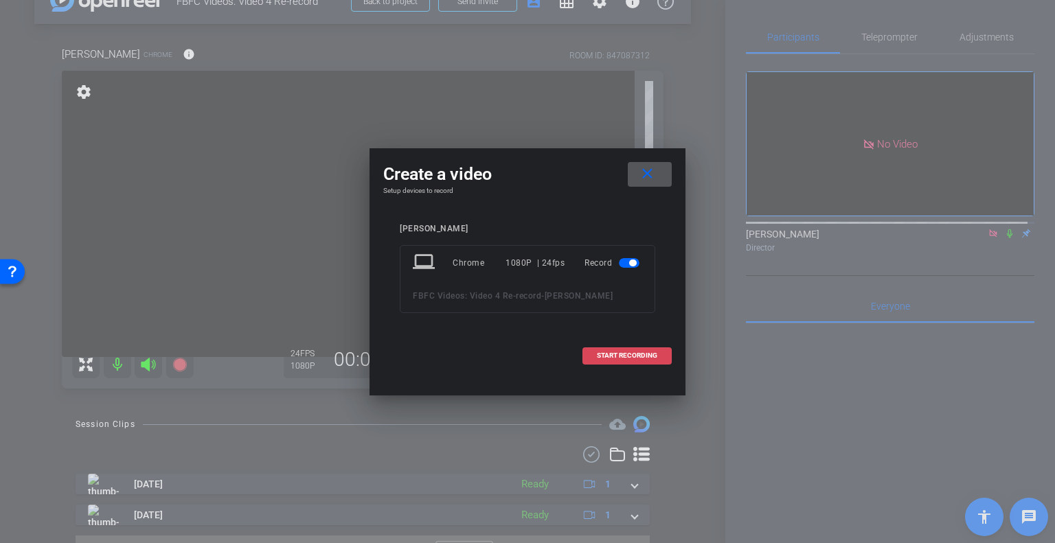
click at [659, 348] on span at bounding box center [627, 355] width 88 height 33
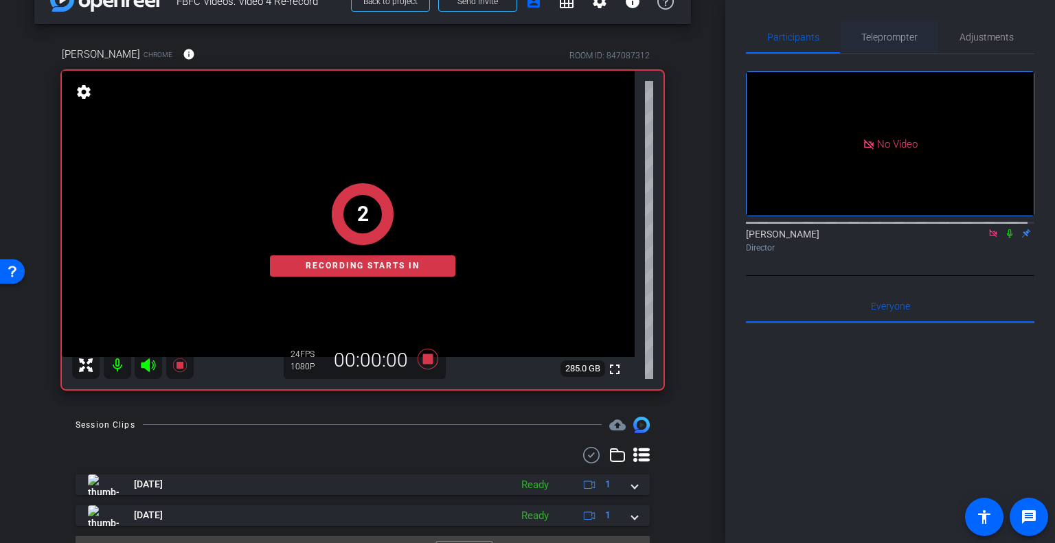
click at [883, 44] on span "Teleprompter" at bounding box center [889, 37] width 56 height 33
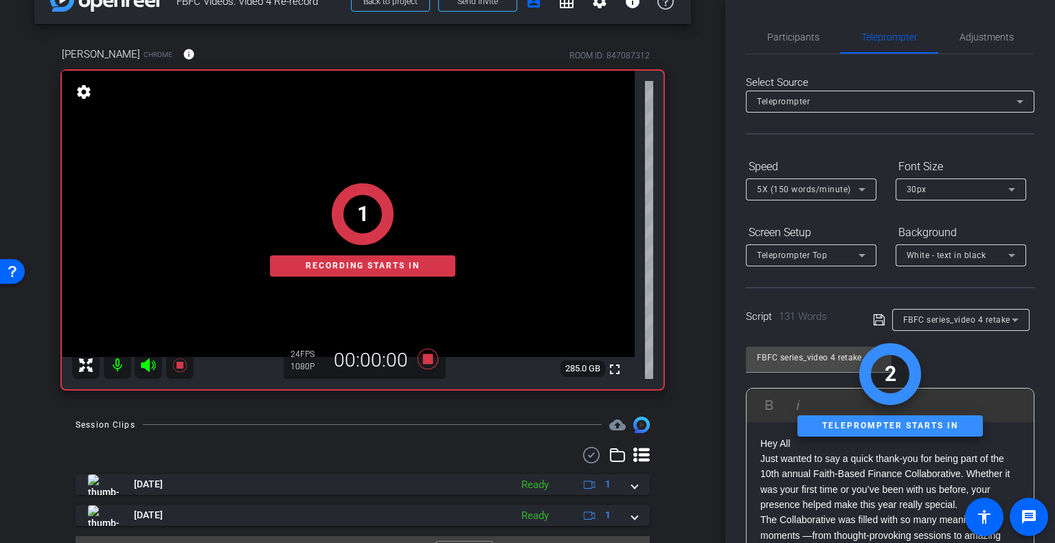
scroll to position [206, 0]
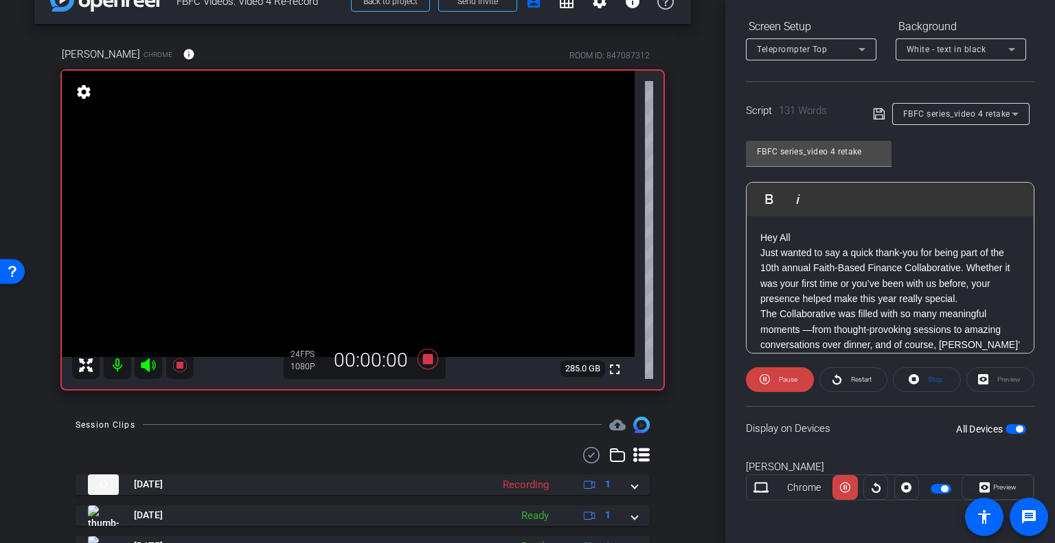
click at [1015, 430] on span "button" at bounding box center [1018, 429] width 7 height 7
click at [1006, 428] on span "button" at bounding box center [1015, 429] width 21 height 10
click at [1000, 488] on span "Preview" at bounding box center [1004, 487] width 23 height 8
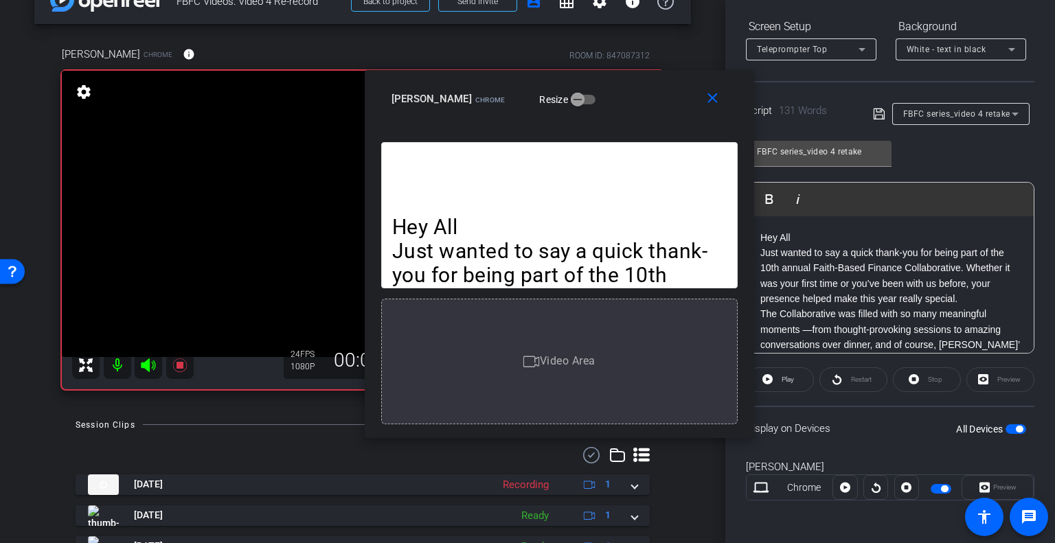
drag, startPoint x: 578, startPoint y: 114, endPoint x: 610, endPoint y: 96, distance: 36.3
click at [610, 96] on div "Sandy McClure Chrome Resize" at bounding box center [564, 99] width 346 height 25
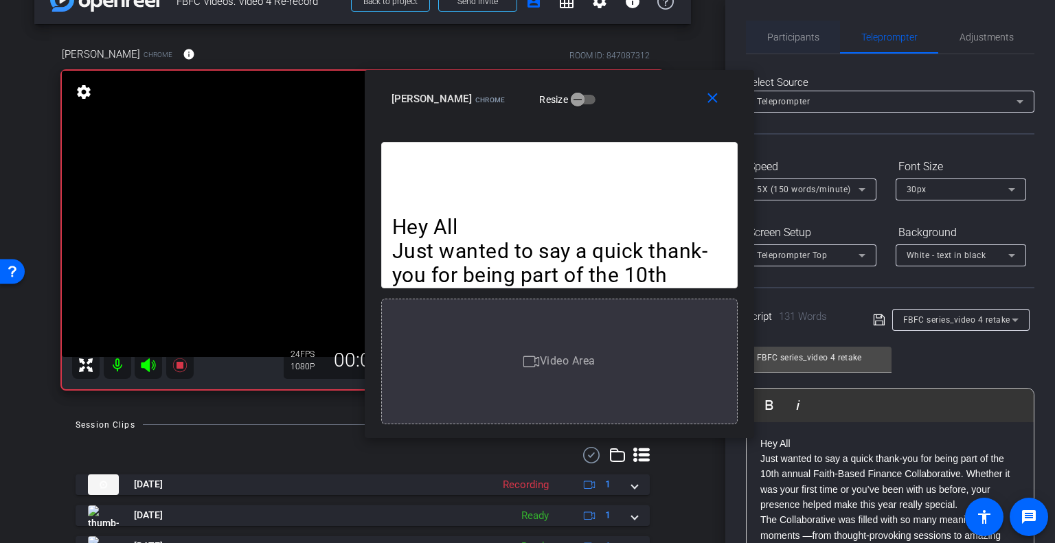
click at [787, 41] on span "Participants" at bounding box center [793, 37] width 52 height 10
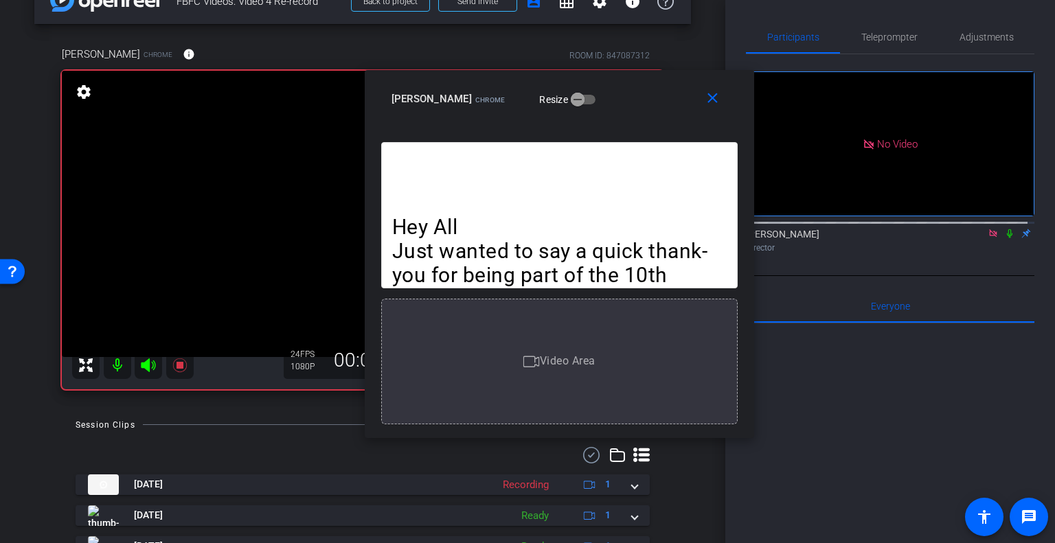
drag, startPoint x: 998, startPoint y: 193, endPoint x: 877, endPoint y: 32, distance: 201.4
click at [1004, 229] on icon at bounding box center [1009, 234] width 11 height 10
click at [876, 32] on span "Teleprompter" at bounding box center [889, 37] width 56 height 10
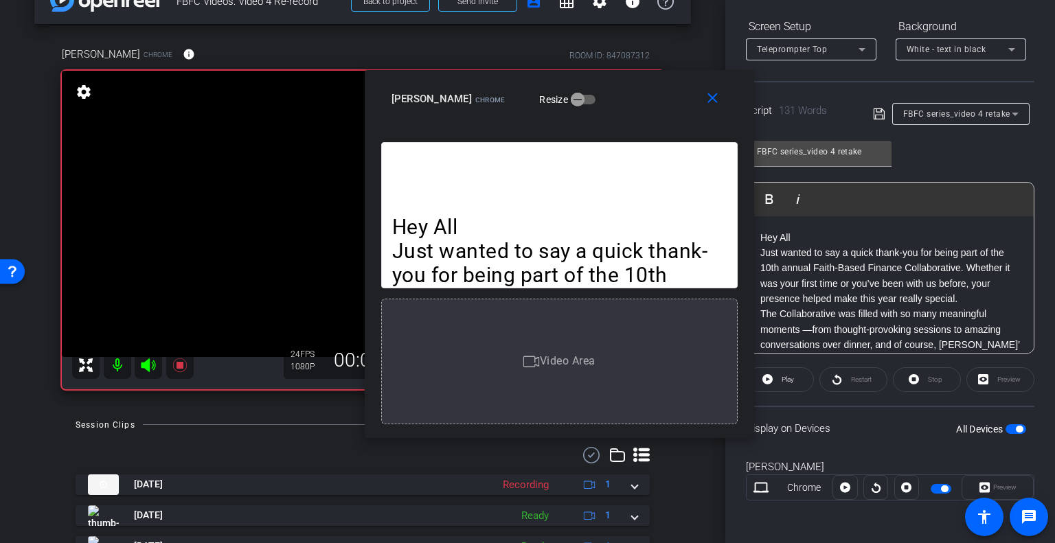
scroll to position [136, 0]
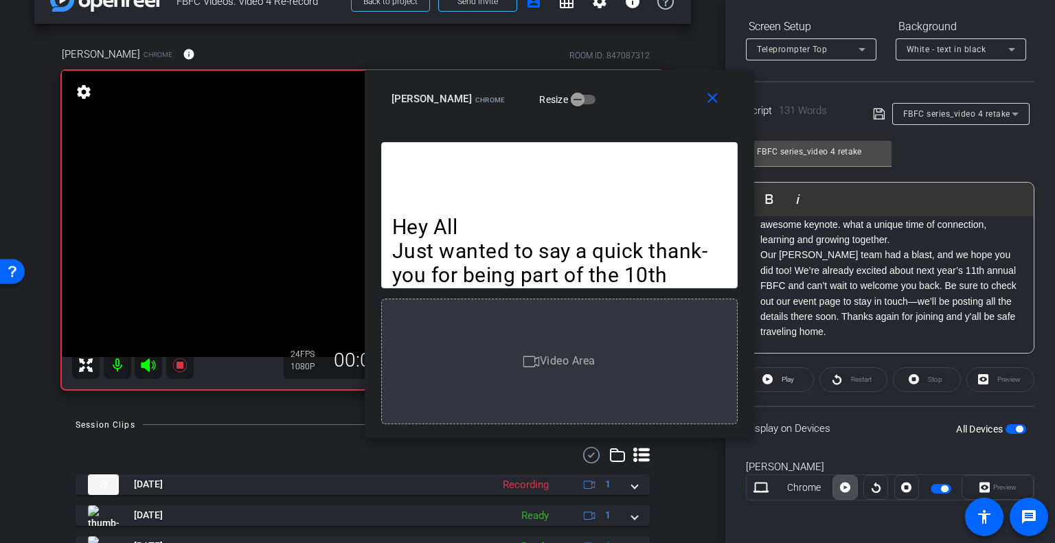
click at [833, 490] on span at bounding box center [844, 487] width 23 height 33
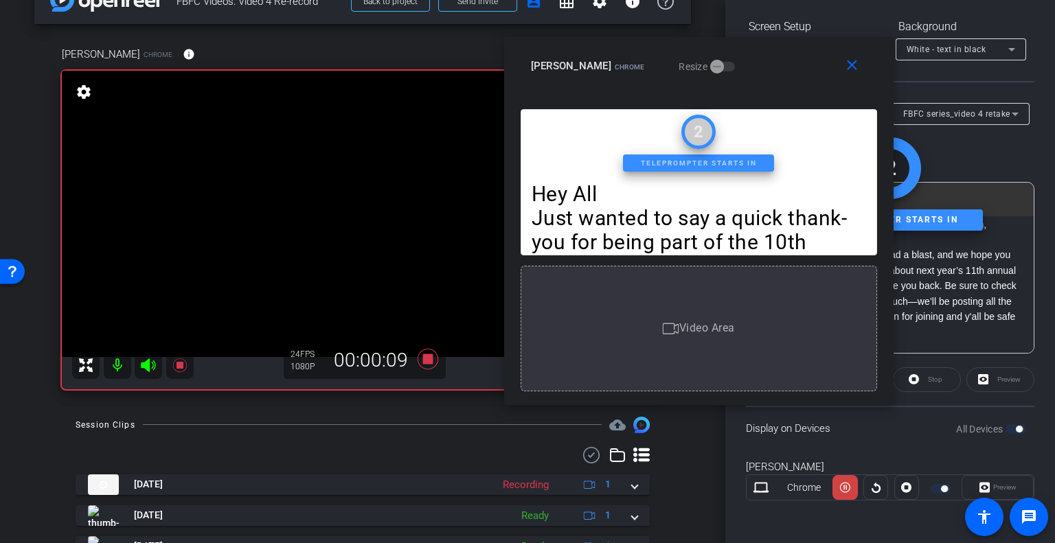
drag, startPoint x: 624, startPoint y: 104, endPoint x: 763, endPoint y: 71, distance: 143.2
click at [763, 71] on div "Sandy McClure Chrome Resize" at bounding box center [704, 66] width 346 height 25
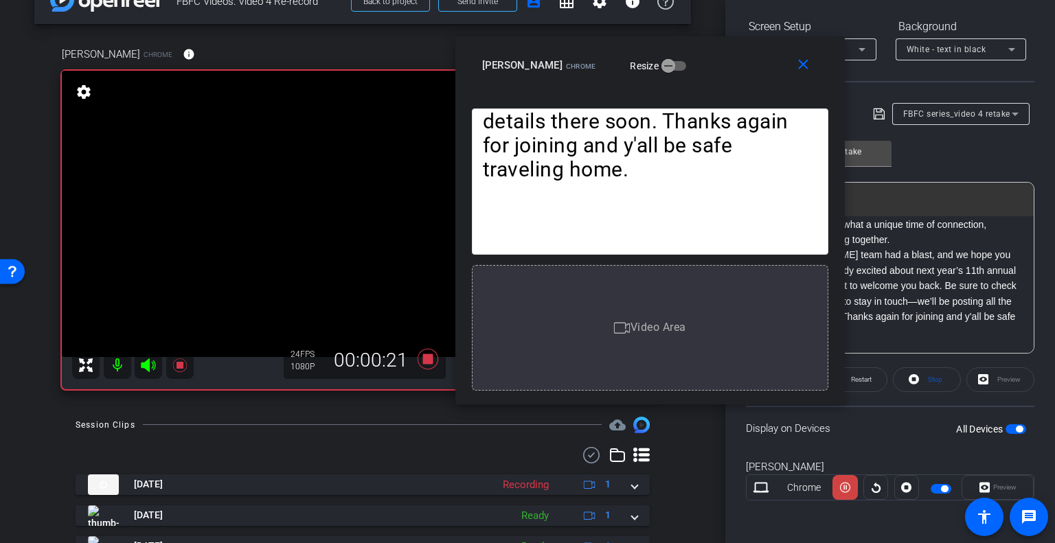
drag, startPoint x: 763, startPoint y: 71, endPoint x: 709, endPoint y: 69, distance: 55.0
click at [709, 69] on div "Sandy McClure Chrome Resize" at bounding box center [655, 65] width 346 height 25
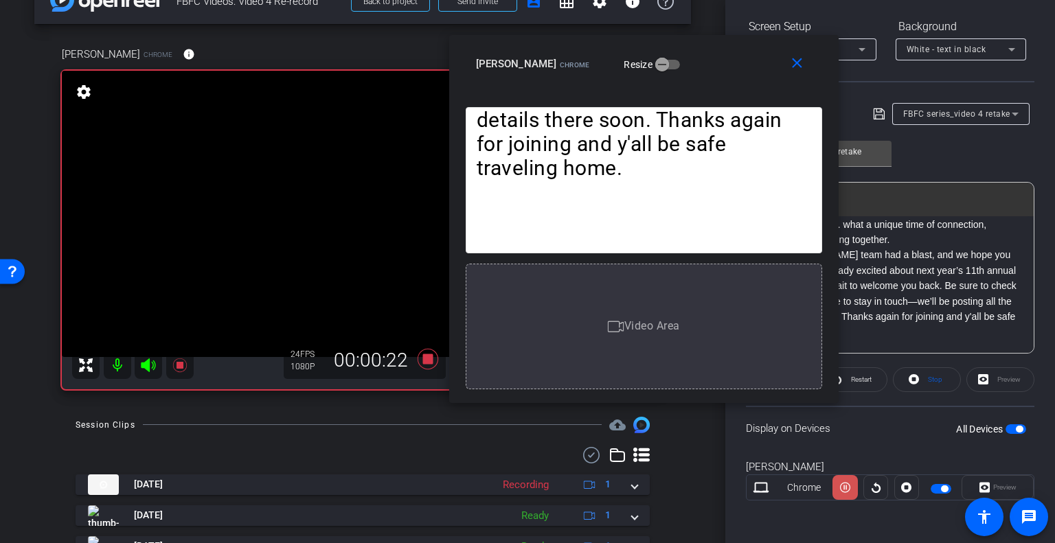
click at [844, 485] on icon at bounding box center [845, 487] width 10 height 21
click at [804, 76] on span at bounding box center [800, 63] width 44 height 33
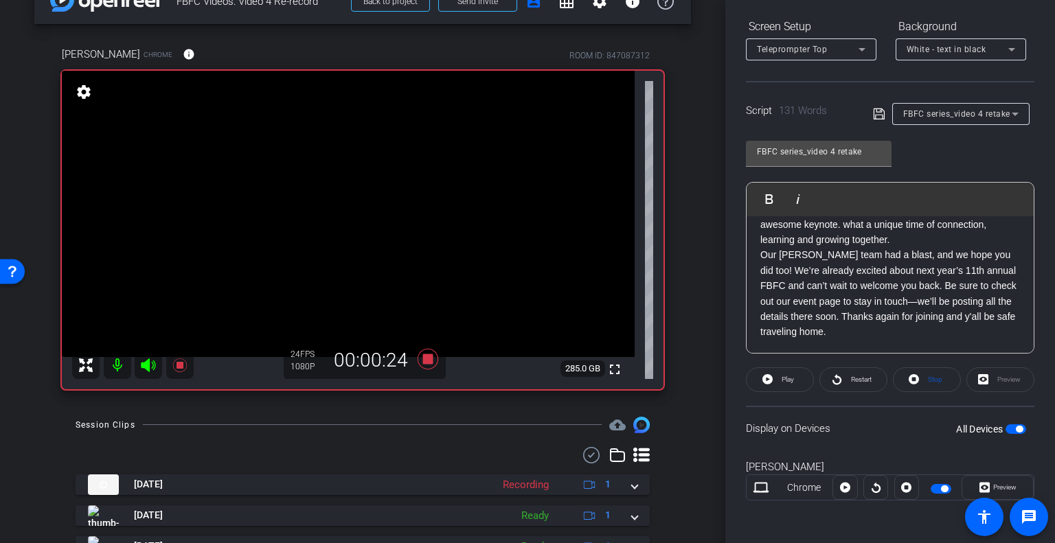
scroll to position [0, 0]
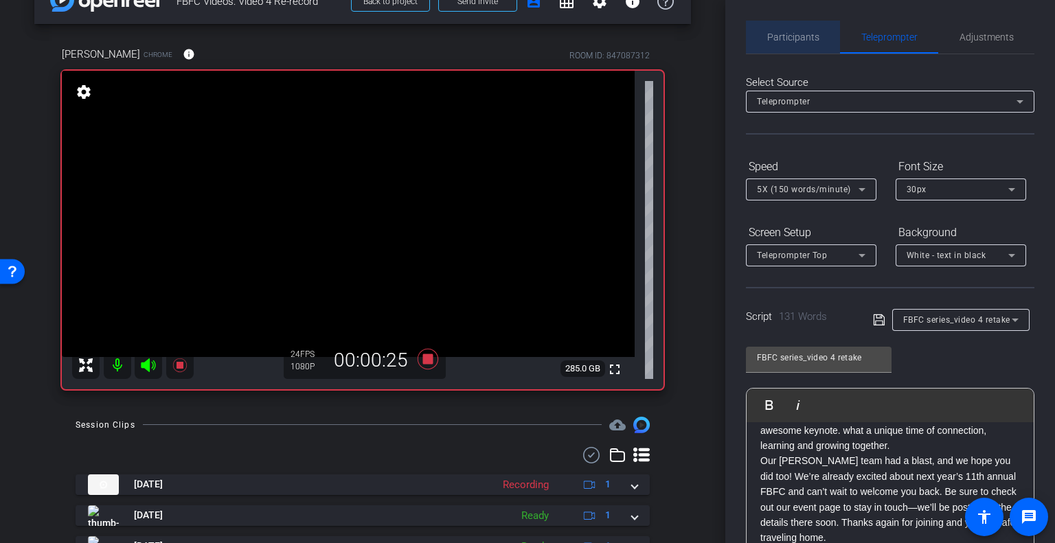
click at [805, 36] on span "Participants" at bounding box center [793, 37] width 52 height 10
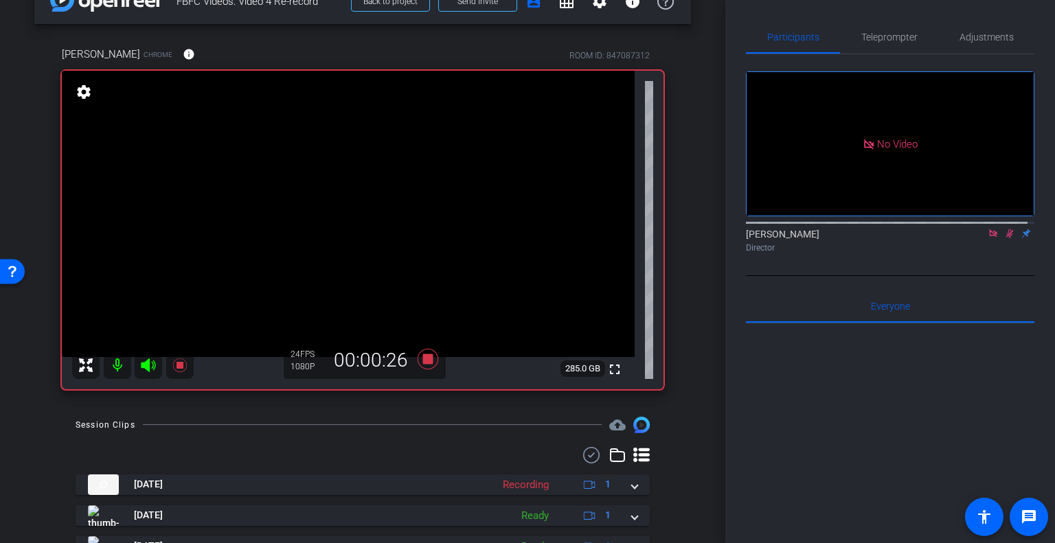
click at [1004, 229] on icon at bounding box center [1009, 234] width 11 height 10
click at [891, 37] on span "Teleprompter" at bounding box center [889, 37] width 56 height 10
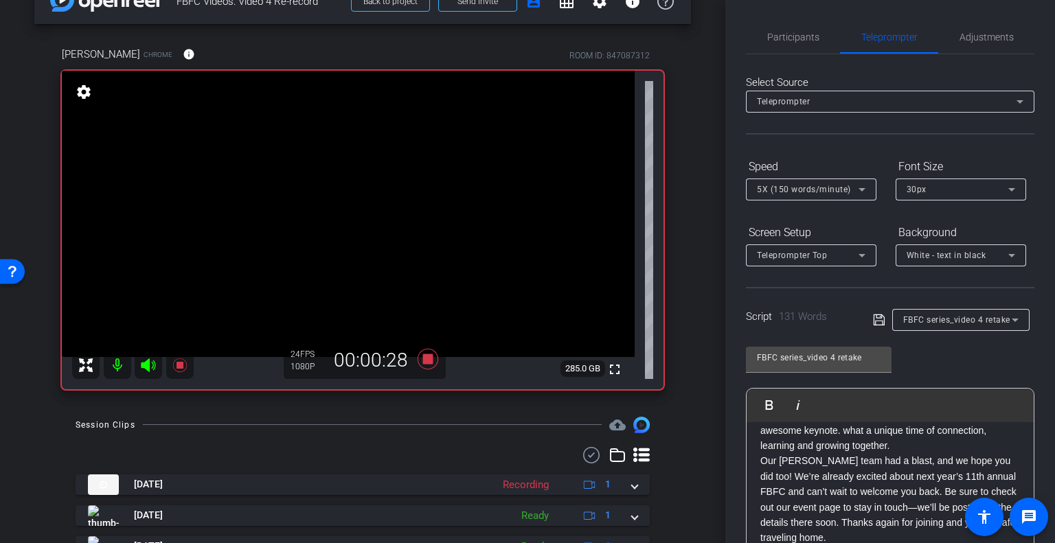
scroll to position [206, 0]
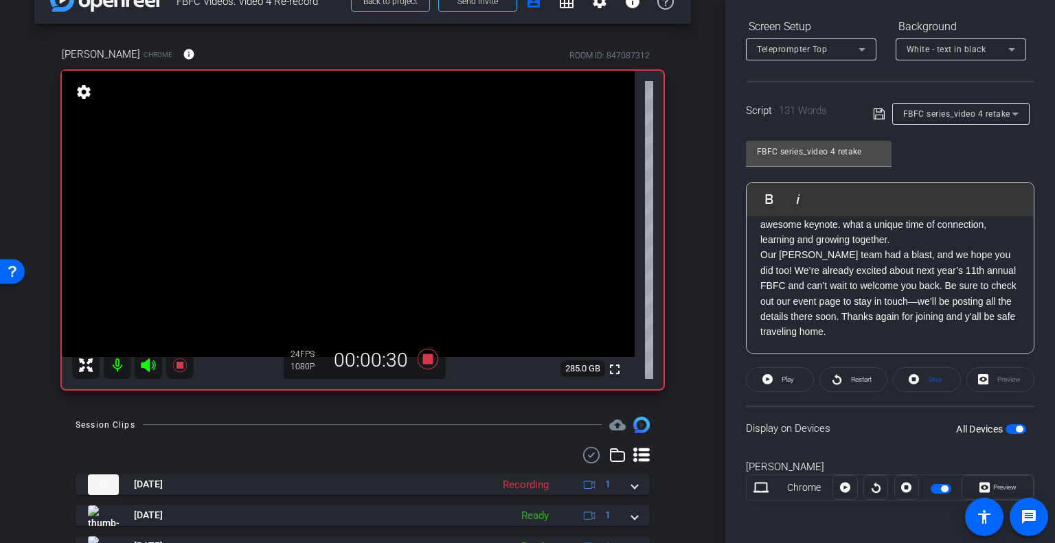
click at [1013, 424] on span "button" at bounding box center [1015, 429] width 21 height 10
click at [1011, 428] on span "button" at bounding box center [1015, 429] width 21 height 10
click at [1015, 430] on span "button" at bounding box center [1018, 429] width 7 height 7
click at [1007, 428] on span "button" at bounding box center [1015, 429] width 21 height 10
click at [1011, 485] on span at bounding box center [997, 487] width 71 height 33
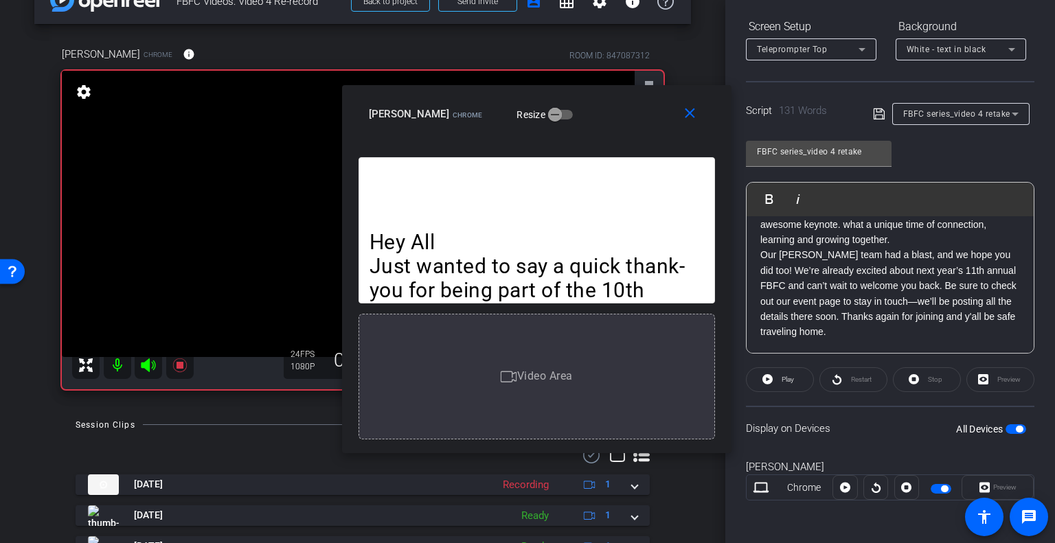
drag, startPoint x: 613, startPoint y: 117, endPoint x: 622, endPoint y: 115, distance: 9.3
click at [622, 115] on div "Sandy McClure Chrome Resize" at bounding box center [542, 114] width 346 height 25
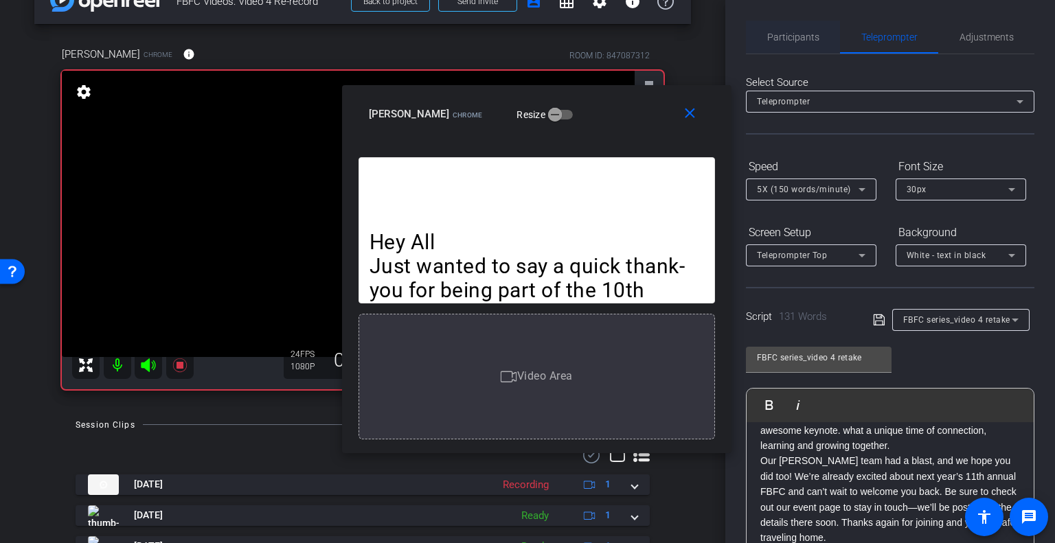
click at [794, 39] on span "Participants" at bounding box center [793, 37] width 52 height 10
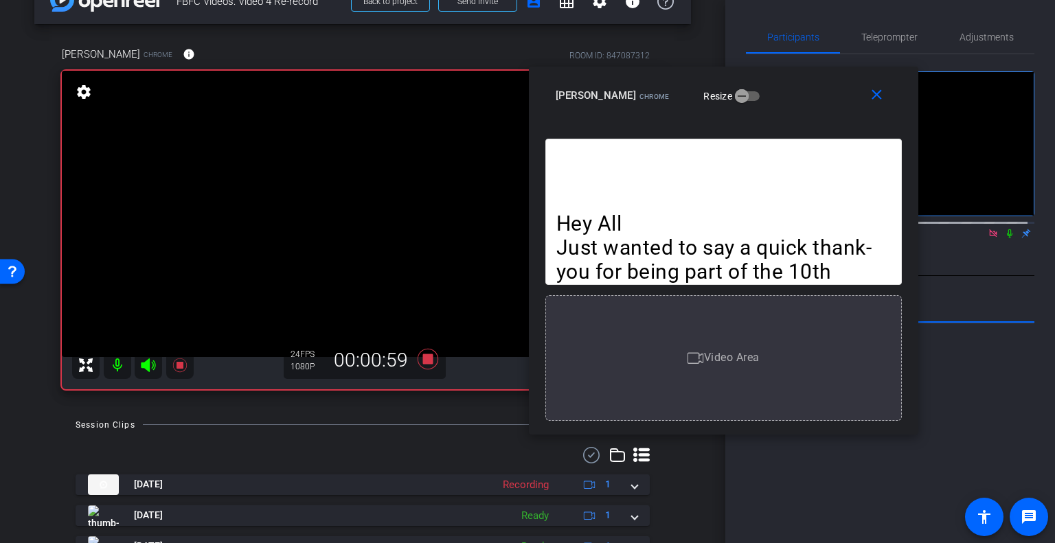
drag, startPoint x: 596, startPoint y: 103, endPoint x: 783, endPoint y: 84, distance: 187.7
click at [783, 84] on div "Sandy McClure Chrome Resize" at bounding box center [728, 95] width 346 height 25
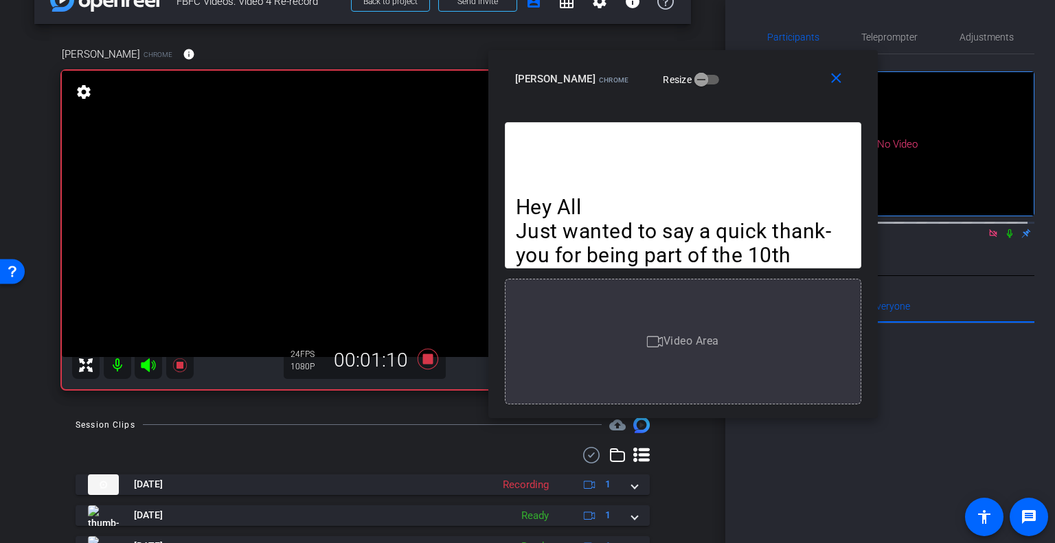
drag, startPoint x: 801, startPoint y: 93, endPoint x: 761, endPoint y: 76, distance: 43.7
click at [761, 76] on div "Sandy McClure Chrome Resize" at bounding box center [688, 79] width 346 height 25
click at [1004, 229] on icon at bounding box center [1009, 234] width 11 height 10
click at [897, 38] on span "Teleprompter" at bounding box center [889, 37] width 56 height 10
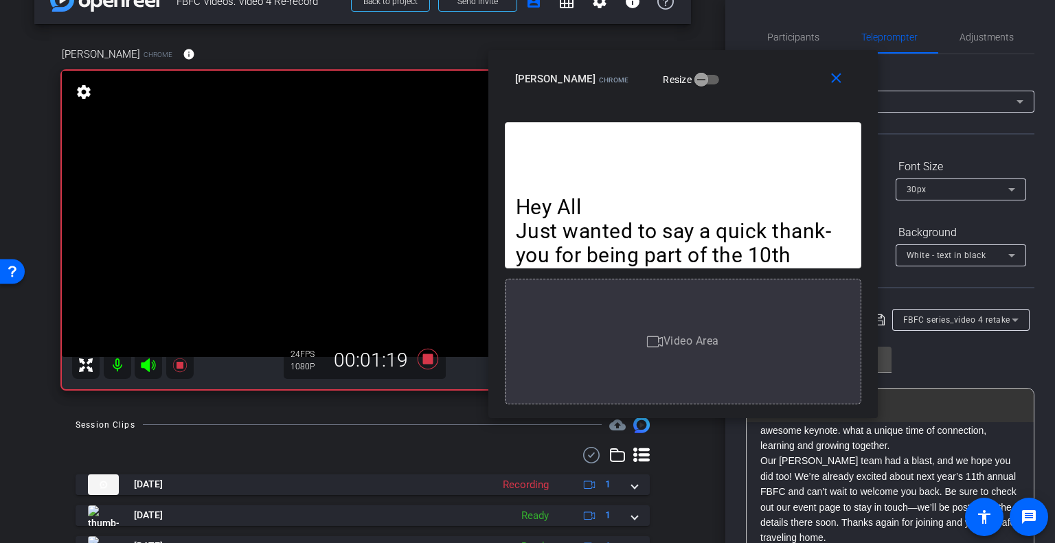
scroll to position [206, 0]
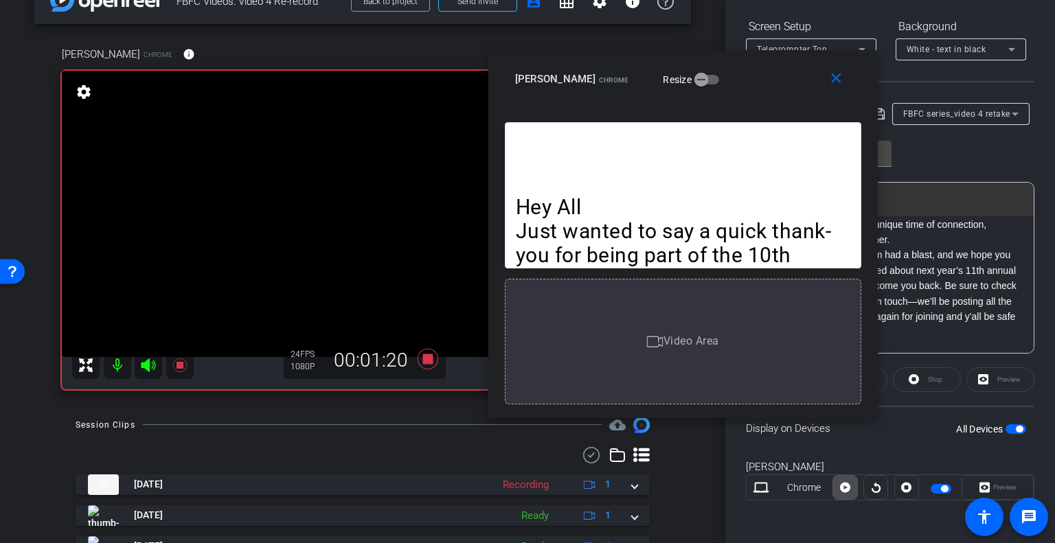
click at [843, 488] on icon at bounding box center [845, 488] width 10 height 10
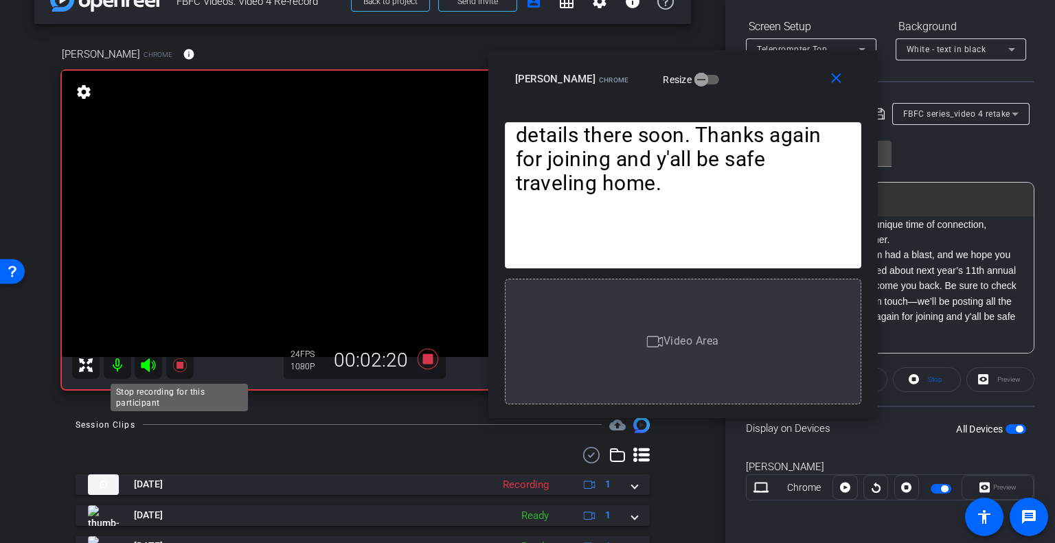
click at [179, 368] on icon at bounding box center [180, 365] width 16 height 16
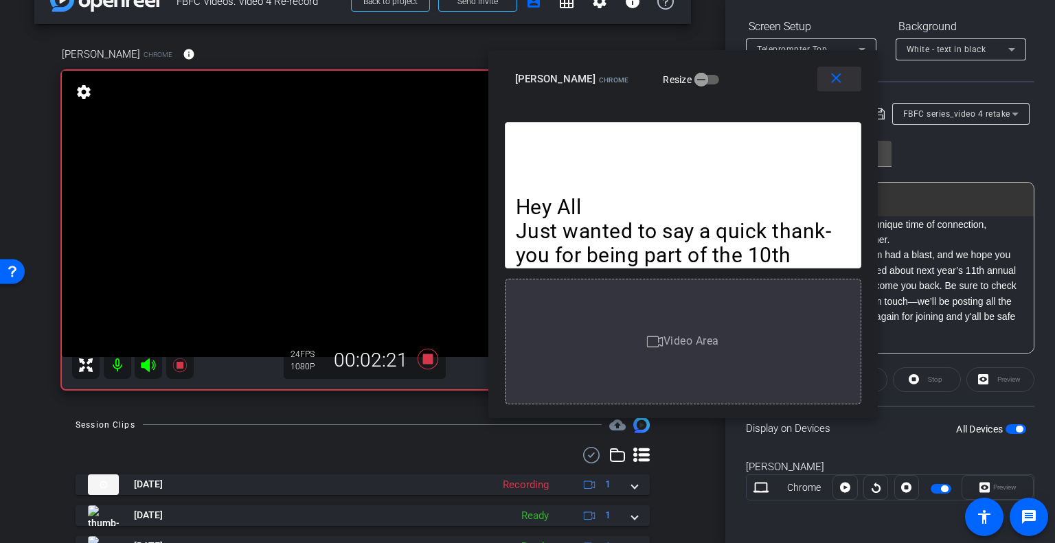
click at [833, 84] on mat-icon "close" at bounding box center [835, 78] width 17 height 17
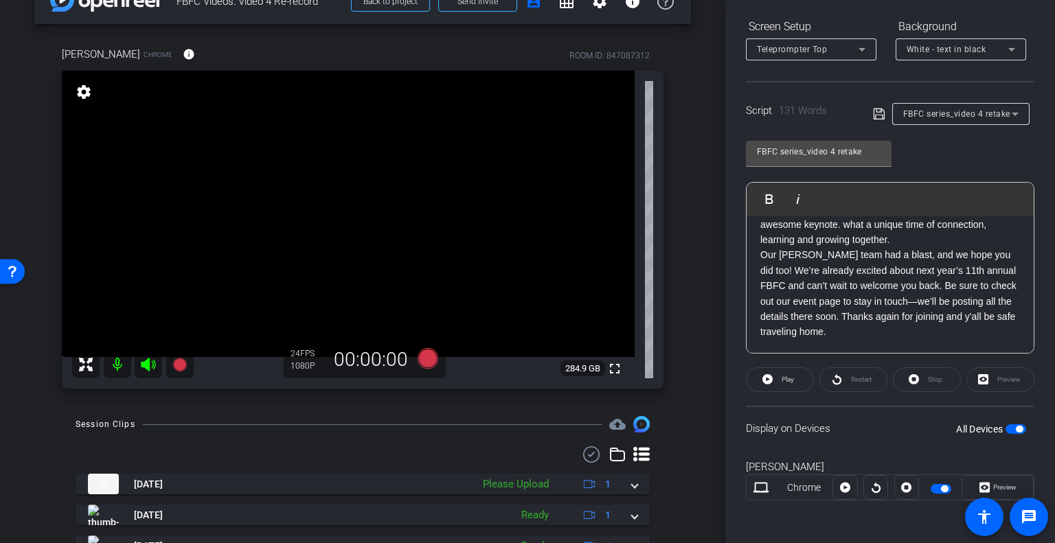
scroll to position [0, 0]
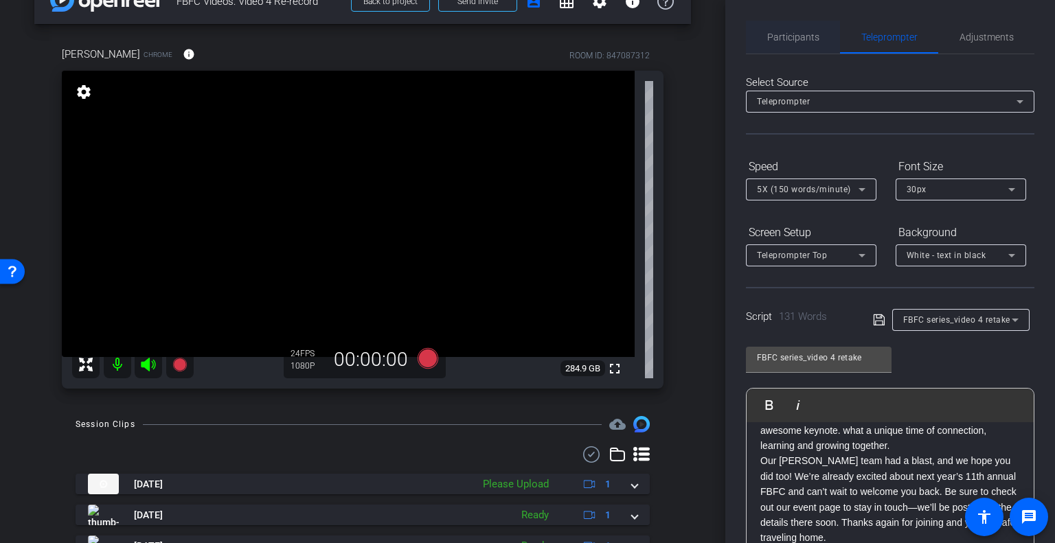
click at [780, 34] on span "Participants" at bounding box center [793, 37] width 52 height 10
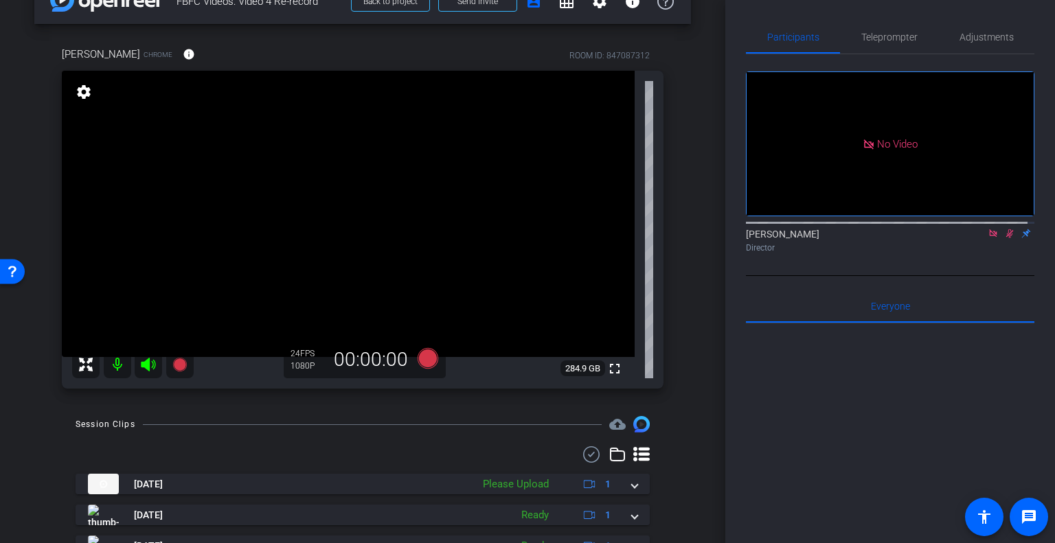
click at [1006, 229] on icon at bounding box center [1010, 233] width 8 height 9
click at [987, 229] on icon at bounding box center [992, 234] width 11 height 10
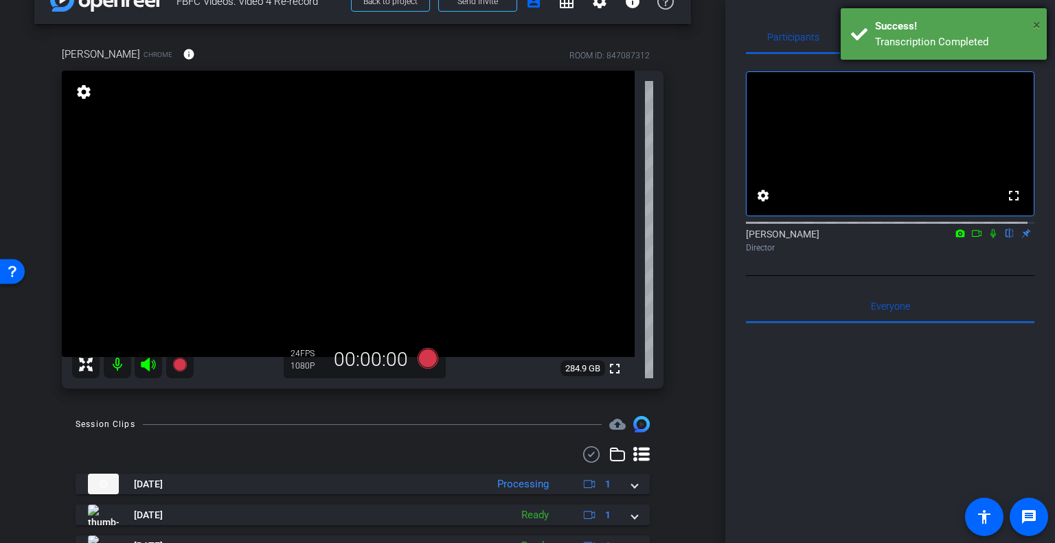
click at [1035, 24] on span "×" at bounding box center [1037, 24] width 8 height 16
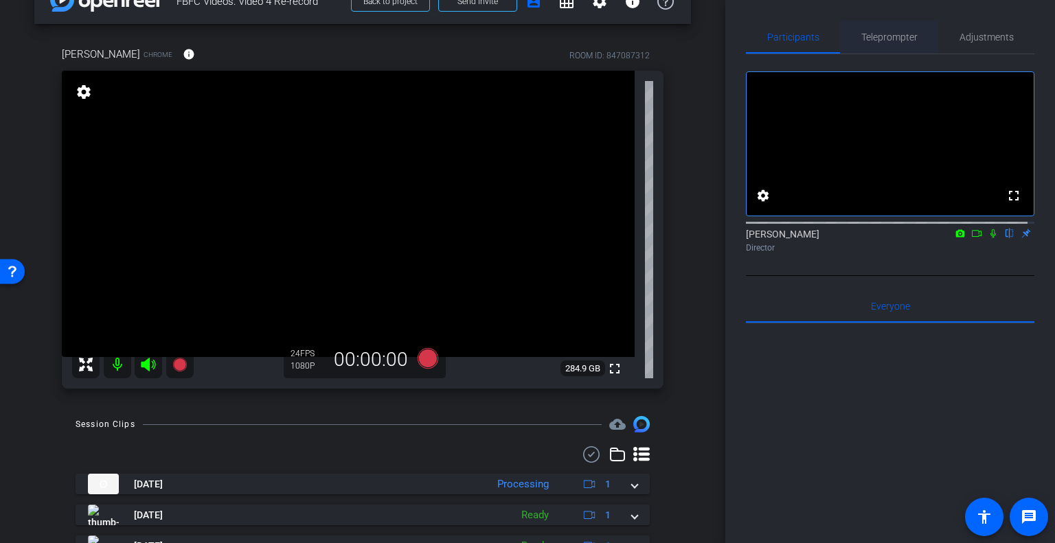
click at [887, 33] on span "Teleprompter" at bounding box center [889, 37] width 56 height 10
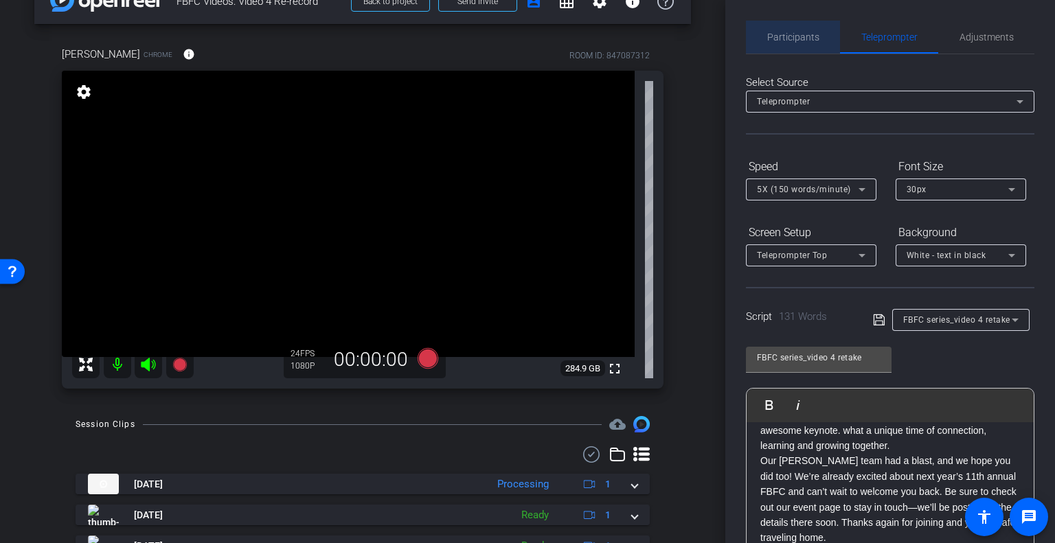
click at [799, 40] on span "Participants" at bounding box center [793, 37] width 52 height 10
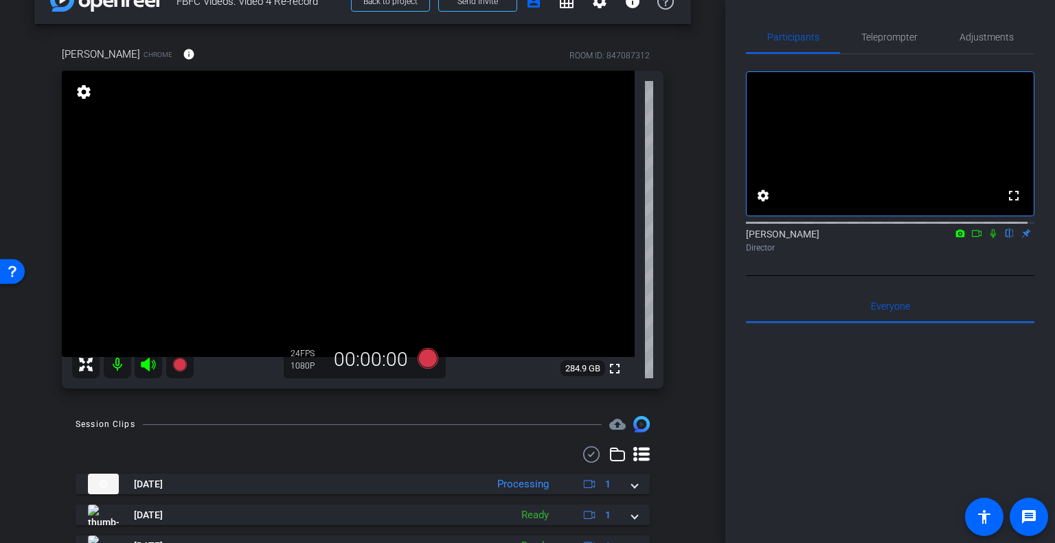
click at [971, 238] on icon at bounding box center [976, 234] width 11 height 10
click at [906, 38] on span "Teleprompter" at bounding box center [889, 37] width 56 height 10
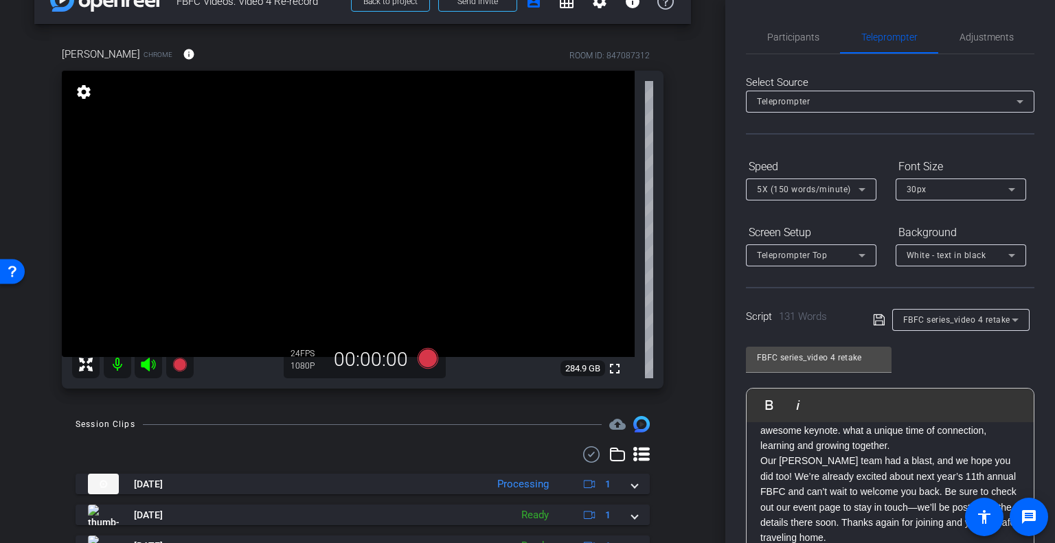
scroll to position [206, 0]
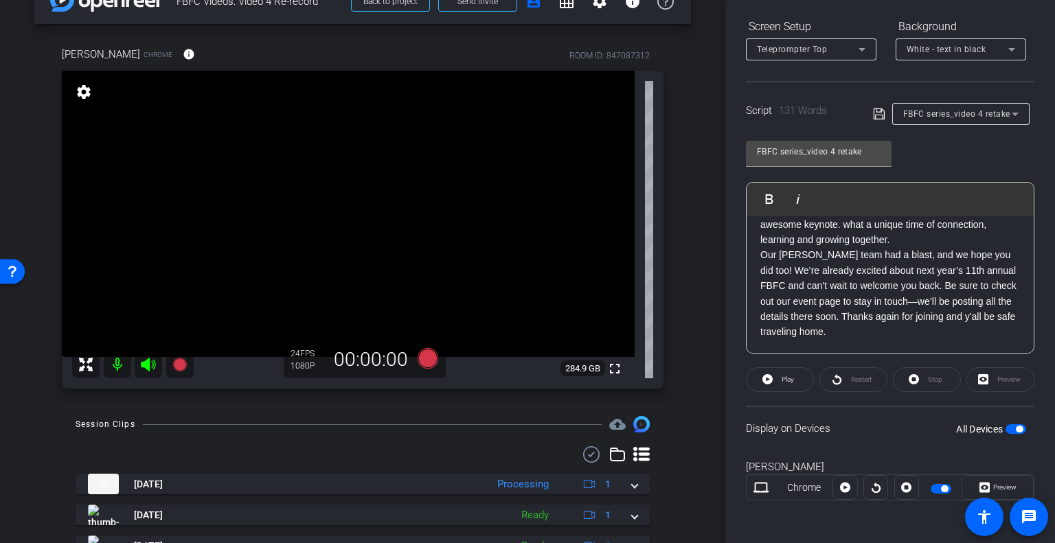
click at [1015, 427] on span "button" at bounding box center [1018, 429] width 7 height 7
click at [1008, 427] on span "button" at bounding box center [1015, 429] width 21 height 10
click at [1000, 486] on span "Preview" at bounding box center [1004, 487] width 23 height 8
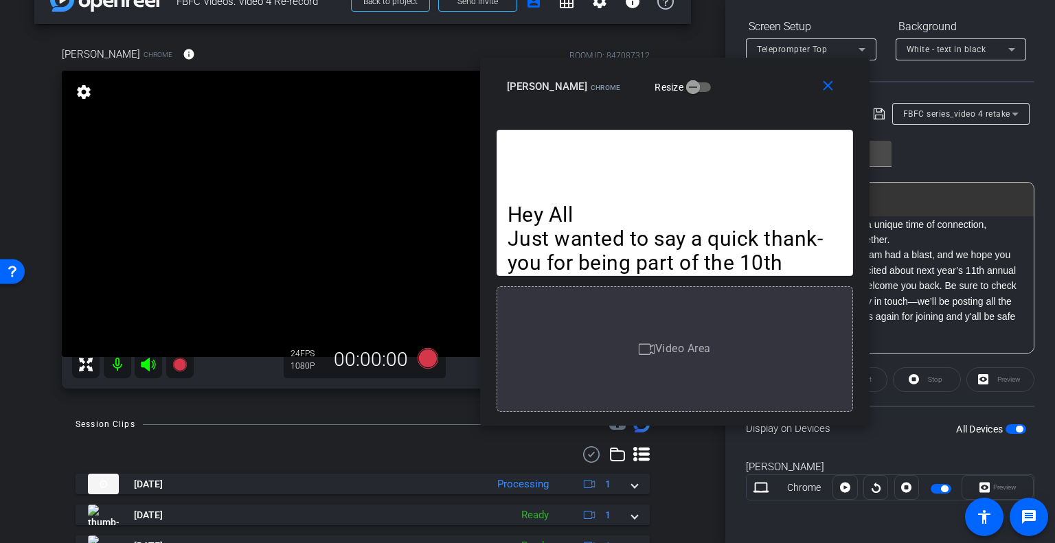
drag, startPoint x: 590, startPoint y: 127, endPoint x: 748, endPoint y: 95, distance: 161.0
click at [736, 97] on div "Sandy McClure Chrome Resize" at bounding box center [680, 86] width 346 height 25
click at [834, 89] on mat-icon "close" at bounding box center [826, 86] width 17 height 17
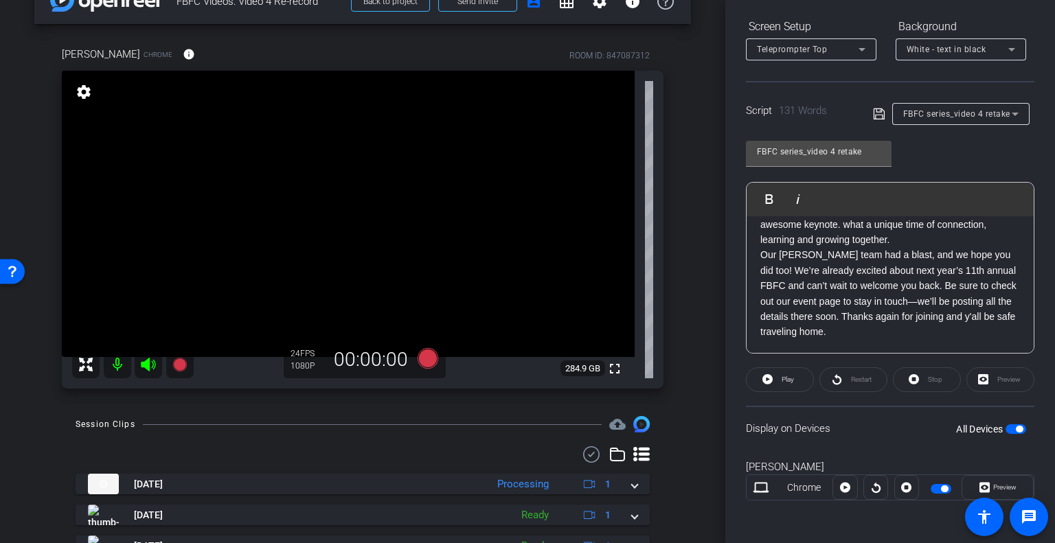
click at [1015, 427] on span "button" at bounding box center [1018, 429] width 7 height 7
click at [183, 365] on icon at bounding box center [179, 365] width 14 height 14
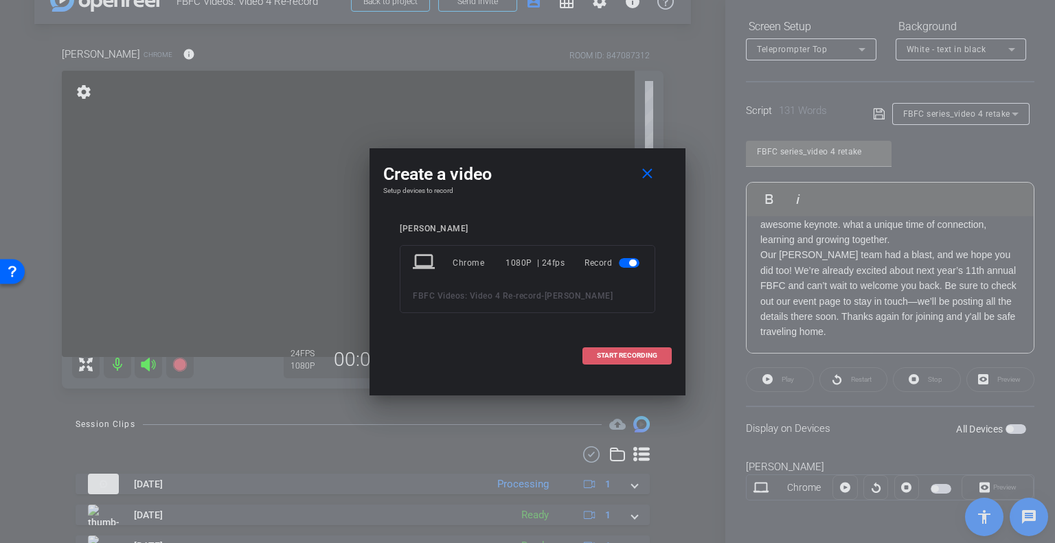
click at [652, 356] on span "START RECORDING" at bounding box center [627, 355] width 60 height 7
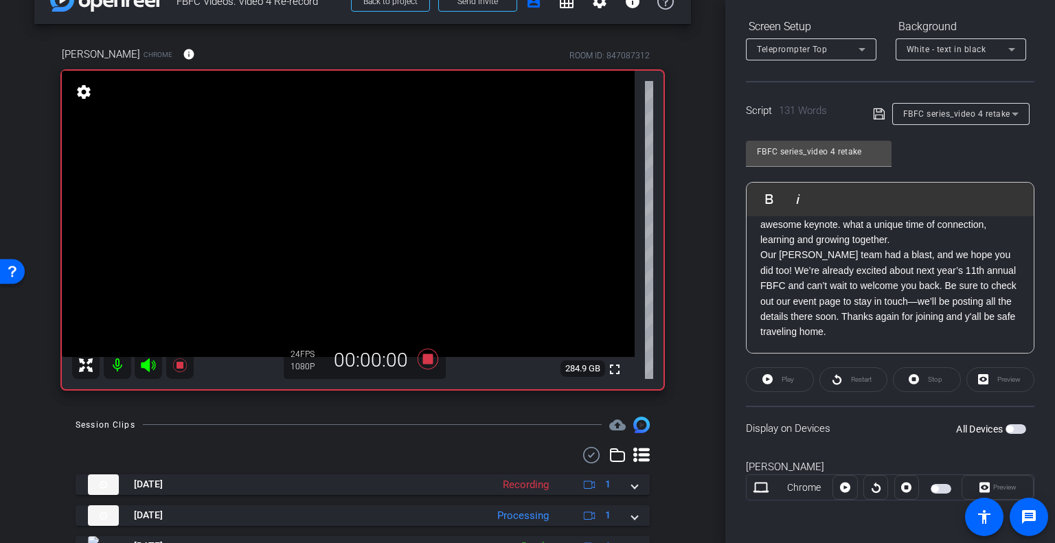
click at [1007, 425] on span "button" at bounding box center [1015, 429] width 21 height 10
click at [994, 483] on span "Preview" at bounding box center [1004, 487] width 23 height 8
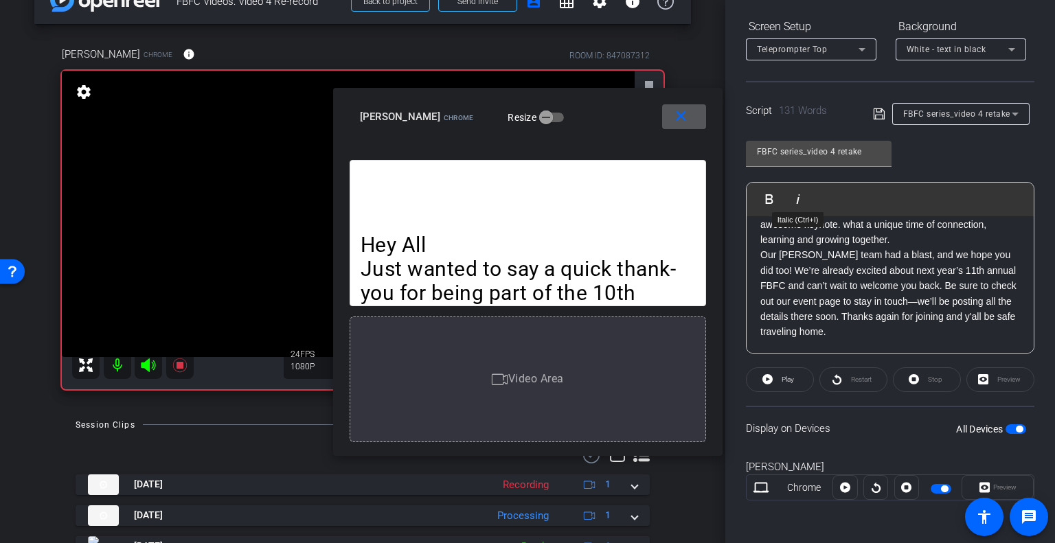
scroll to position [0, 0]
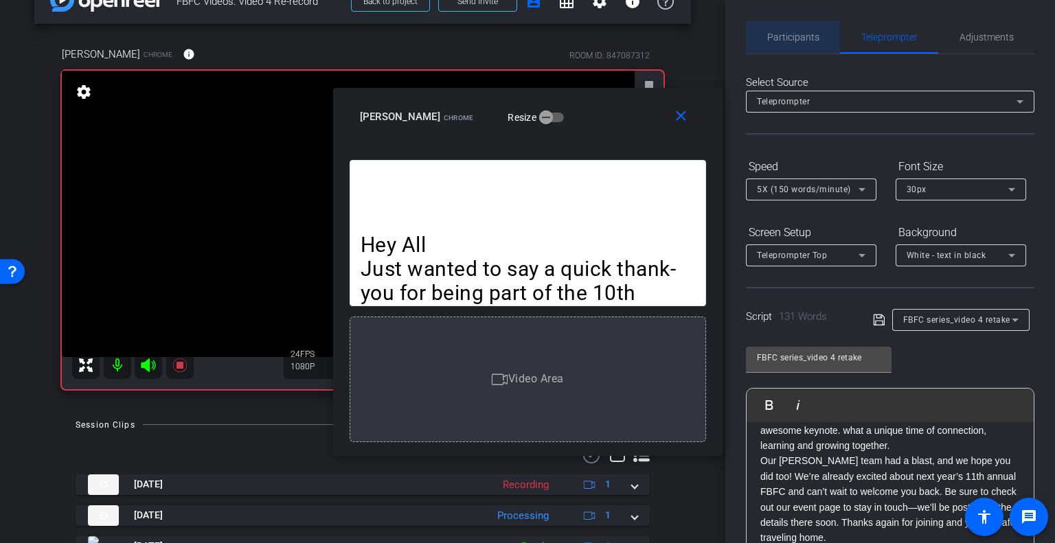
click at [795, 38] on span "Participants" at bounding box center [793, 37] width 52 height 10
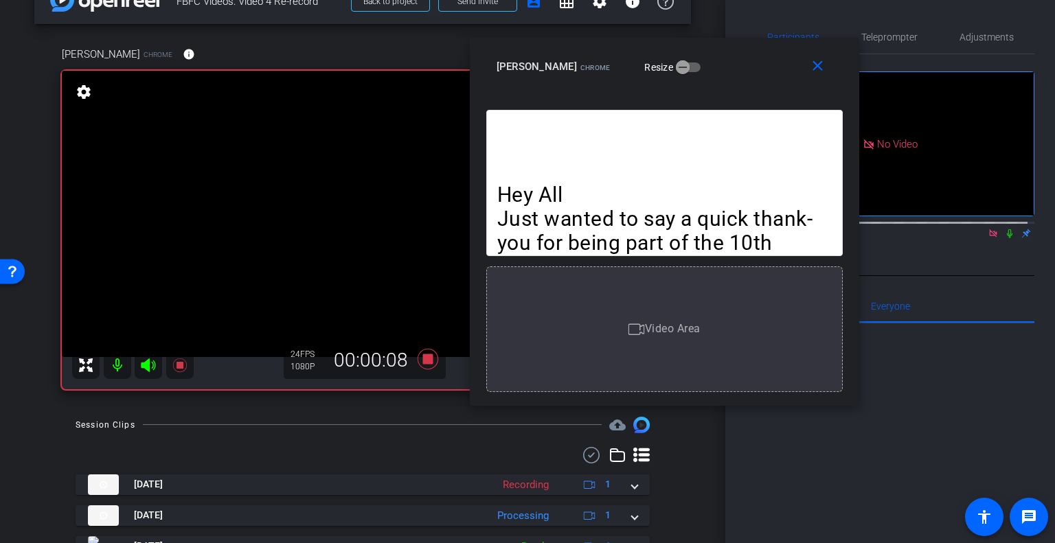
drag, startPoint x: 612, startPoint y: 113, endPoint x: 748, endPoint y: 62, distance: 145.5
click at [748, 62] on div "Sandy McClure Chrome Resize" at bounding box center [669, 66] width 346 height 25
click at [1007, 229] on icon at bounding box center [1009, 233] width 5 height 9
drag, startPoint x: 742, startPoint y: 62, endPoint x: 805, endPoint y: 47, distance: 64.9
click at [699, 62] on div "Sandy McClure Chrome Resize" at bounding box center [669, 66] width 346 height 25
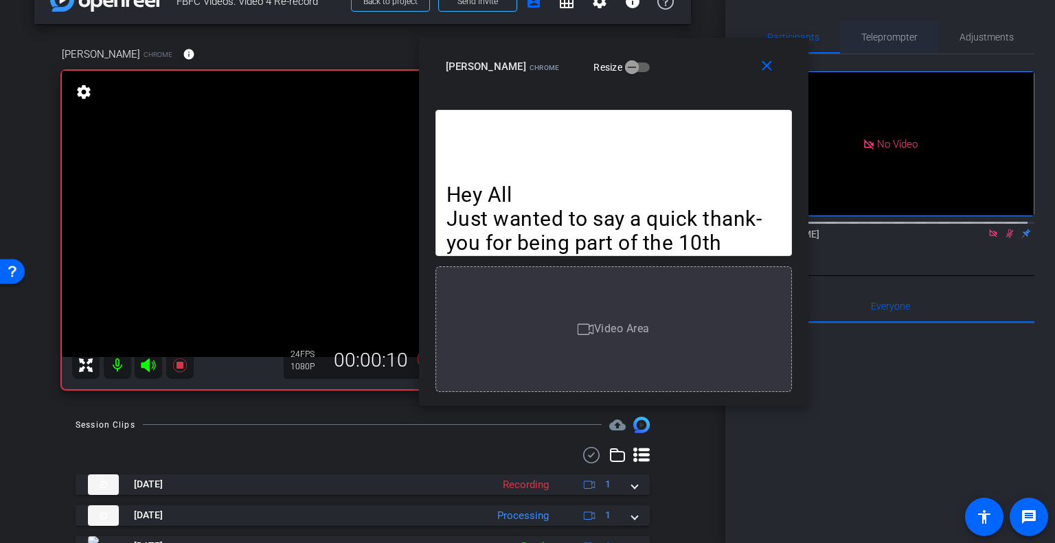
click at [911, 41] on span "Teleprompter" at bounding box center [889, 37] width 56 height 10
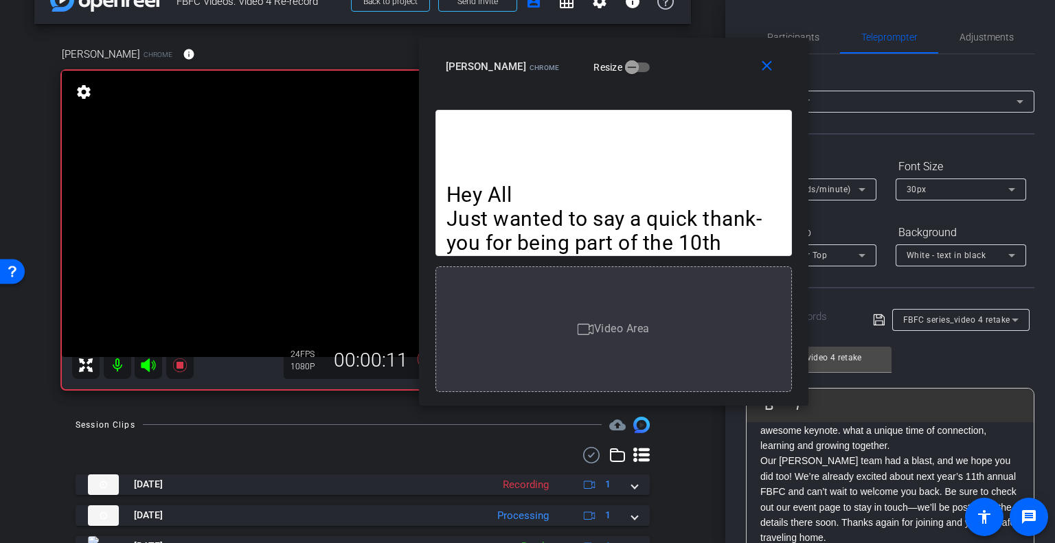
scroll to position [206, 0]
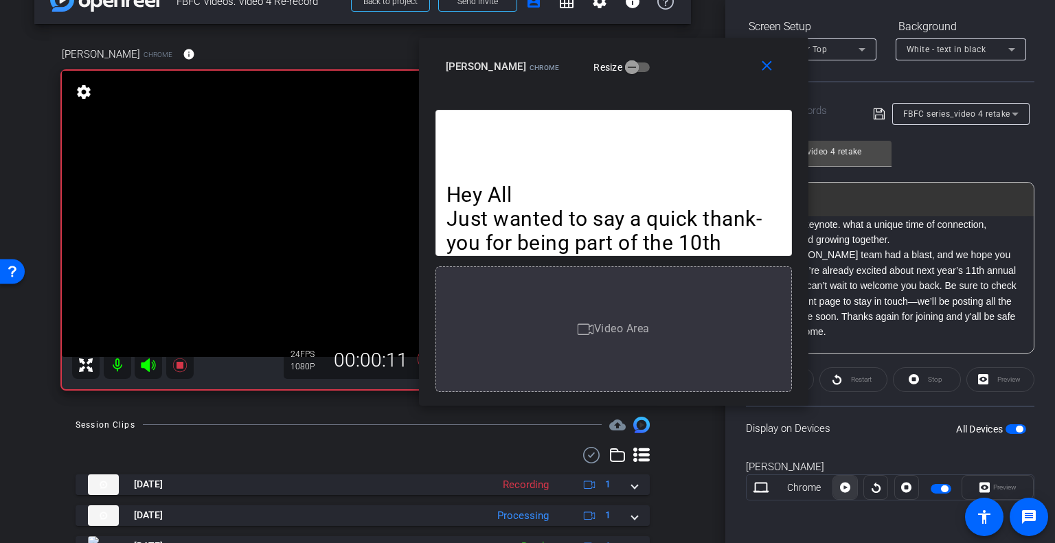
click at [835, 485] on span at bounding box center [844, 487] width 23 height 33
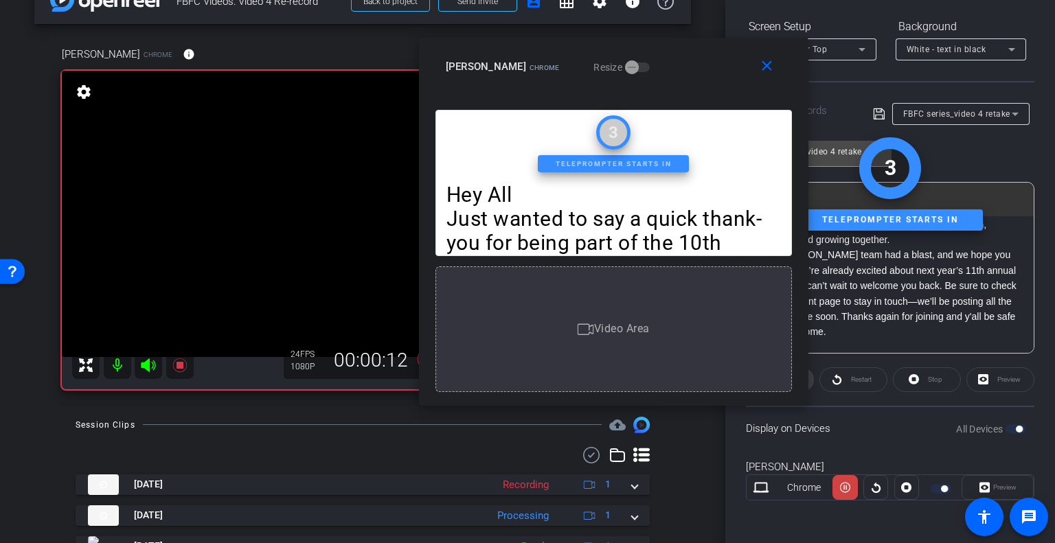
scroll to position [0, 0]
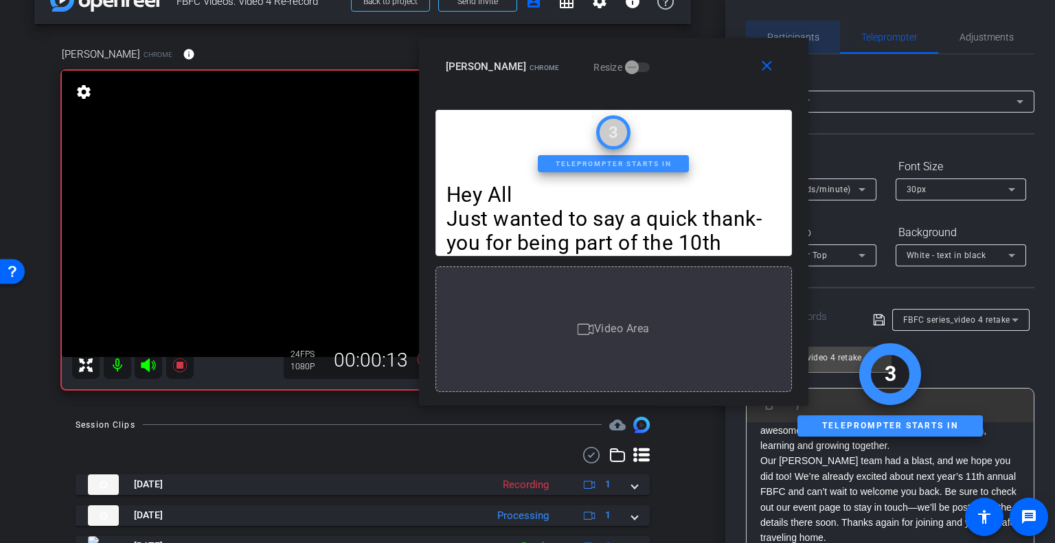
click at [809, 32] on span "Participants" at bounding box center [793, 37] width 52 height 10
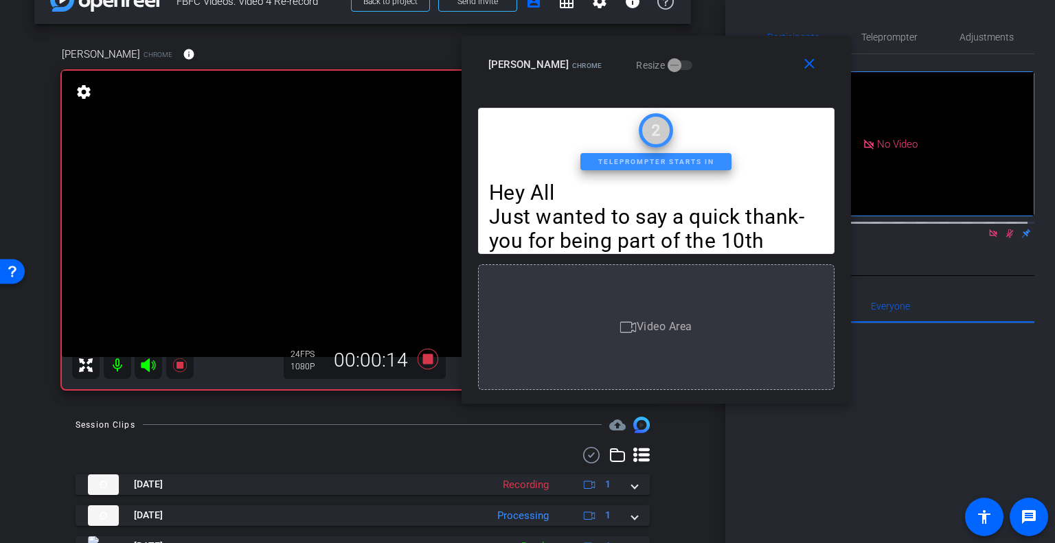
drag, startPoint x: 695, startPoint y: 65, endPoint x: 818, endPoint y: 60, distance: 123.7
click at [818, 60] on div "Sandy McClure Chrome Resize" at bounding box center [661, 64] width 346 height 25
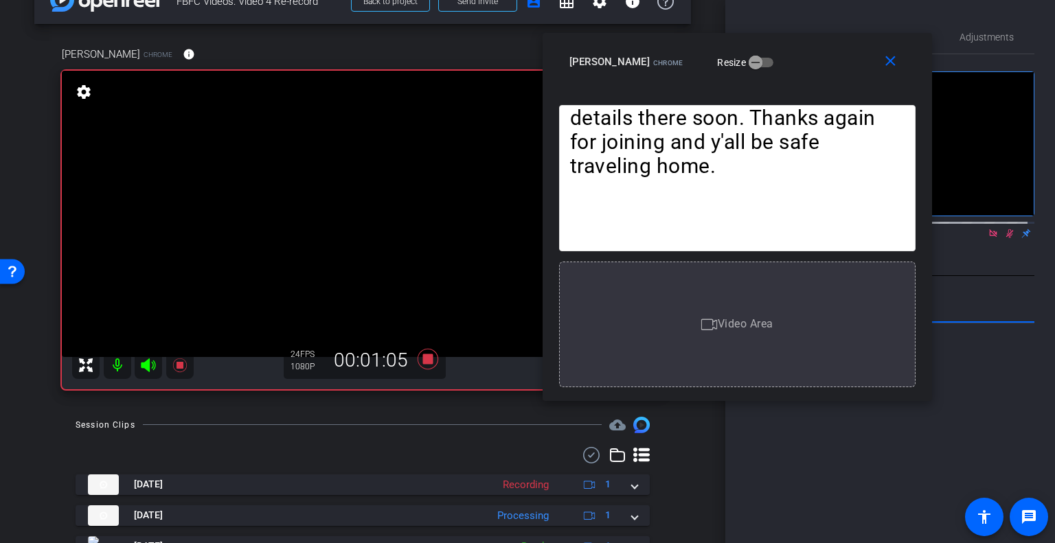
click at [895, 60] on mat-icon "close" at bounding box center [890, 61] width 17 height 17
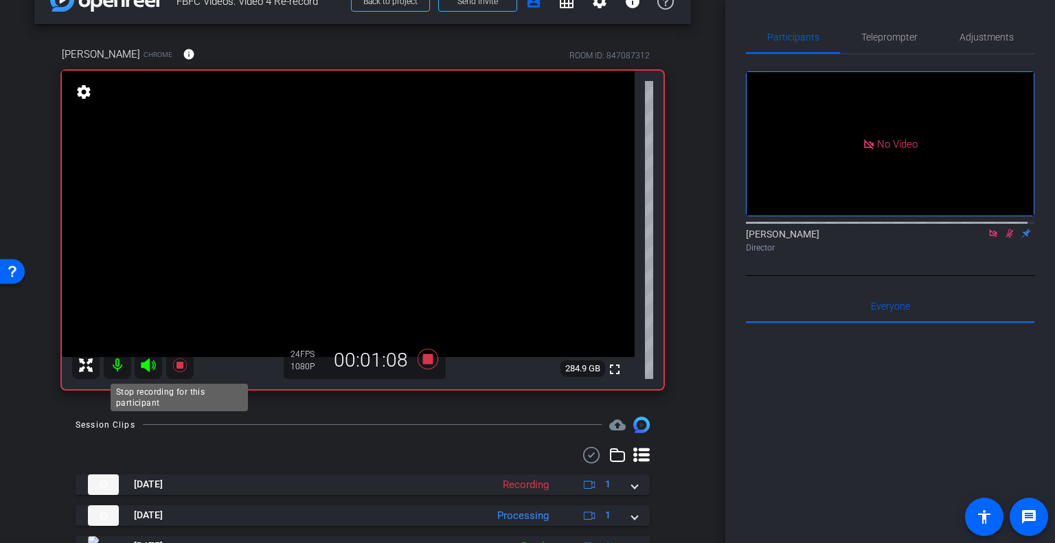
click at [177, 367] on icon at bounding box center [179, 365] width 14 height 14
drag, startPoint x: 998, startPoint y: 194, endPoint x: 989, endPoint y: 191, distance: 9.3
click at [1004, 229] on icon at bounding box center [1009, 234] width 11 height 10
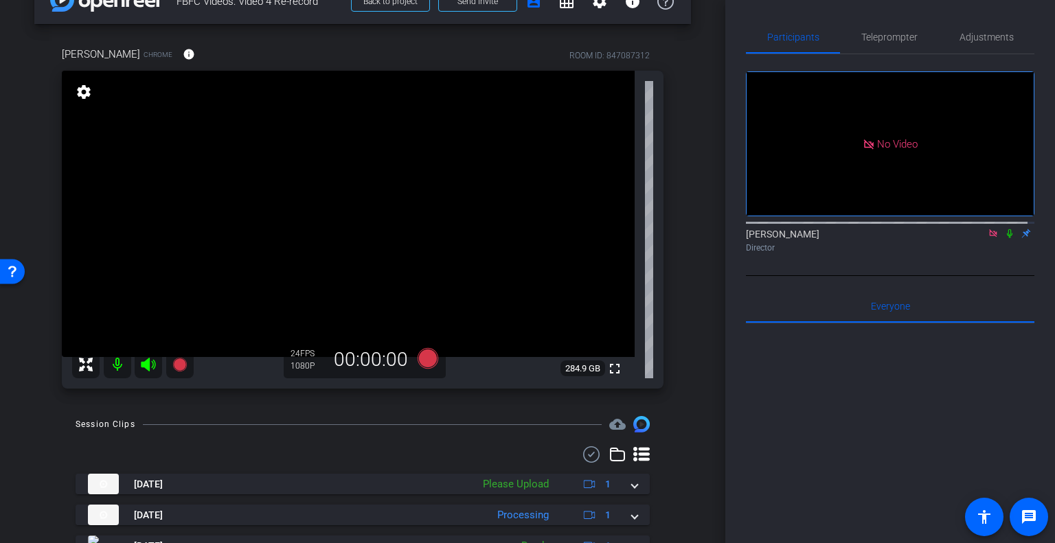
click at [987, 229] on icon at bounding box center [992, 234] width 11 height 10
click at [893, 38] on span "Teleprompter" at bounding box center [889, 37] width 56 height 10
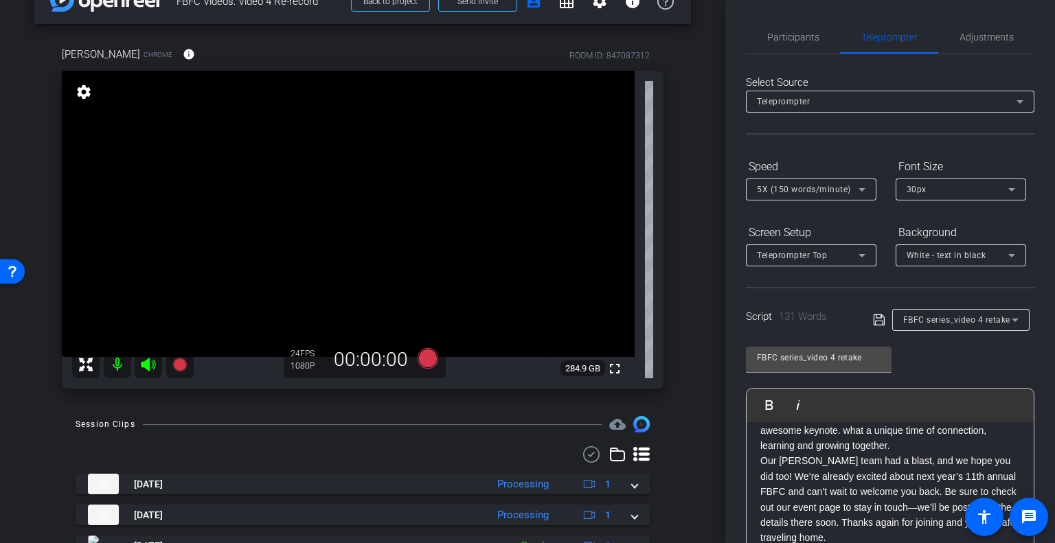
scroll to position [206, 0]
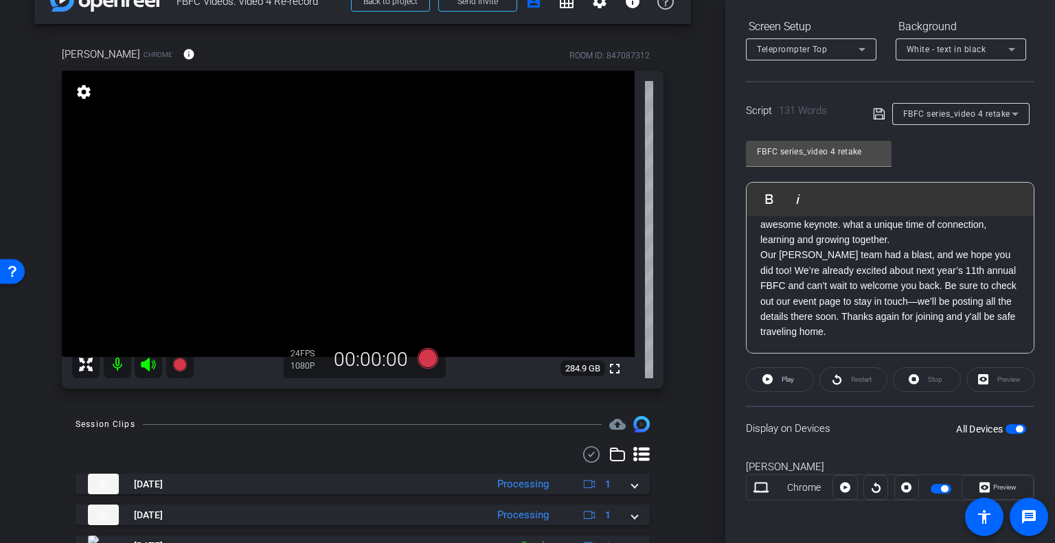
click at [1015, 429] on span "button" at bounding box center [1018, 429] width 7 height 7
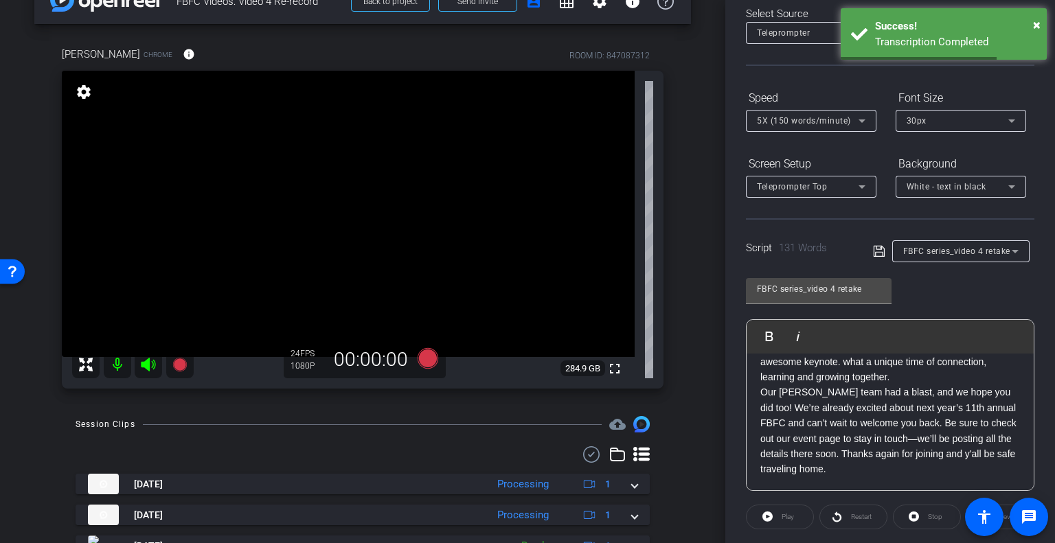
scroll to position [0, 0]
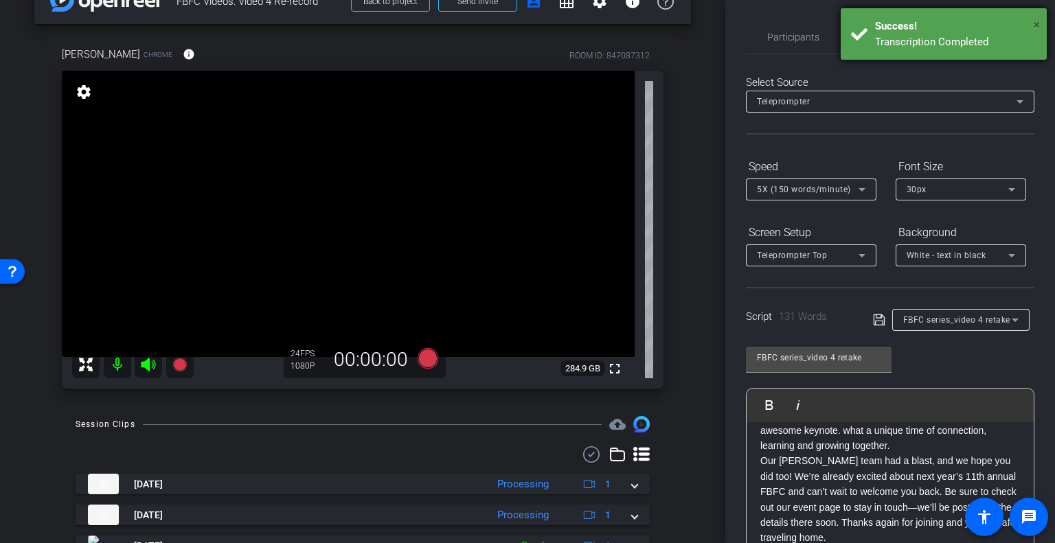
click at [1038, 24] on span "×" at bounding box center [1037, 24] width 8 height 16
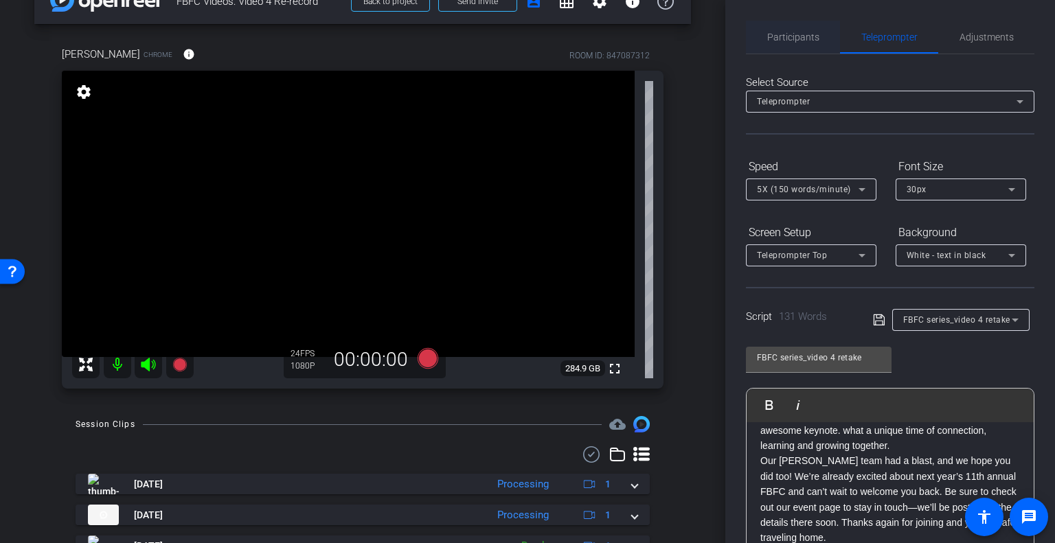
click at [785, 40] on span "Participants" at bounding box center [793, 37] width 52 height 10
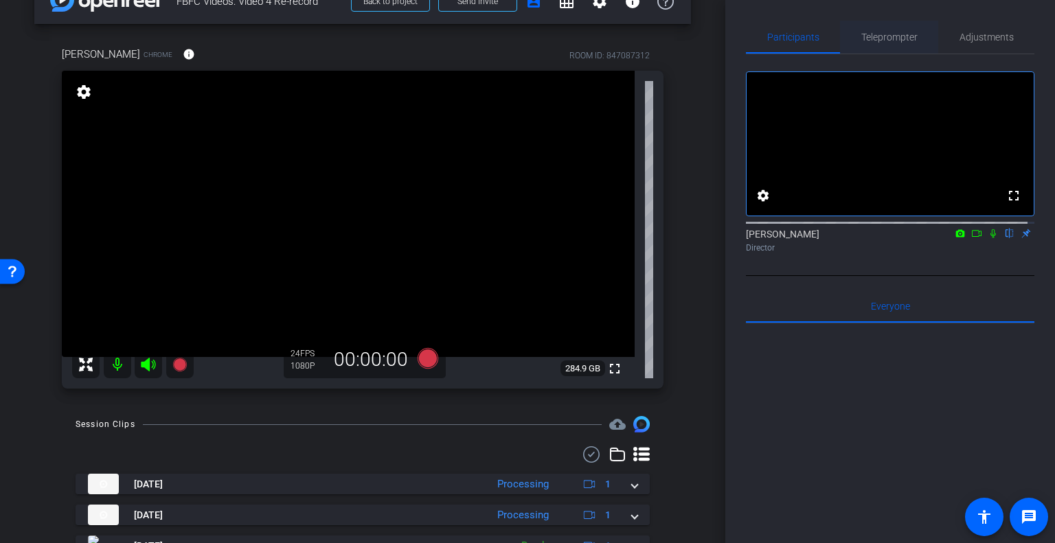
click at [877, 42] on span "Teleprompter" at bounding box center [889, 37] width 56 height 10
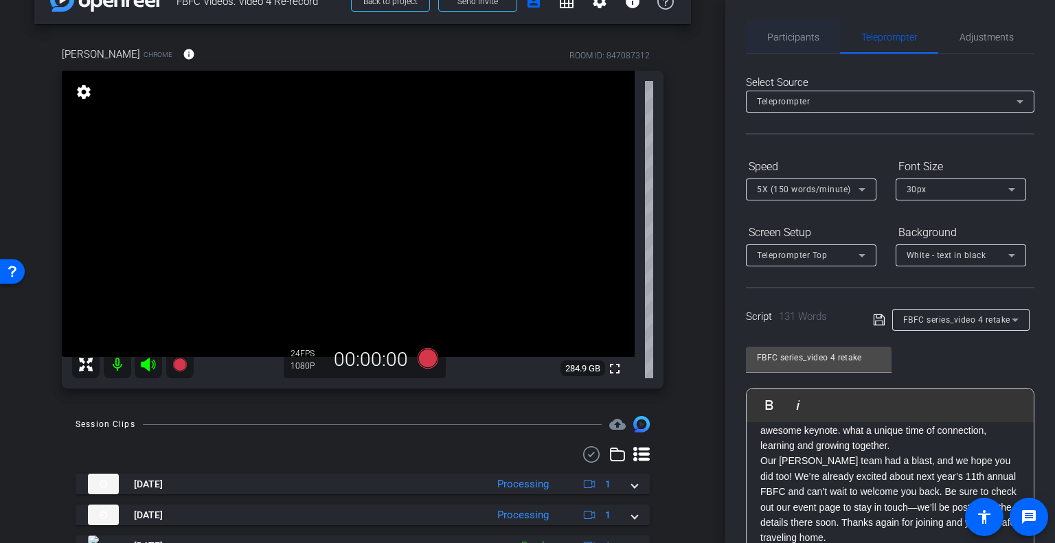
click at [796, 42] on span "Participants" at bounding box center [793, 37] width 52 height 10
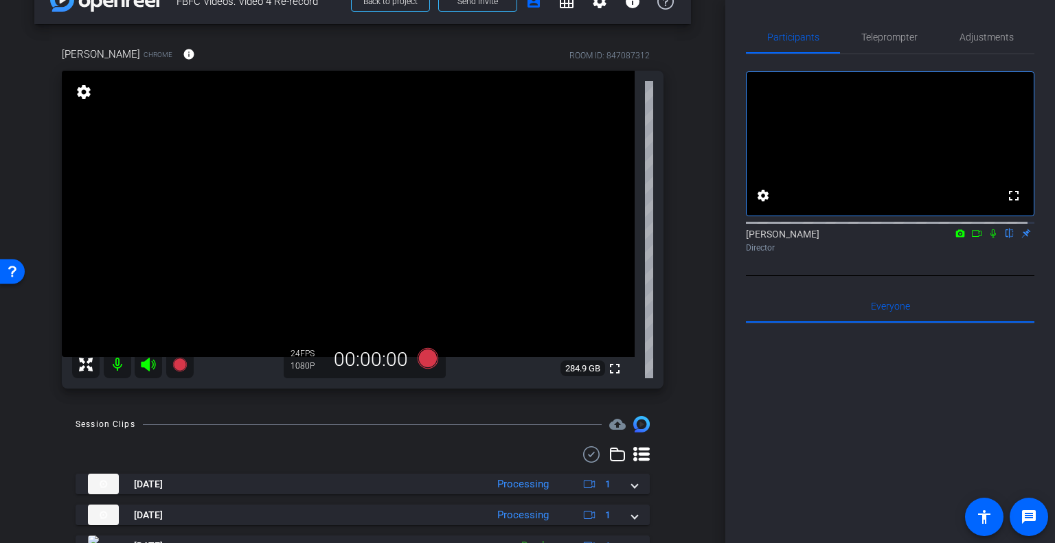
click at [972, 237] on icon at bounding box center [977, 233] width 10 height 7
click at [182, 363] on icon at bounding box center [179, 365] width 14 height 14
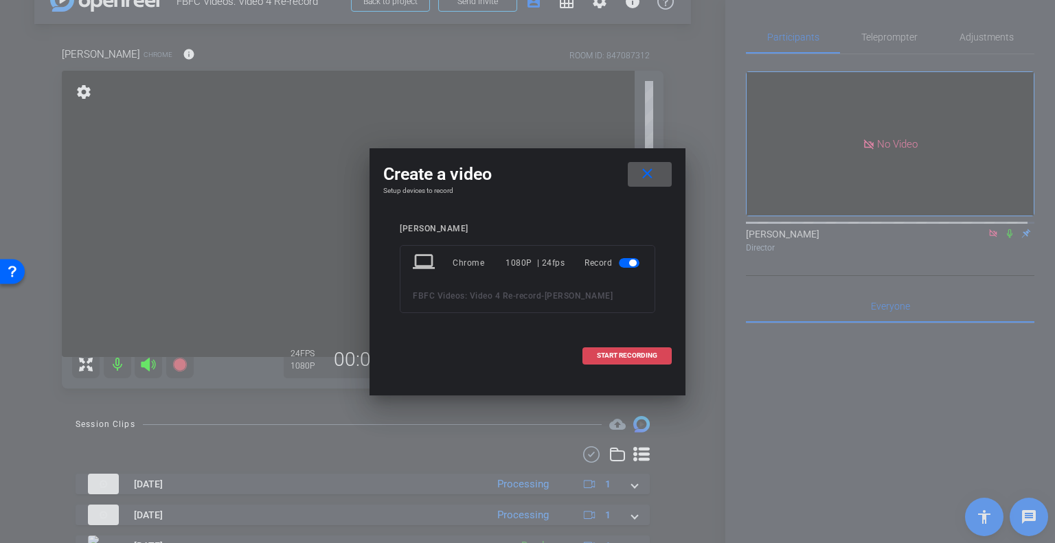
click at [665, 353] on span at bounding box center [627, 355] width 88 height 33
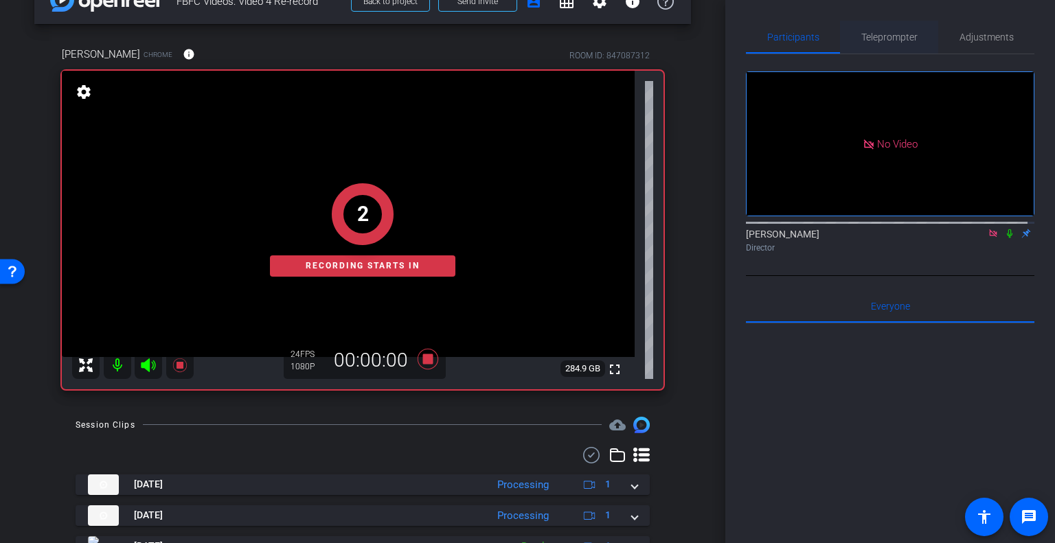
click at [893, 33] on span "Teleprompter" at bounding box center [889, 37] width 56 height 10
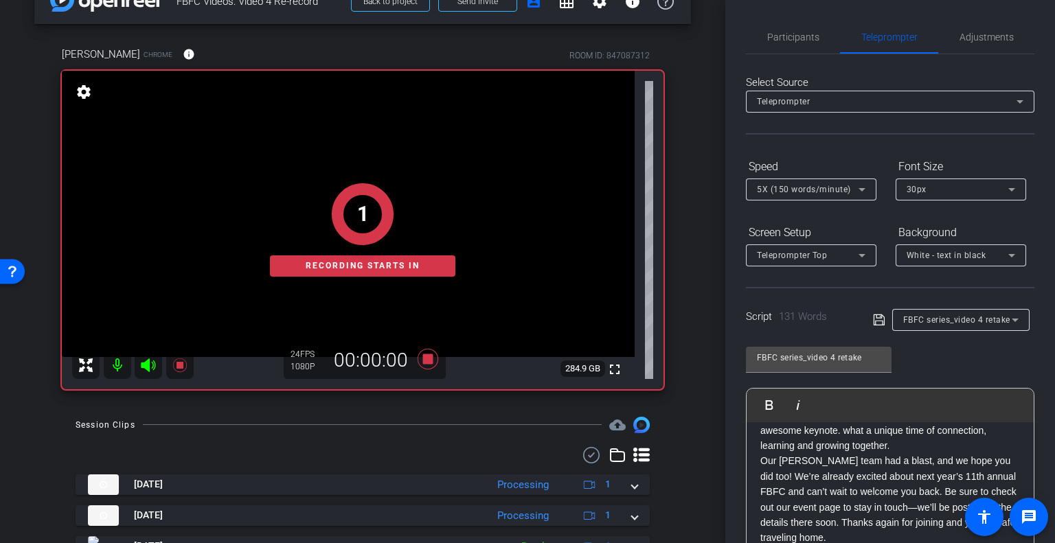
scroll to position [206, 0]
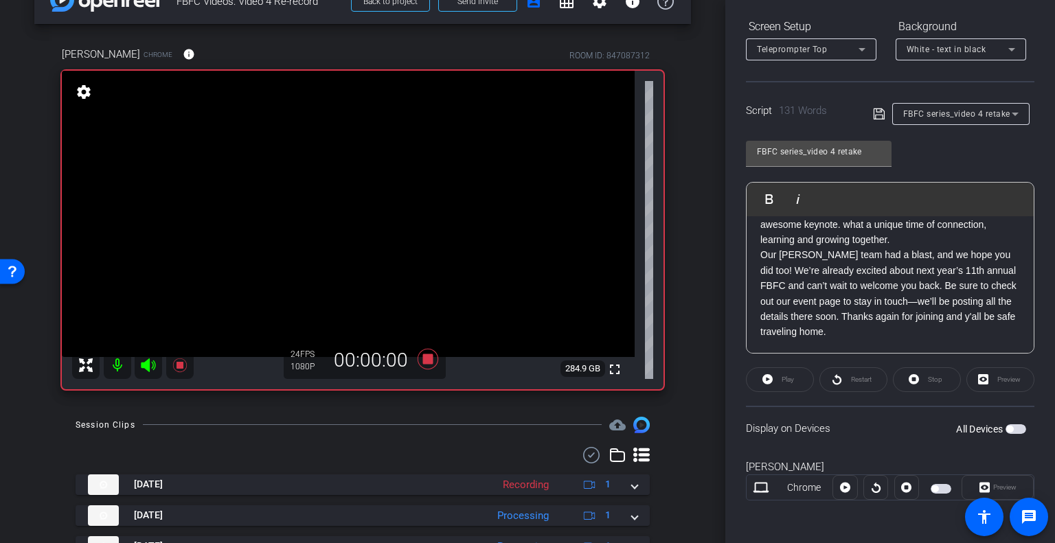
click at [1013, 430] on span "button" at bounding box center [1015, 429] width 21 height 10
click at [1005, 478] on span "Preview" at bounding box center [1002, 487] width 27 height 19
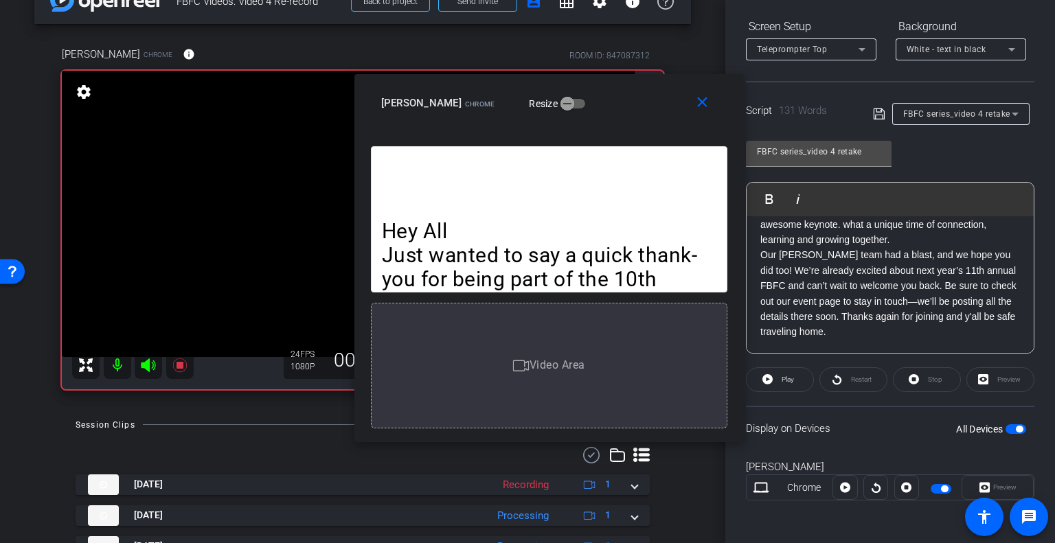
drag, startPoint x: 612, startPoint y: 125, endPoint x: 626, endPoint y: 115, distance: 17.2
click at [626, 115] on div "close Sandy McClure Chrome Resize" at bounding box center [548, 105] width 389 height 62
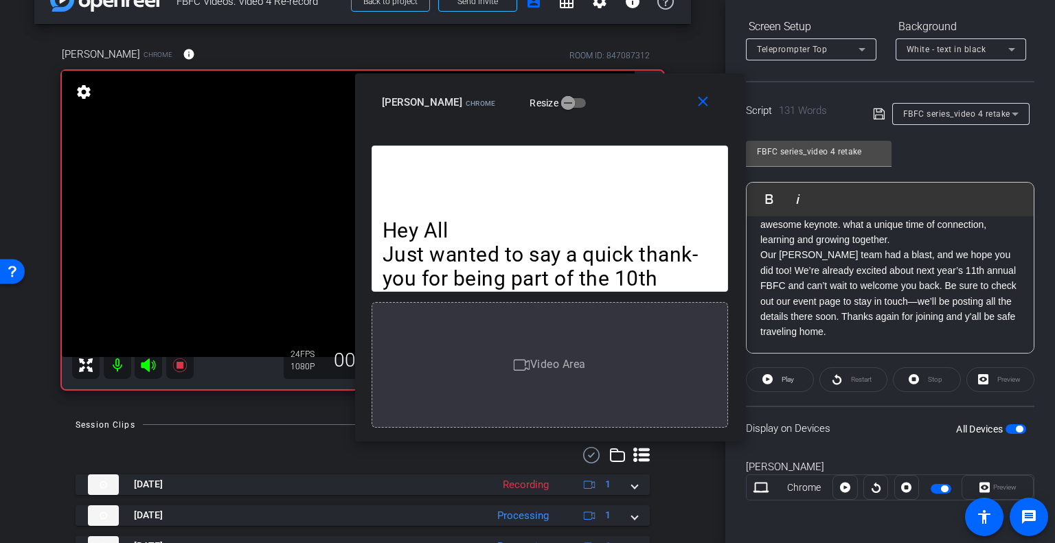
scroll to position [0, 0]
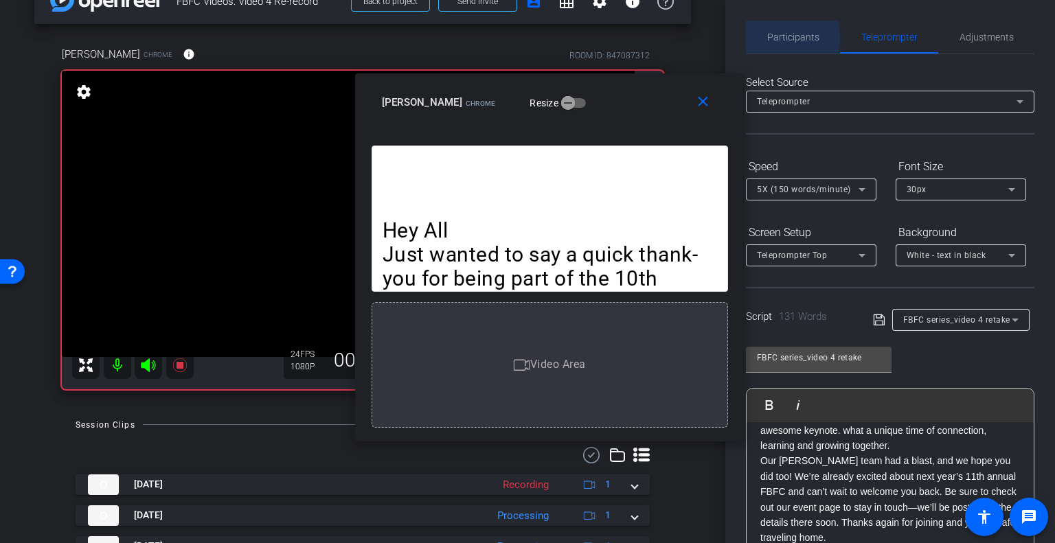
click at [788, 38] on span "Participants" at bounding box center [793, 37] width 52 height 10
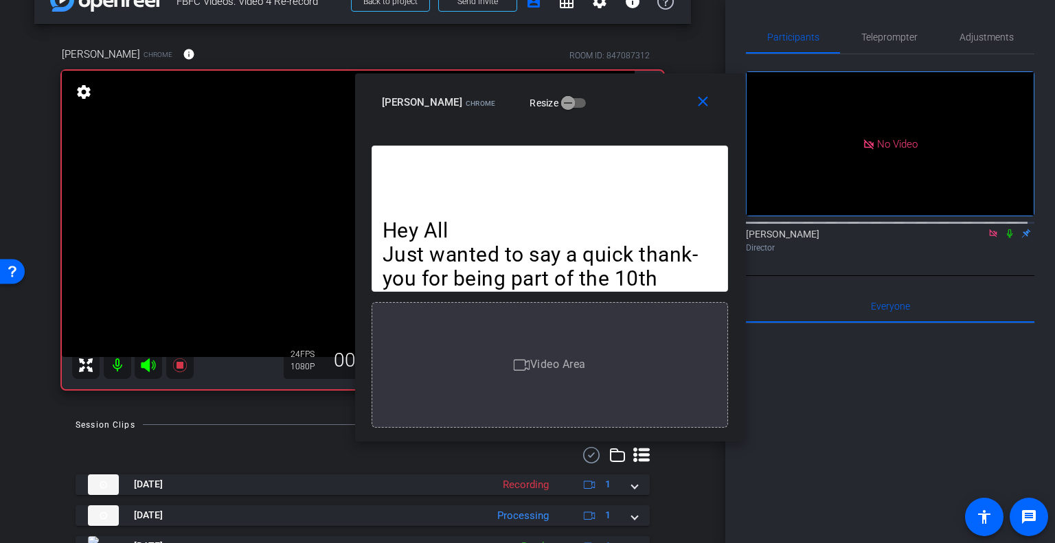
click at [1007, 229] on icon at bounding box center [1009, 233] width 5 height 9
click at [891, 32] on span "Teleprompter" at bounding box center [889, 37] width 56 height 10
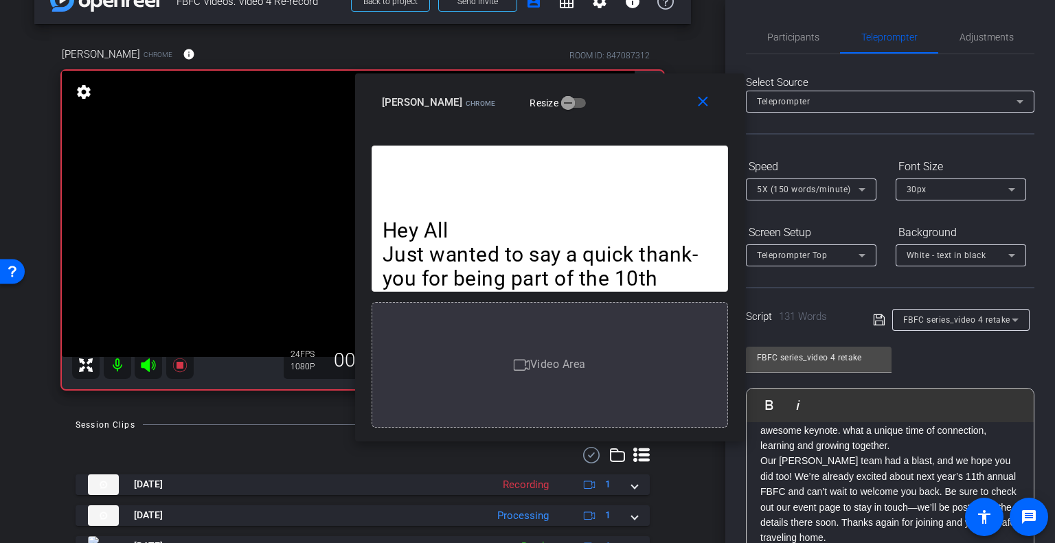
scroll to position [206, 0]
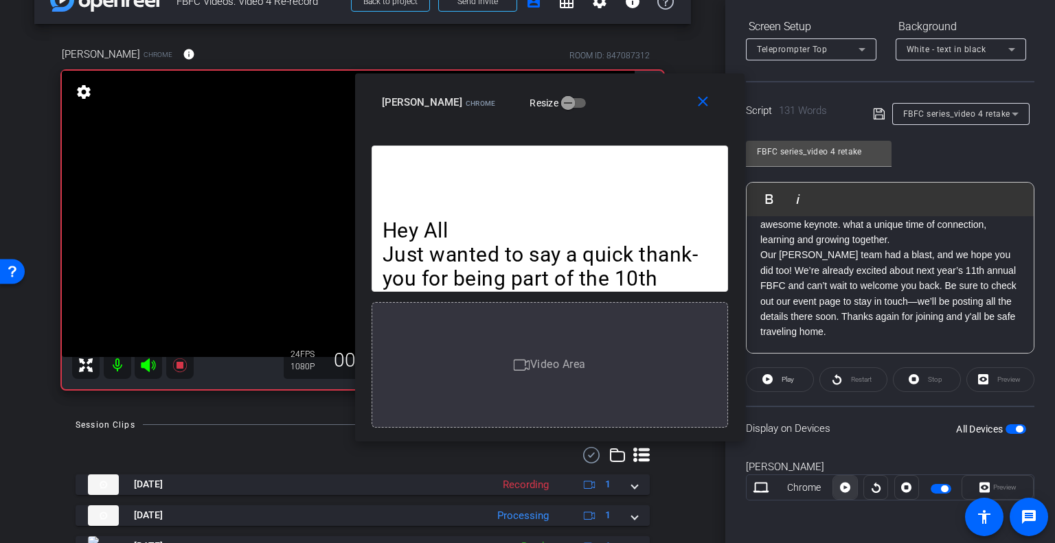
click at [840, 483] on icon at bounding box center [845, 488] width 10 height 10
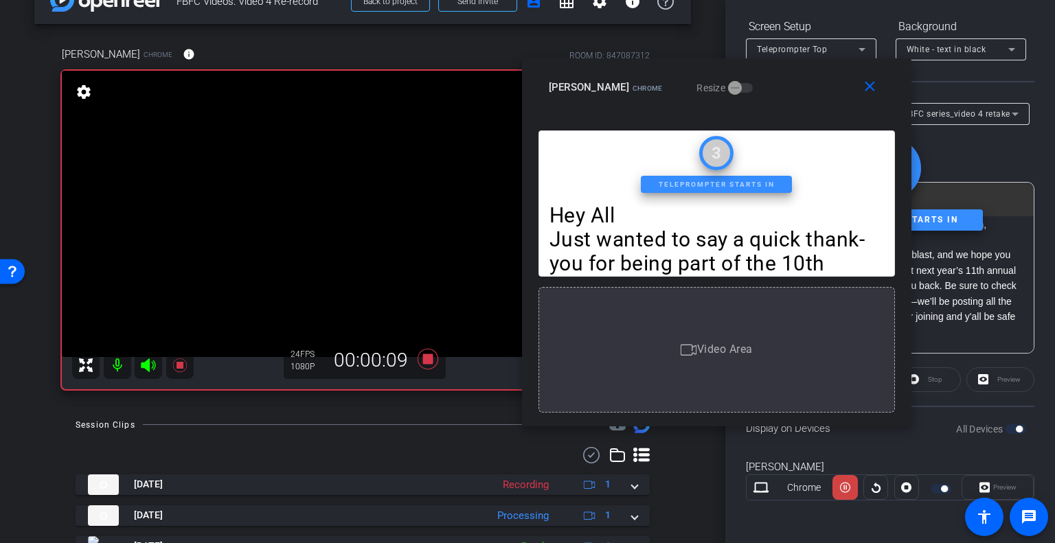
drag, startPoint x: 612, startPoint y: 96, endPoint x: 783, endPoint y: 80, distance: 171.0
click at [783, 80] on div "Sandy McClure Chrome Resize" at bounding box center [722, 87] width 346 height 25
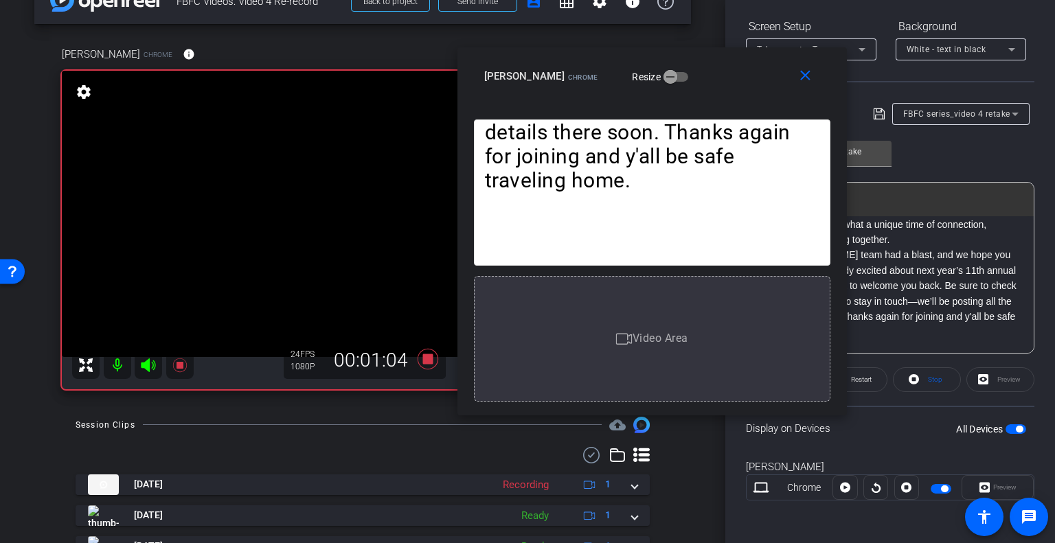
drag, startPoint x: 825, startPoint y: 92, endPoint x: 645, endPoint y: 57, distance: 182.6
click at [645, 64] on div "Sandy McClure Chrome Resize" at bounding box center [657, 76] width 346 height 25
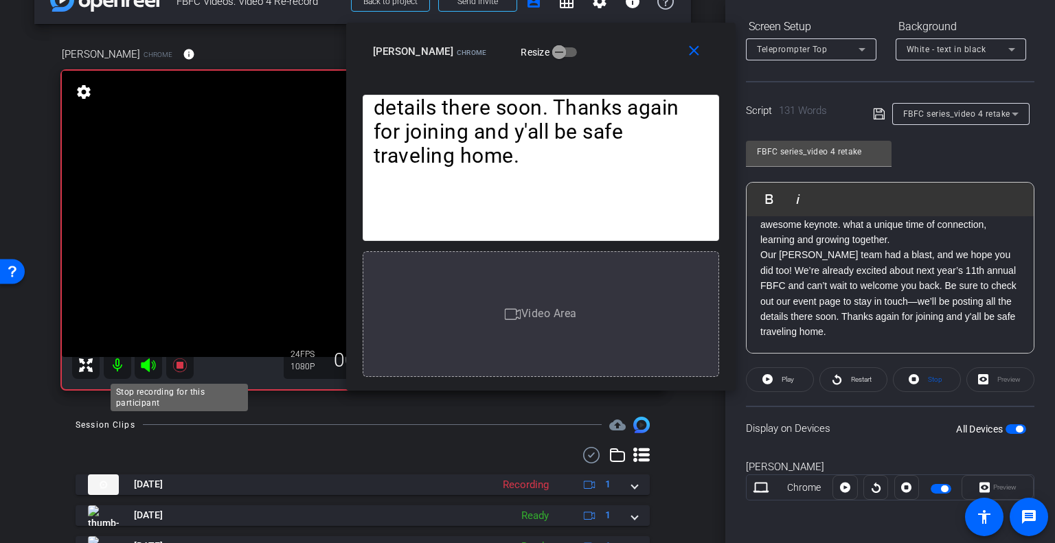
click at [176, 362] on icon at bounding box center [179, 365] width 14 height 14
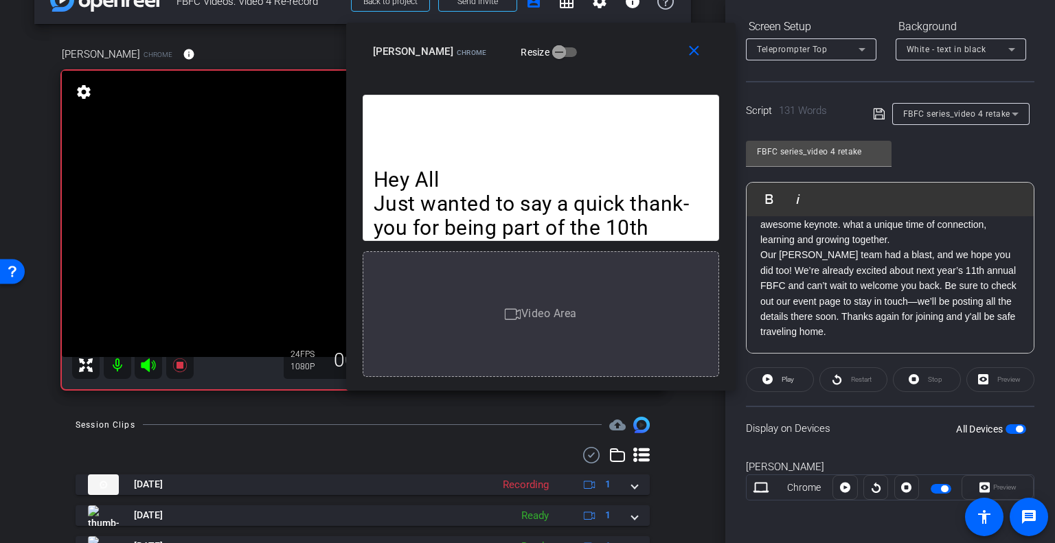
scroll to position [0, 0]
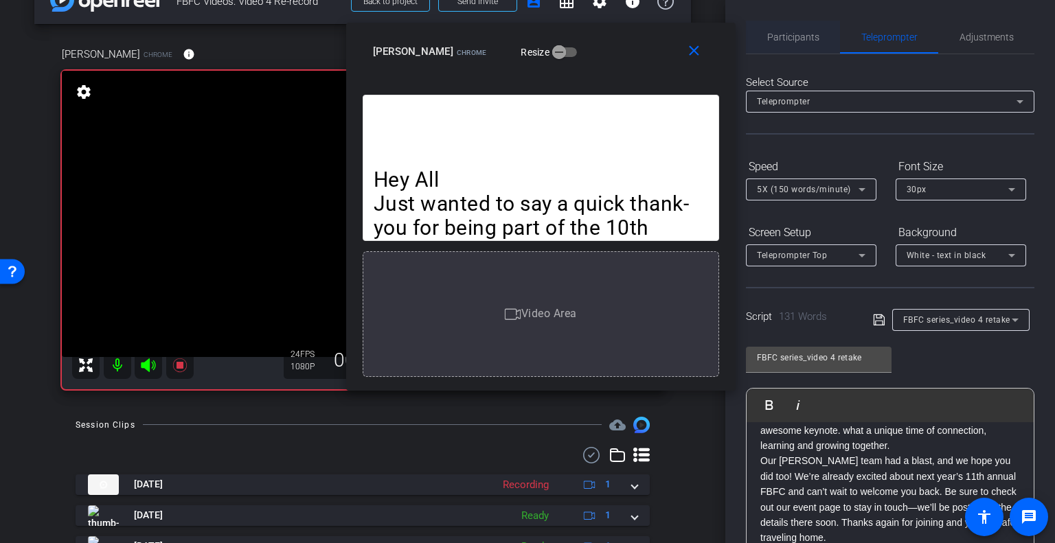
click at [810, 43] on span "Participants" at bounding box center [793, 37] width 52 height 33
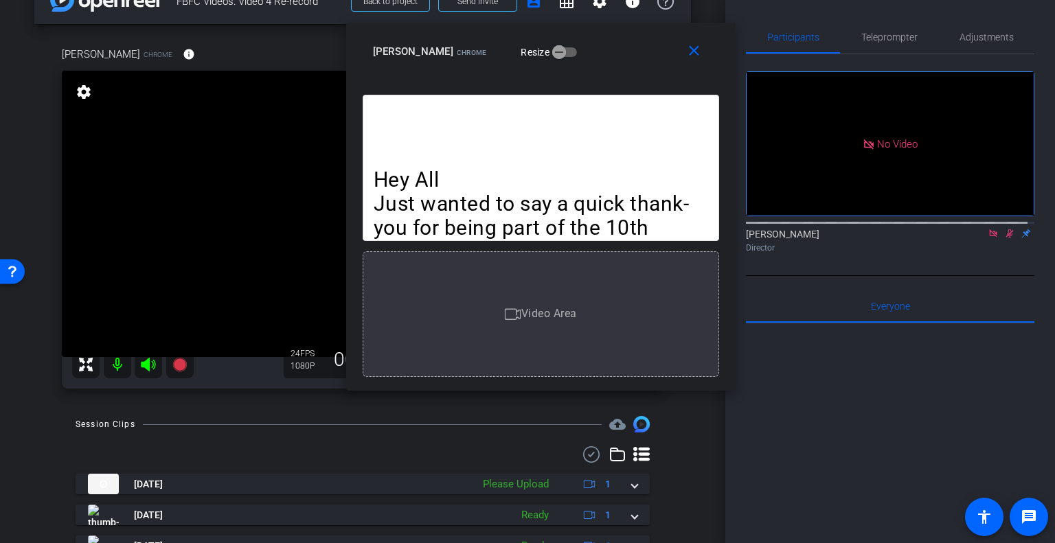
click at [1006, 229] on icon at bounding box center [1010, 233] width 8 height 9
click at [987, 229] on icon at bounding box center [992, 234] width 11 height 10
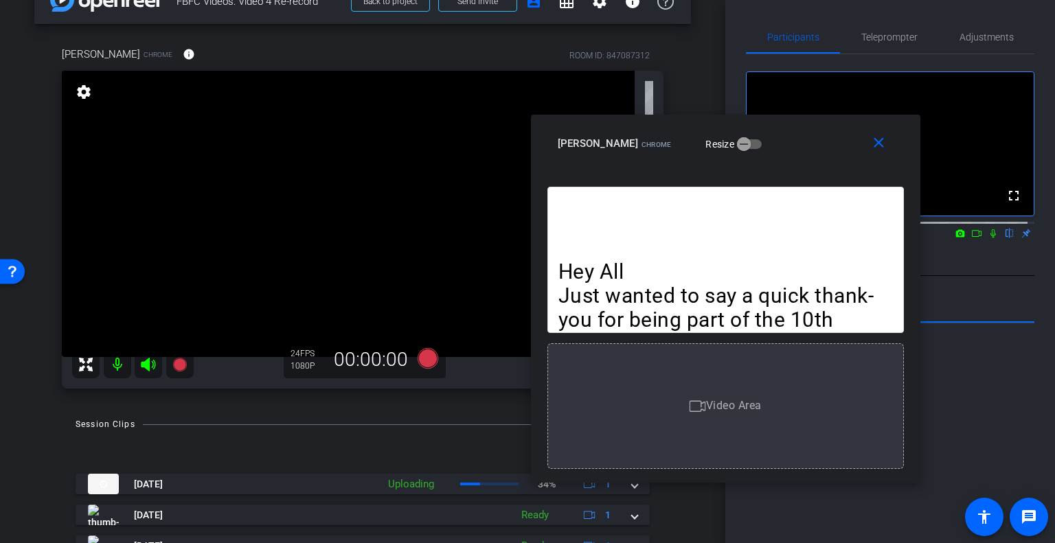
drag, startPoint x: 617, startPoint y: 62, endPoint x: 802, endPoint y: 154, distance: 206.3
click at [802, 154] on div "Sandy McClure Chrome Resize" at bounding box center [731, 143] width 346 height 25
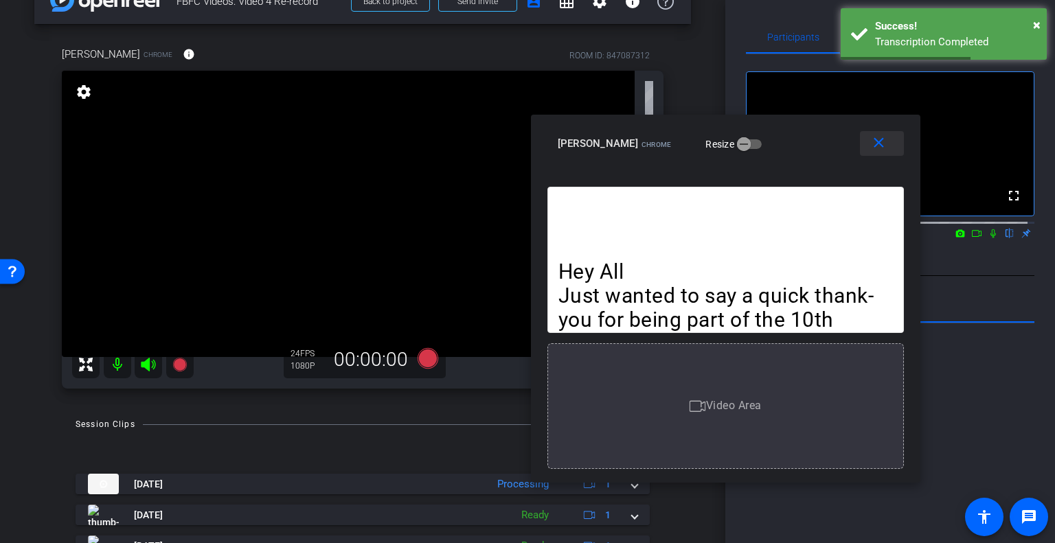
click at [873, 142] on mat-icon "close" at bounding box center [878, 143] width 17 height 17
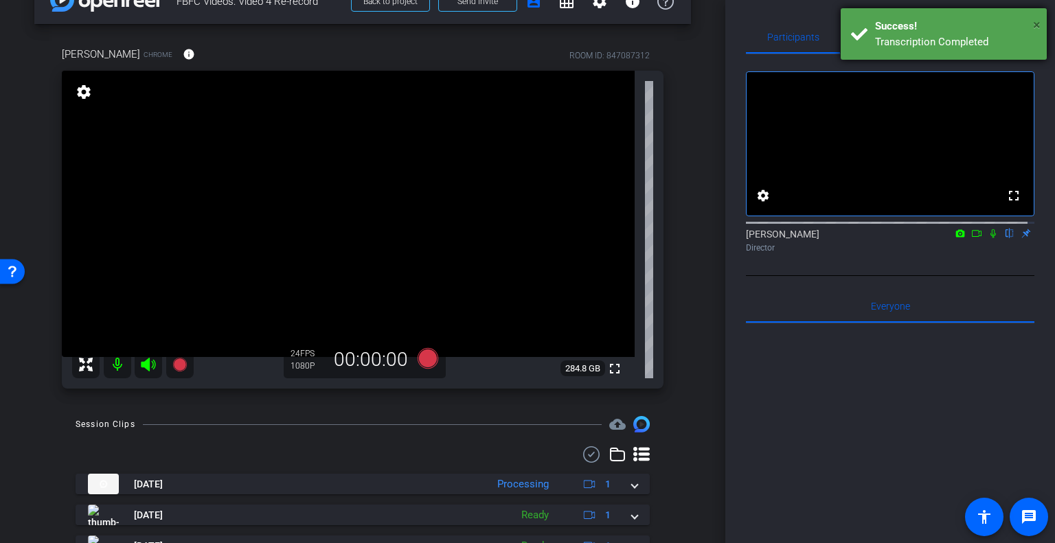
click at [1036, 22] on span "×" at bounding box center [1037, 24] width 8 height 16
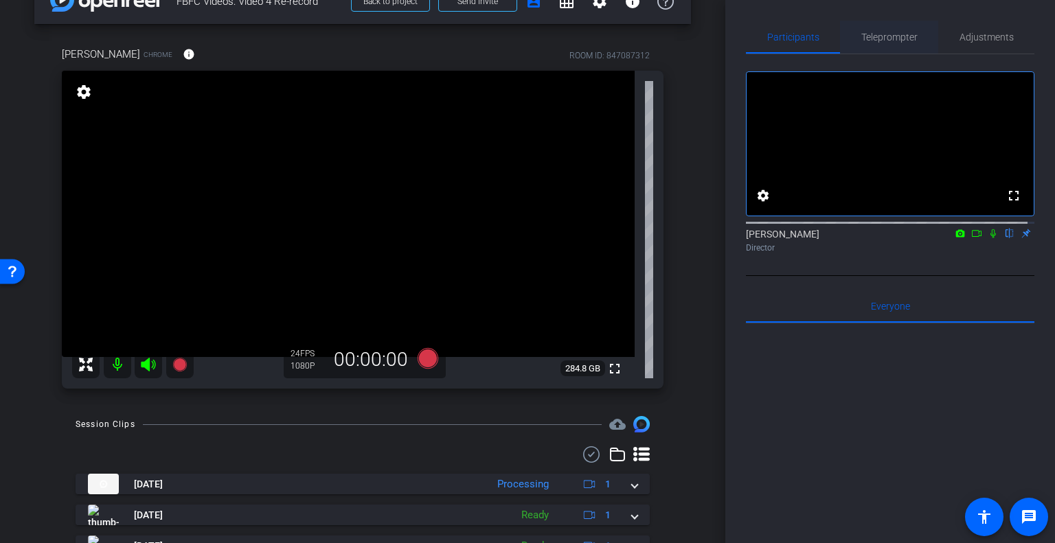
click at [895, 32] on span "Teleprompter" at bounding box center [889, 37] width 56 height 10
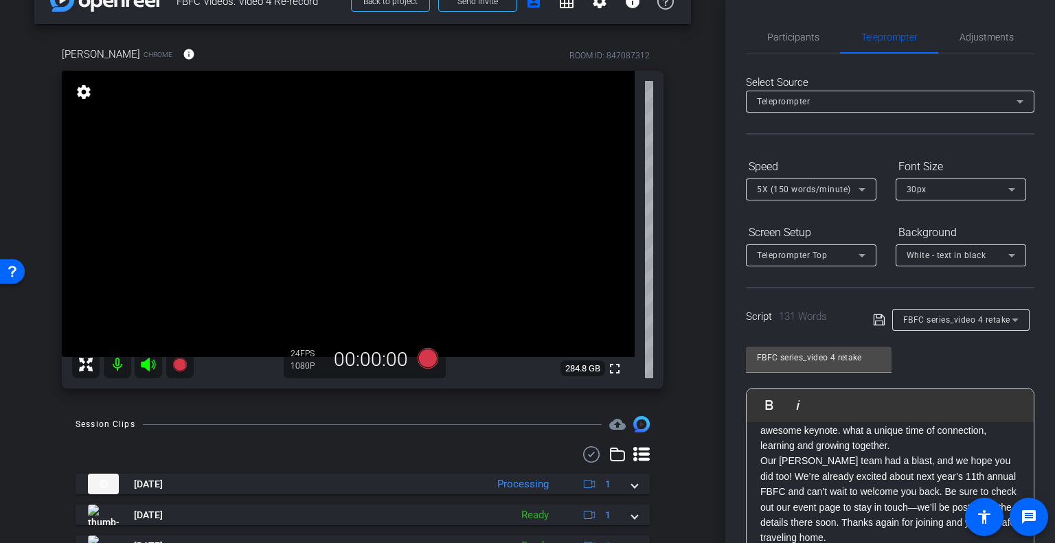
scroll to position [206, 0]
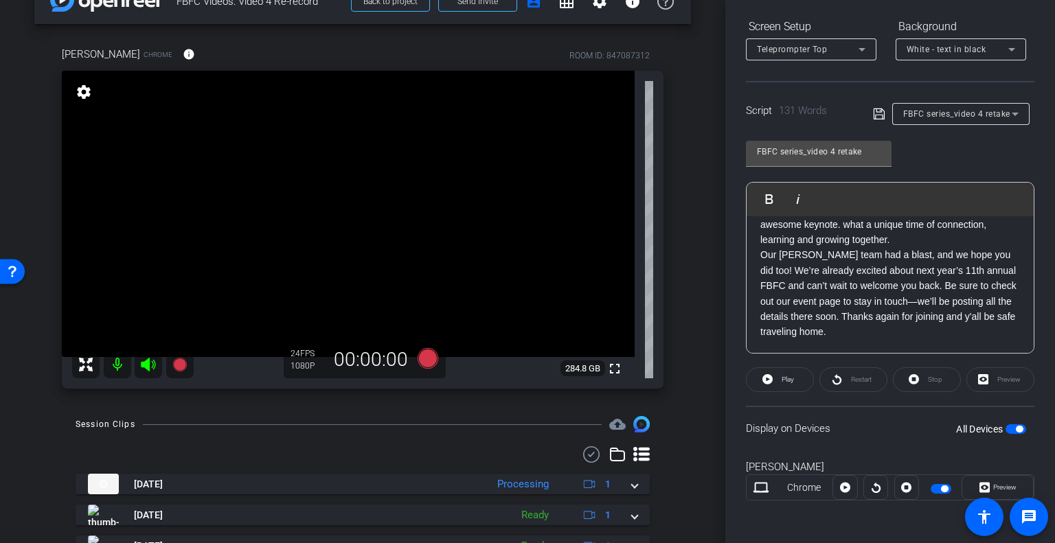
click at [1015, 428] on span "button" at bounding box center [1018, 429] width 7 height 7
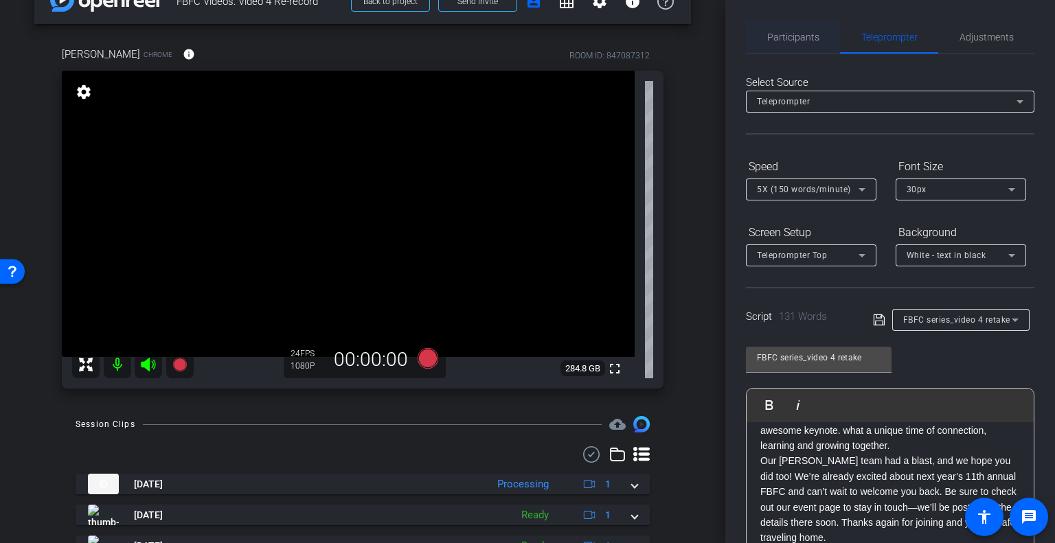
click at [806, 42] on span "Participants" at bounding box center [793, 37] width 52 height 10
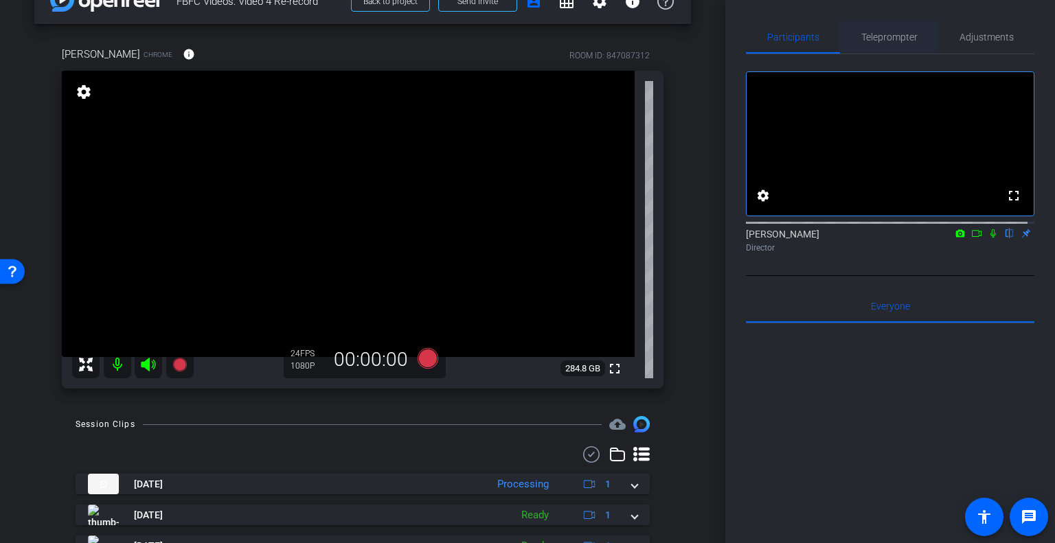
click at [875, 35] on span "Teleprompter" at bounding box center [889, 37] width 56 height 10
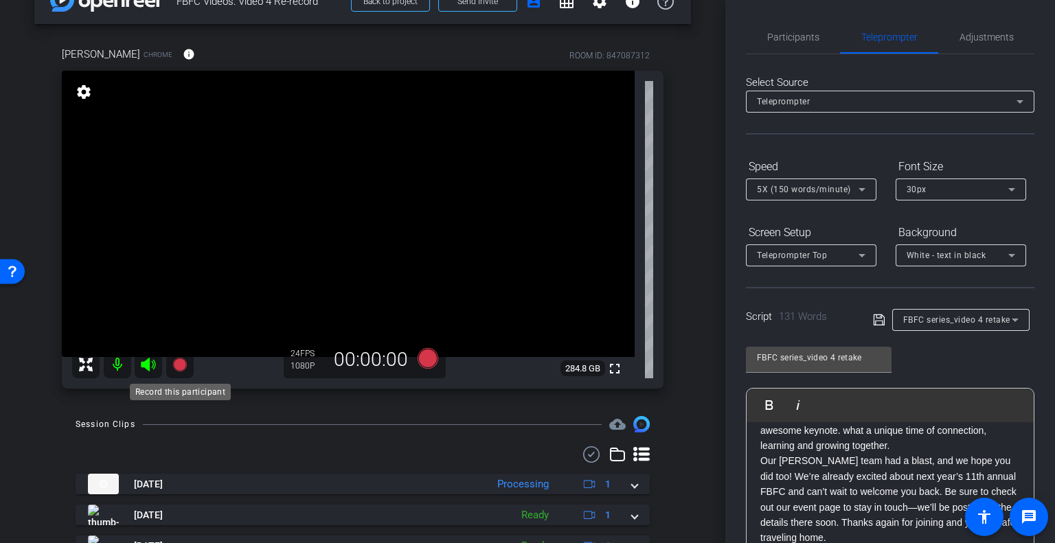
click at [174, 365] on icon at bounding box center [179, 365] width 14 height 14
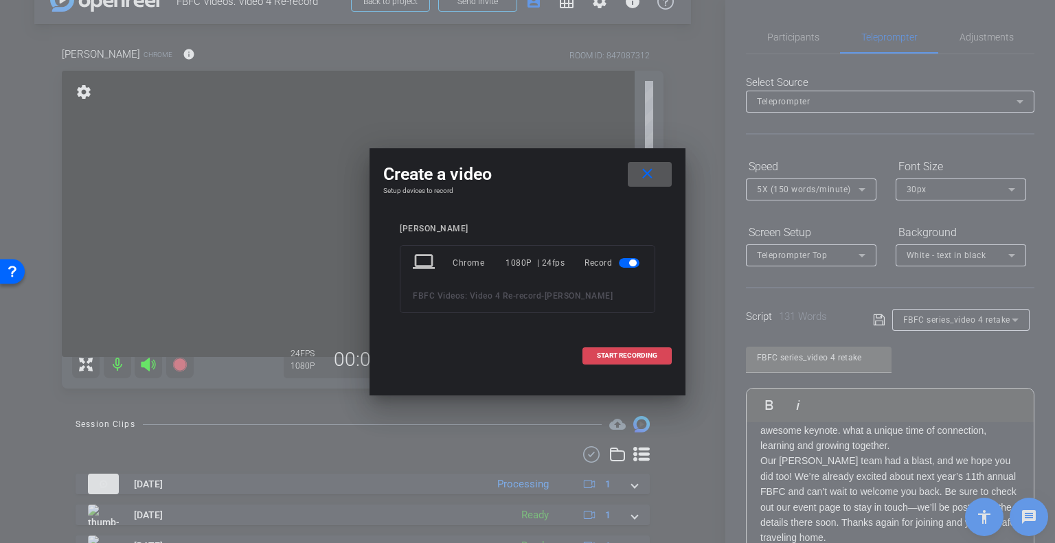
click at [668, 360] on span at bounding box center [627, 355] width 88 height 33
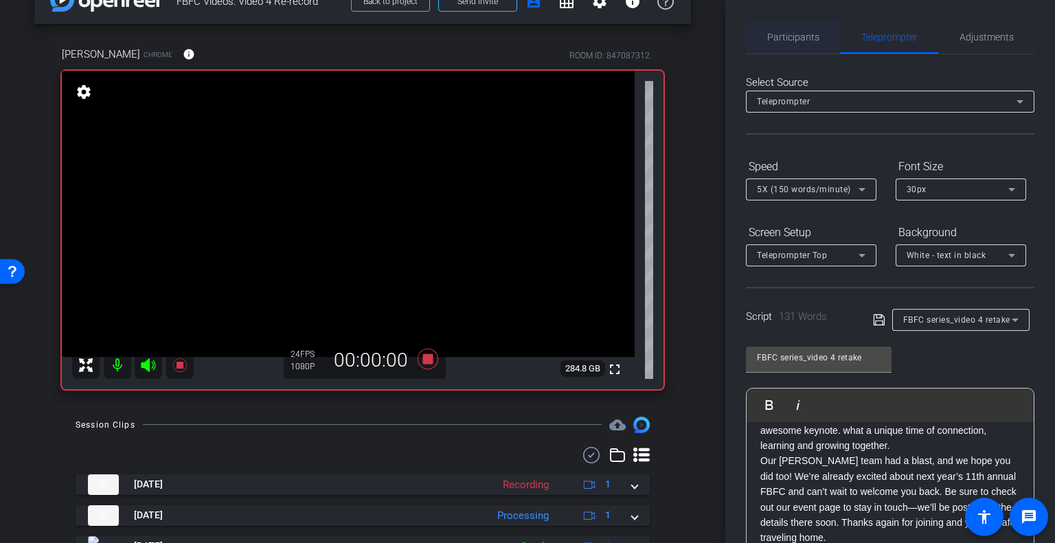
click at [776, 36] on span "Participants" at bounding box center [793, 37] width 52 height 10
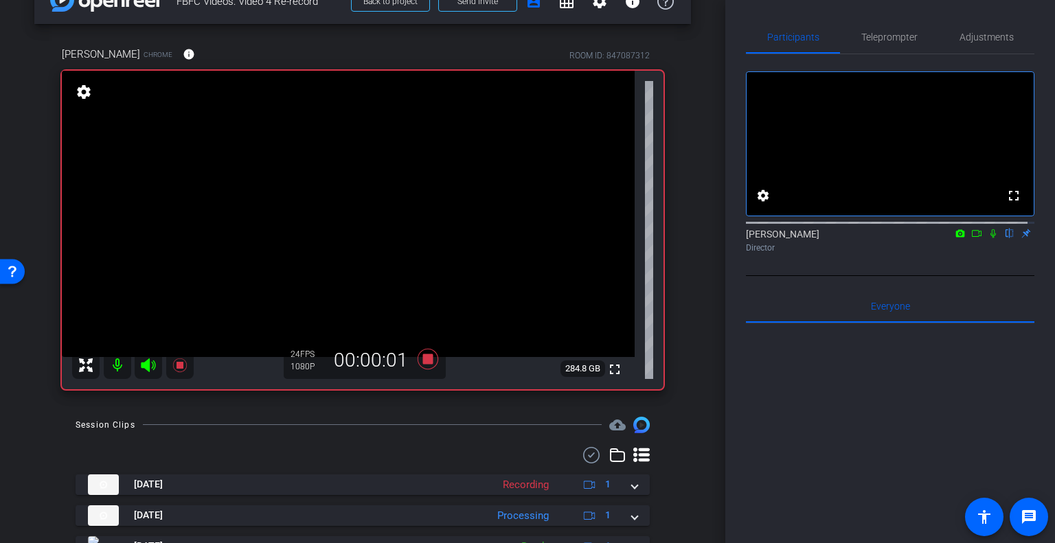
click at [972, 238] on icon at bounding box center [976, 234] width 11 height 10
click at [889, 47] on span "Teleprompter" at bounding box center [889, 37] width 56 height 33
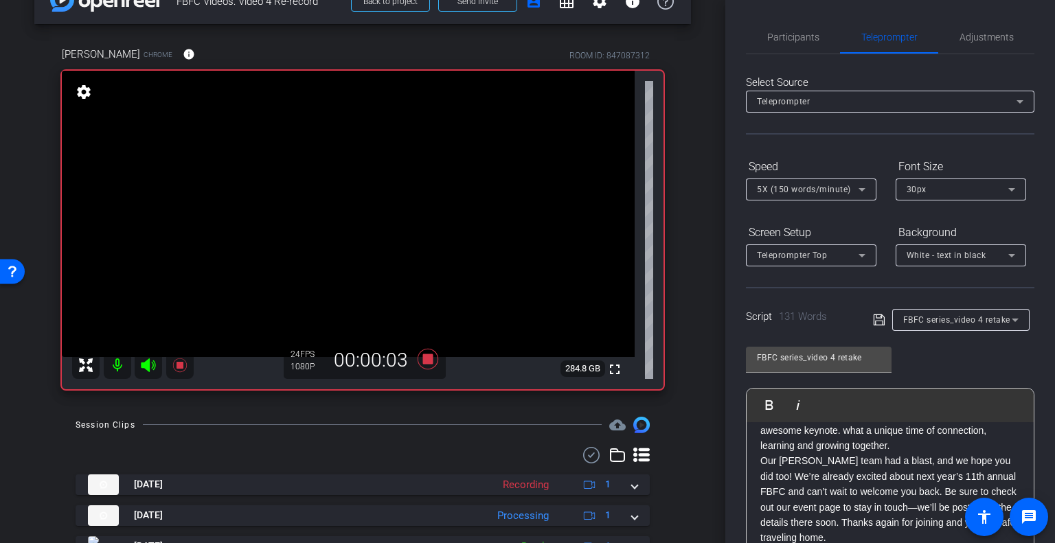
scroll to position [206, 0]
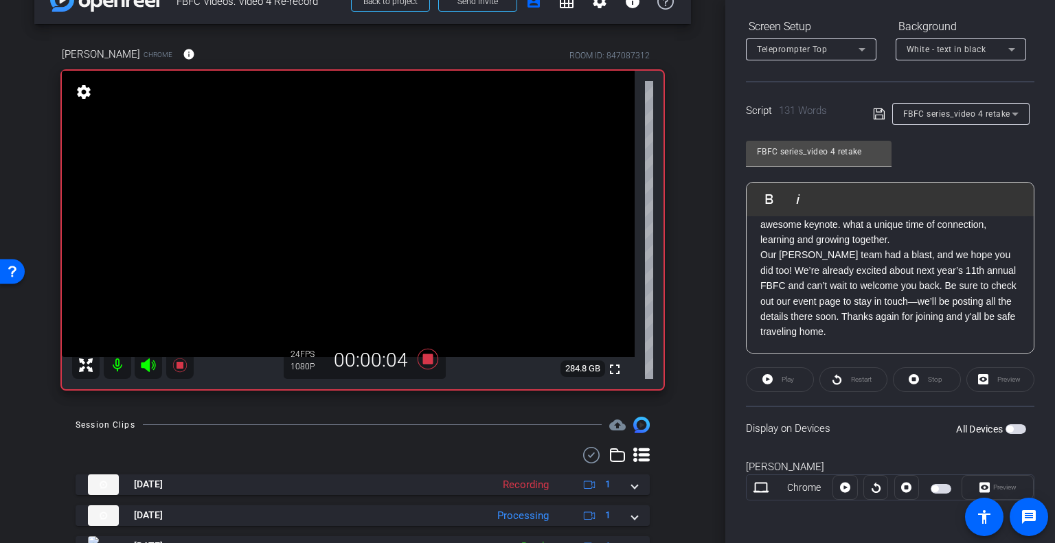
click at [1005, 430] on span "button" at bounding box center [1015, 429] width 21 height 10
click at [1000, 485] on span "Preview" at bounding box center [1004, 487] width 23 height 8
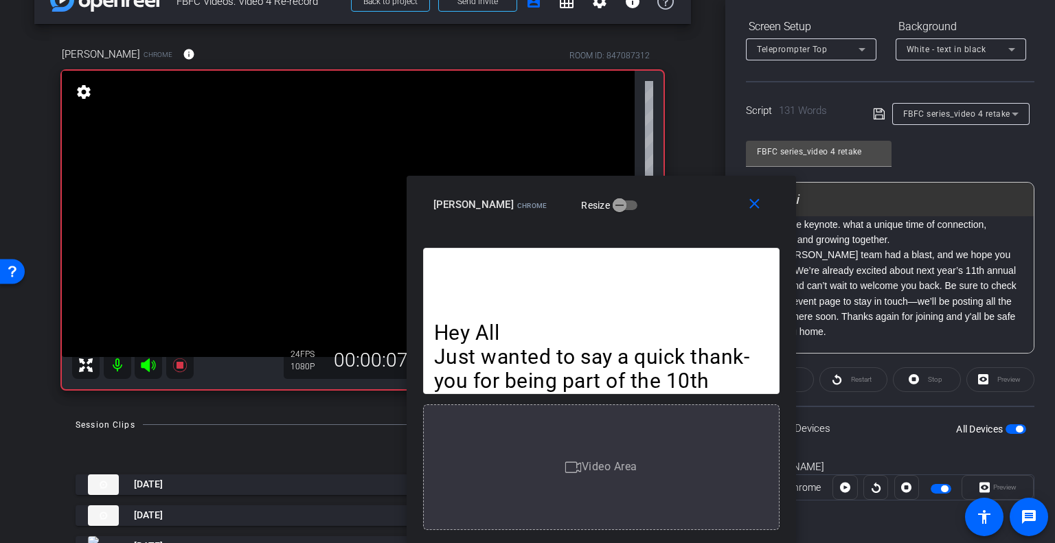
drag, startPoint x: 593, startPoint y: 128, endPoint x: 667, endPoint y: 286, distance: 174.2
click at [667, 286] on div "close Sandy McClure Chrome Resize Hey All Just wanted to say a quick thank-you …" at bounding box center [600, 360] width 389 height 368
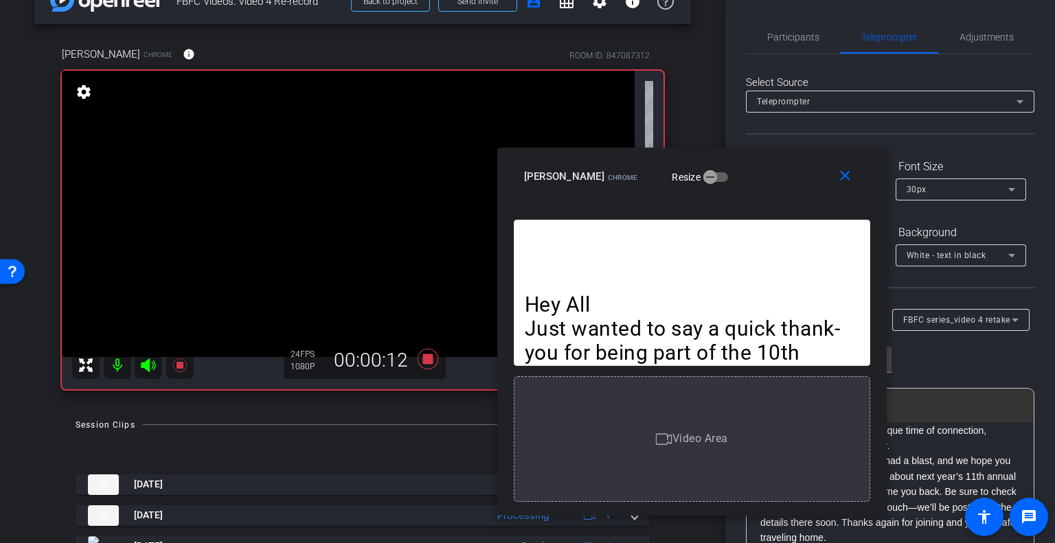
drag, startPoint x: 690, startPoint y: 211, endPoint x: 781, endPoint y: 183, distance: 94.9
click at [781, 183] on div "Sandy McClure Chrome Resize" at bounding box center [697, 176] width 346 height 25
click at [802, 42] on span "Participants" at bounding box center [793, 37] width 52 height 10
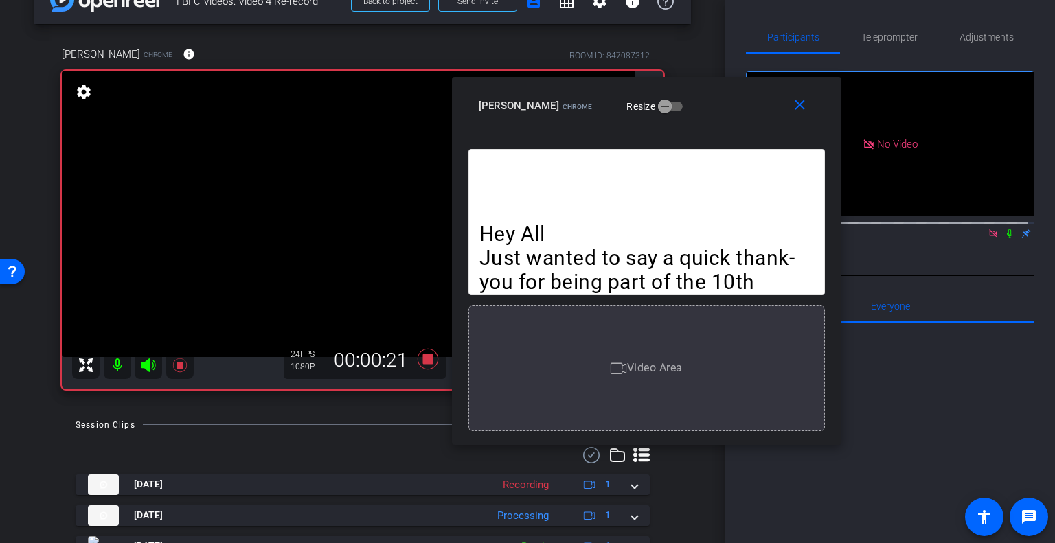
drag, startPoint x: 772, startPoint y: 183, endPoint x: 727, endPoint y: 112, distance: 84.0
click at [727, 112] on div "Sandy McClure Chrome Resize" at bounding box center [652, 105] width 346 height 25
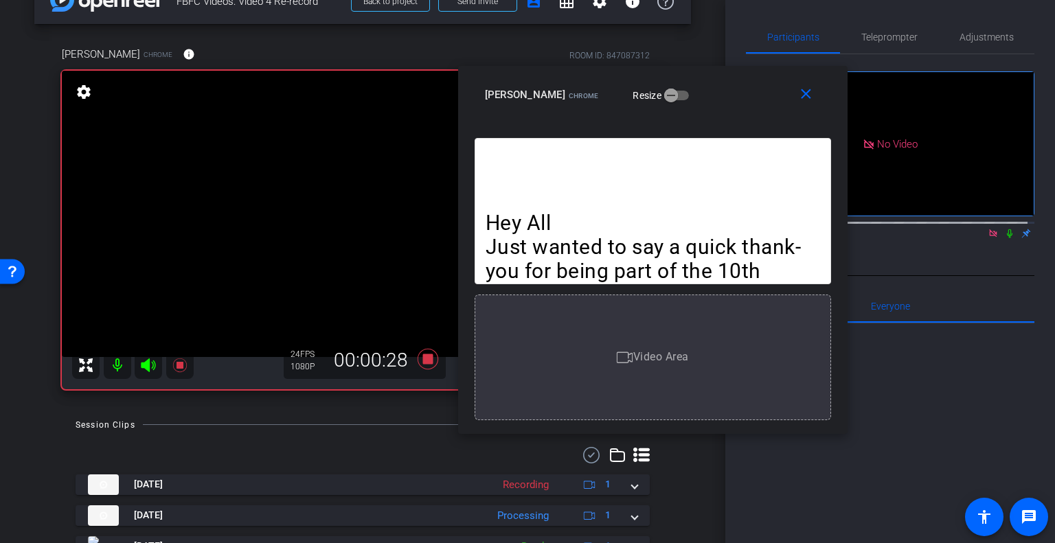
drag, startPoint x: 733, startPoint y: 104, endPoint x: 737, endPoint y: 93, distance: 11.7
click at [737, 93] on div "Sandy McClure Chrome Resize" at bounding box center [658, 94] width 346 height 25
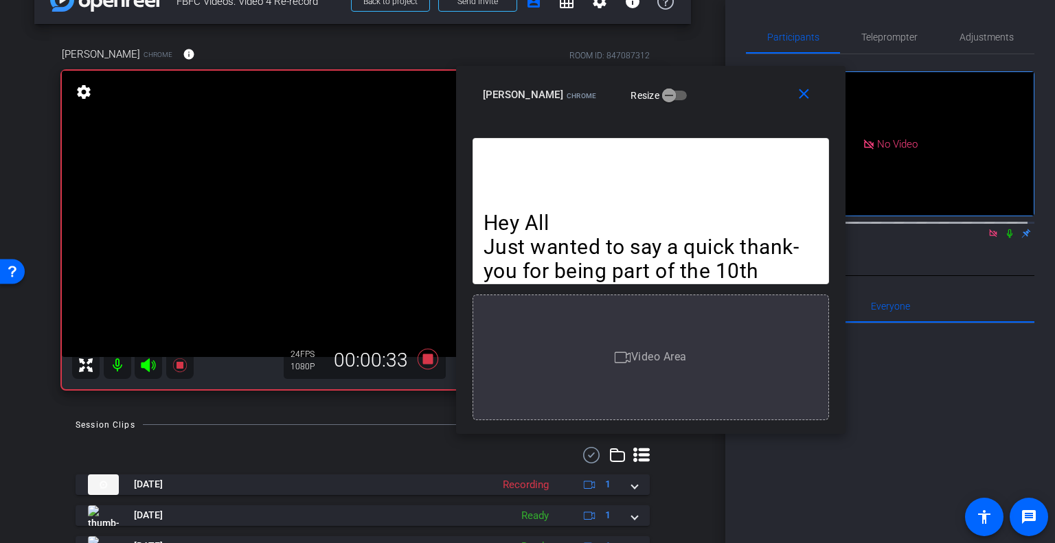
click at [1004, 229] on icon at bounding box center [1009, 234] width 11 height 10
click at [885, 34] on span "Teleprompter" at bounding box center [889, 37] width 56 height 10
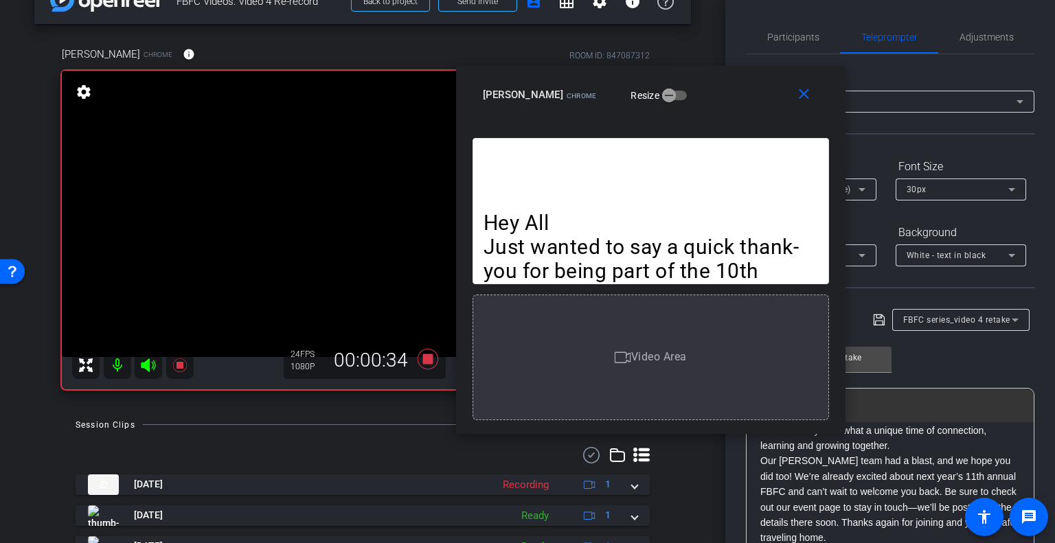
scroll to position [206, 0]
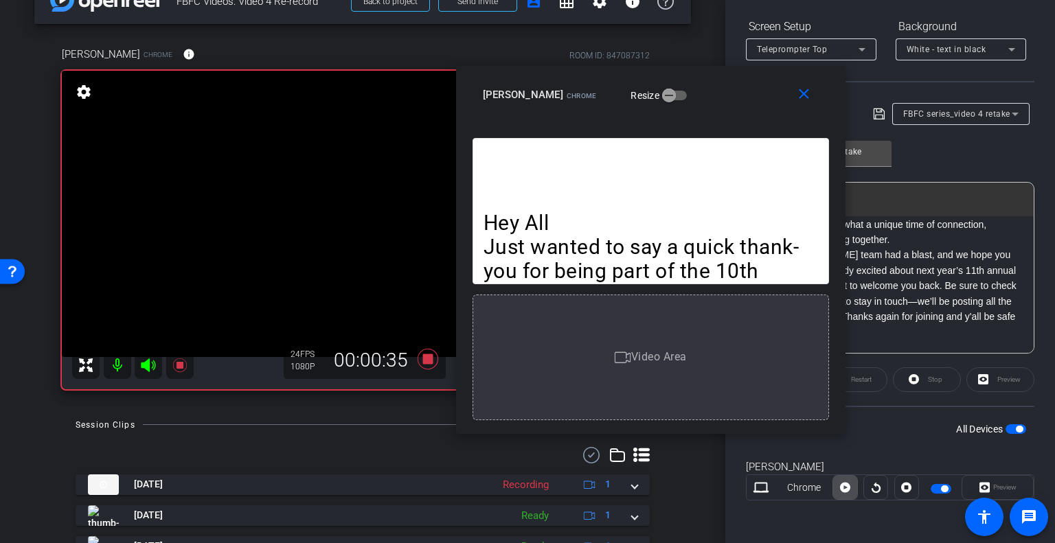
click at [840, 485] on icon at bounding box center [845, 488] width 10 height 10
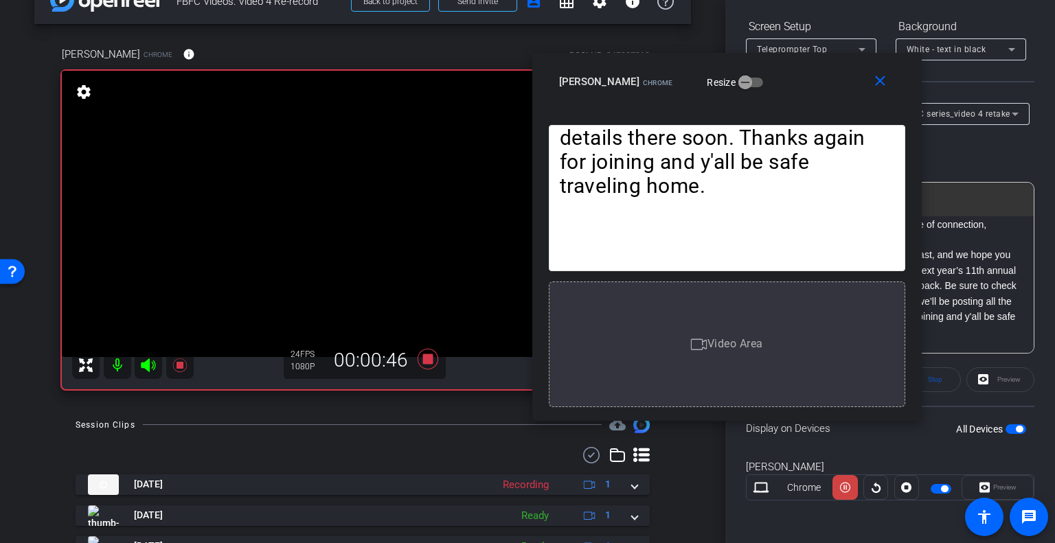
drag, startPoint x: 737, startPoint y: 96, endPoint x: 806, endPoint y: 84, distance: 69.8
click at [806, 84] on div "Sandy McClure Chrome Resize" at bounding box center [732, 81] width 346 height 25
click at [177, 370] on icon at bounding box center [180, 365] width 16 height 16
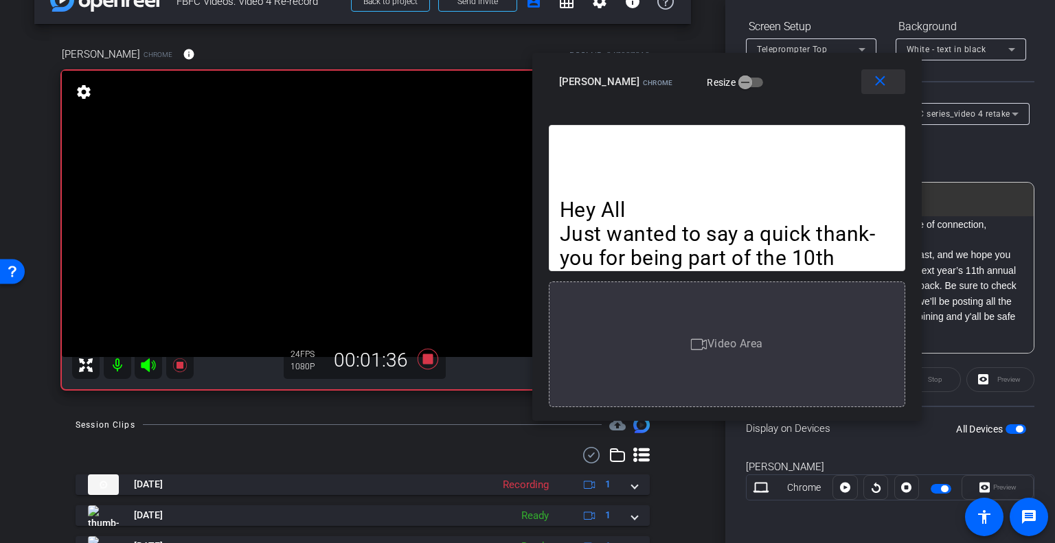
click at [888, 80] on span at bounding box center [883, 81] width 44 height 33
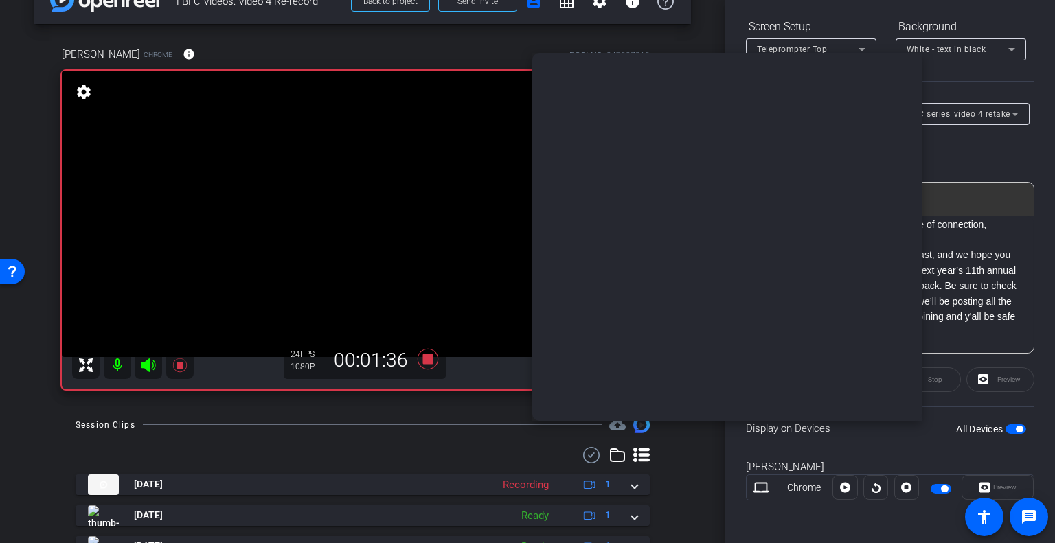
scroll to position [0, 0]
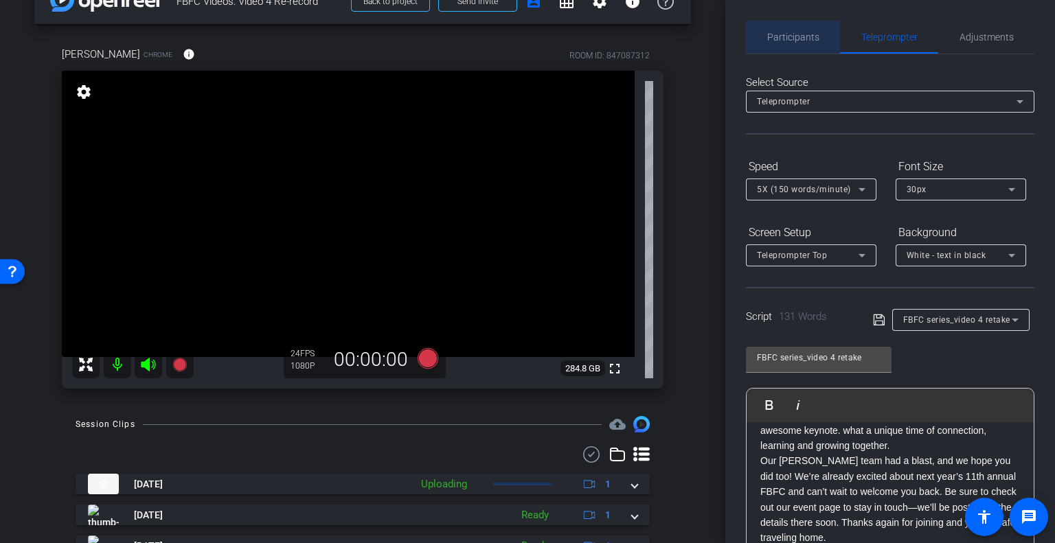
click at [810, 45] on span "Participants" at bounding box center [793, 37] width 52 height 33
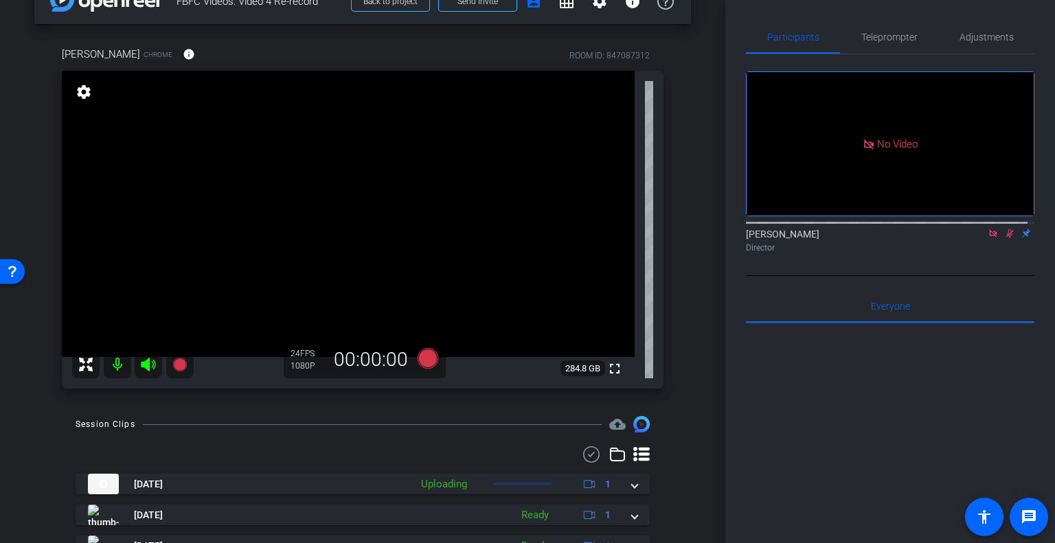
click at [1006, 229] on icon at bounding box center [1010, 233] width 8 height 9
click at [989, 229] on icon at bounding box center [993, 233] width 8 height 8
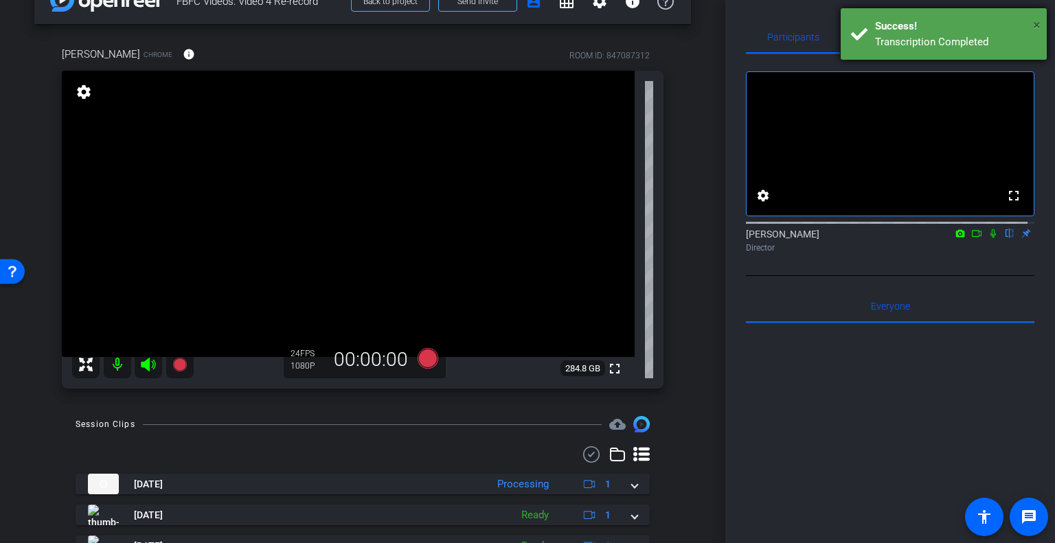
click at [1033, 21] on span "×" at bounding box center [1037, 24] width 8 height 16
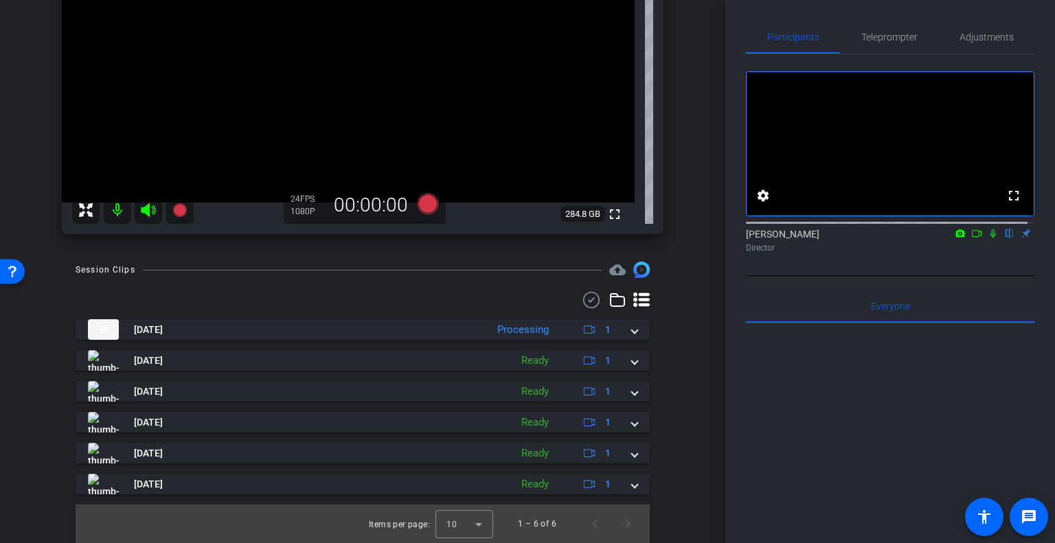
scroll to position [52, 0]
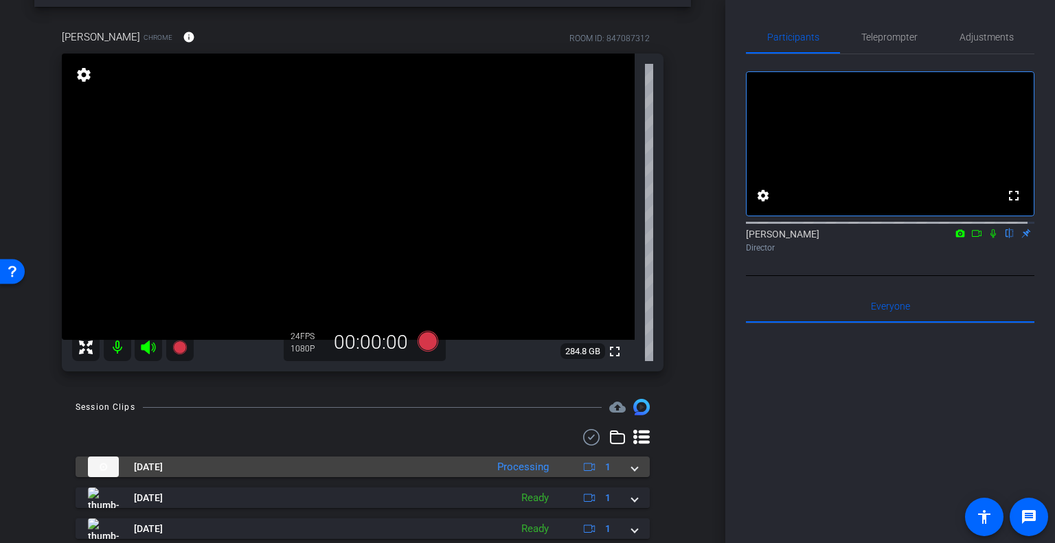
click at [632, 472] on mat-expansion-panel-header "Oct 8, 2025 Processing 1" at bounding box center [363, 467] width 574 height 21
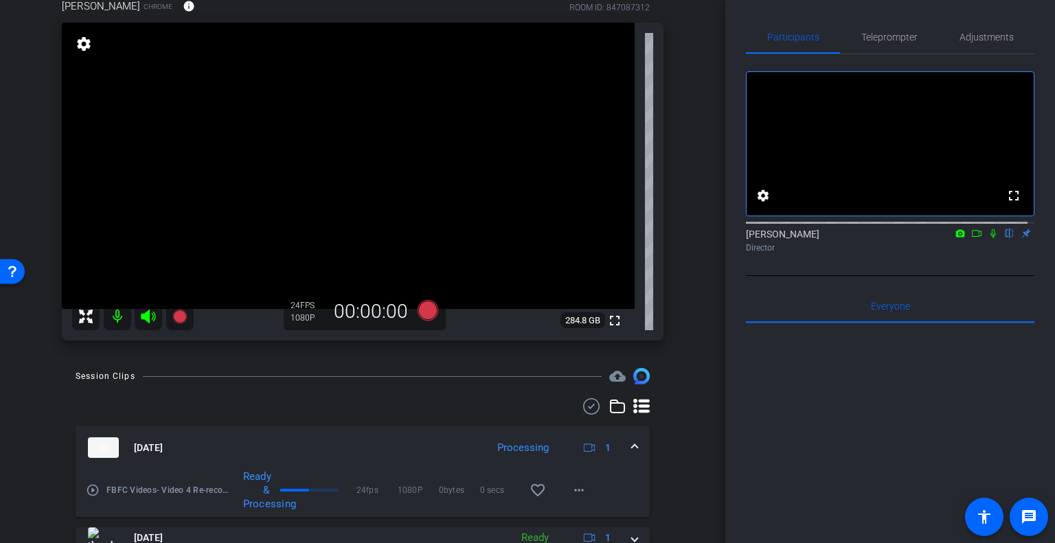
scroll to position [80, 0]
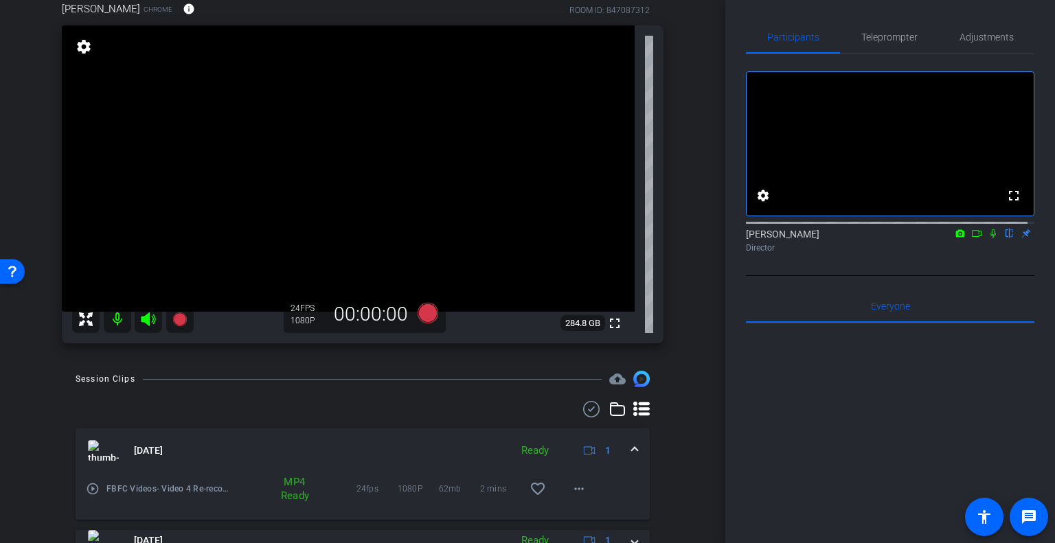
click at [691, 158] on div "arrow_back FBFC Videos: Video 4 Re-record Back to project Send invite account_b…" at bounding box center [362, 191] width 725 height 543
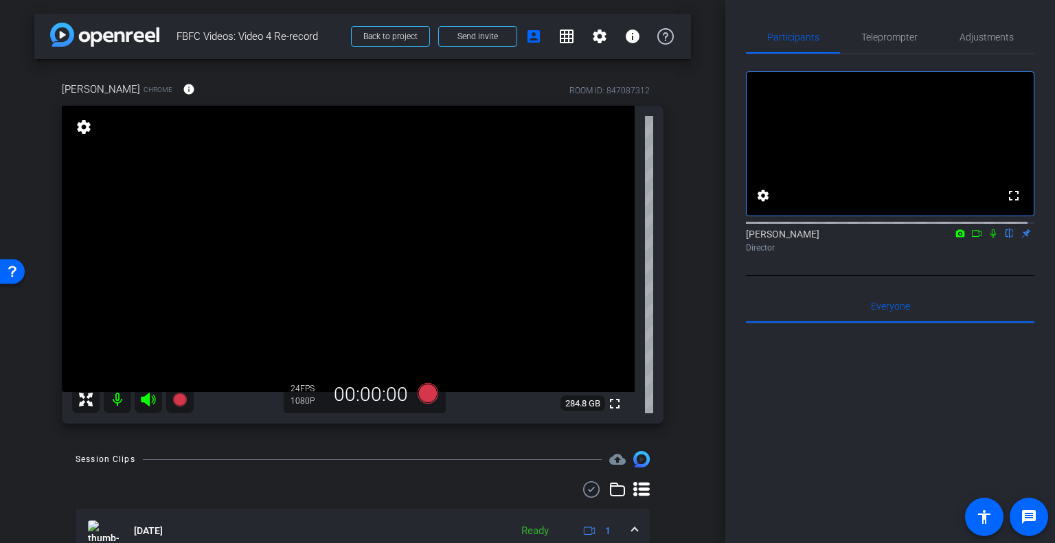
scroll to position [137, 0]
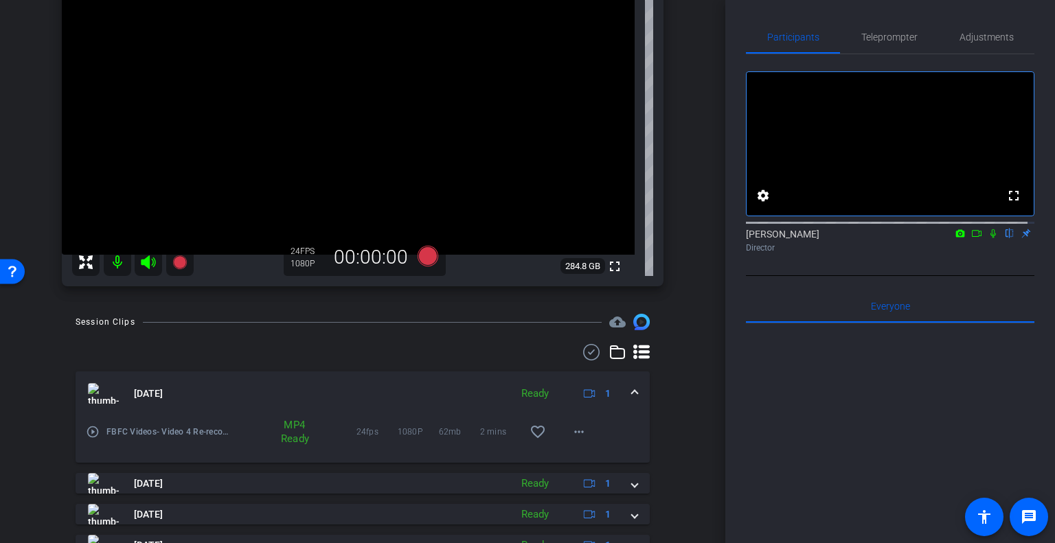
click at [632, 393] on span at bounding box center [634, 394] width 5 height 14
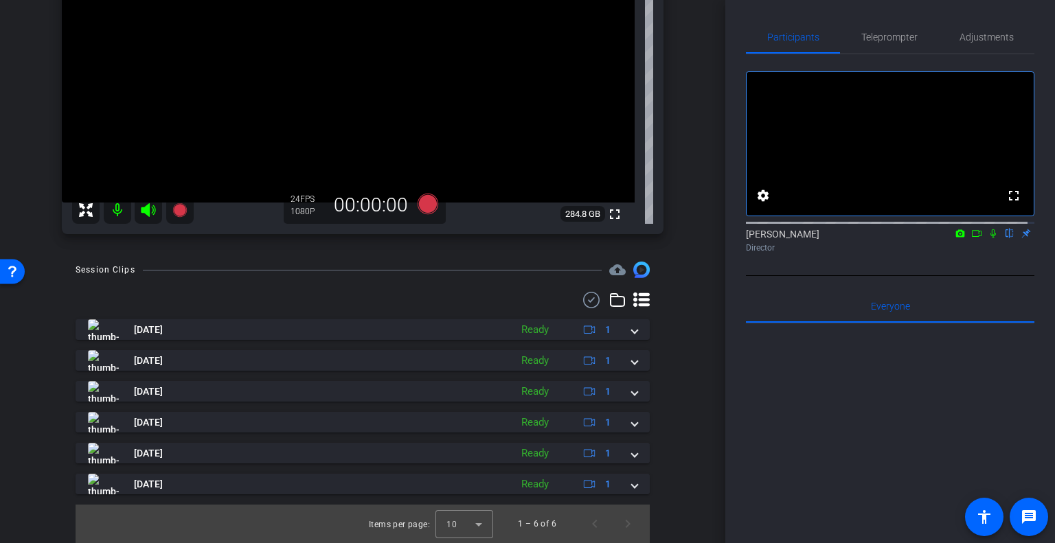
scroll to position [0, 0]
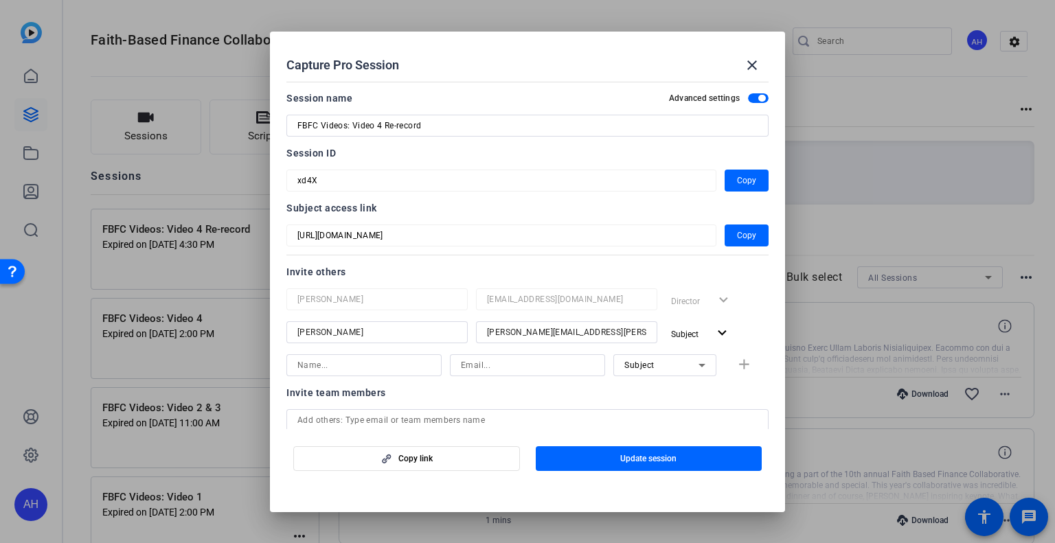
scroll to position [115, 0]
